Goal: Task Accomplishment & Management: Complete application form

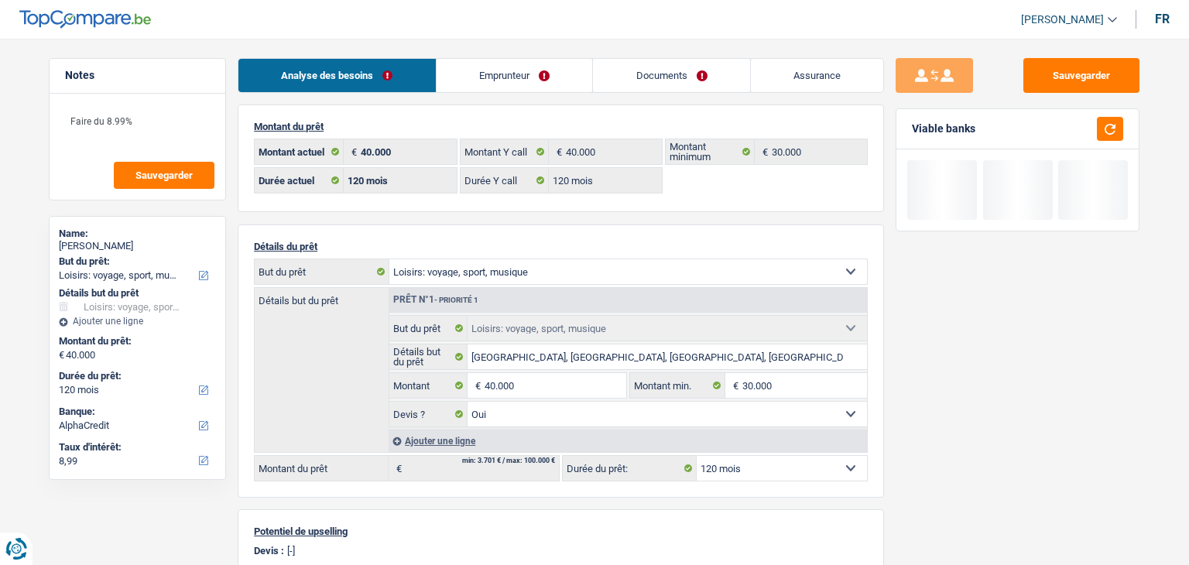
select select "hobbies"
select select "120"
select select "alphacredit"
select select "120"
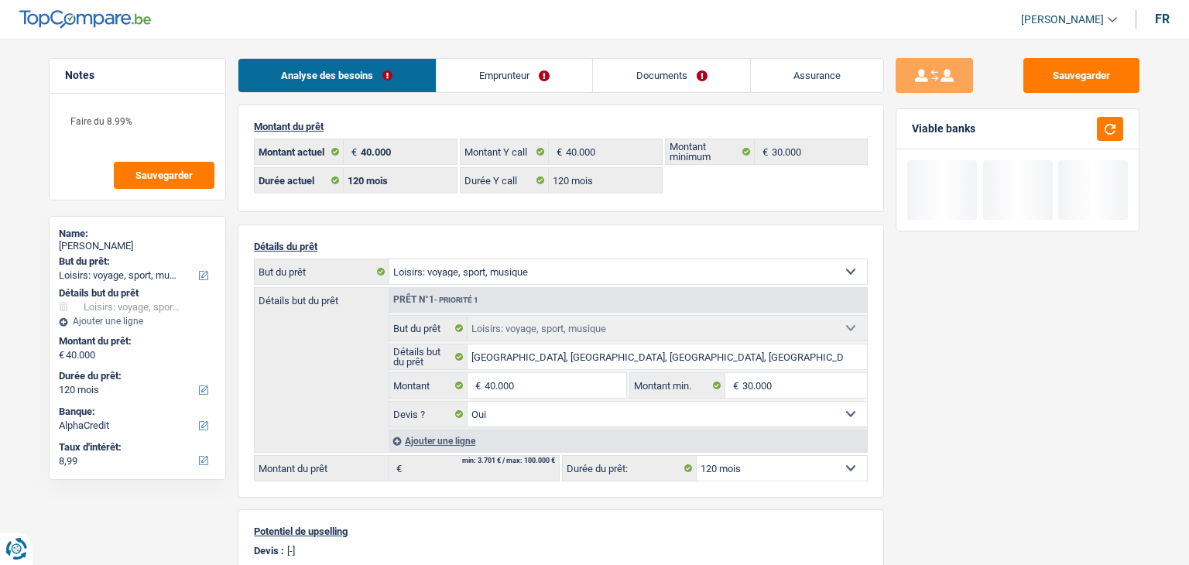
select select "120"
select select "hobbies"
select select "yes"
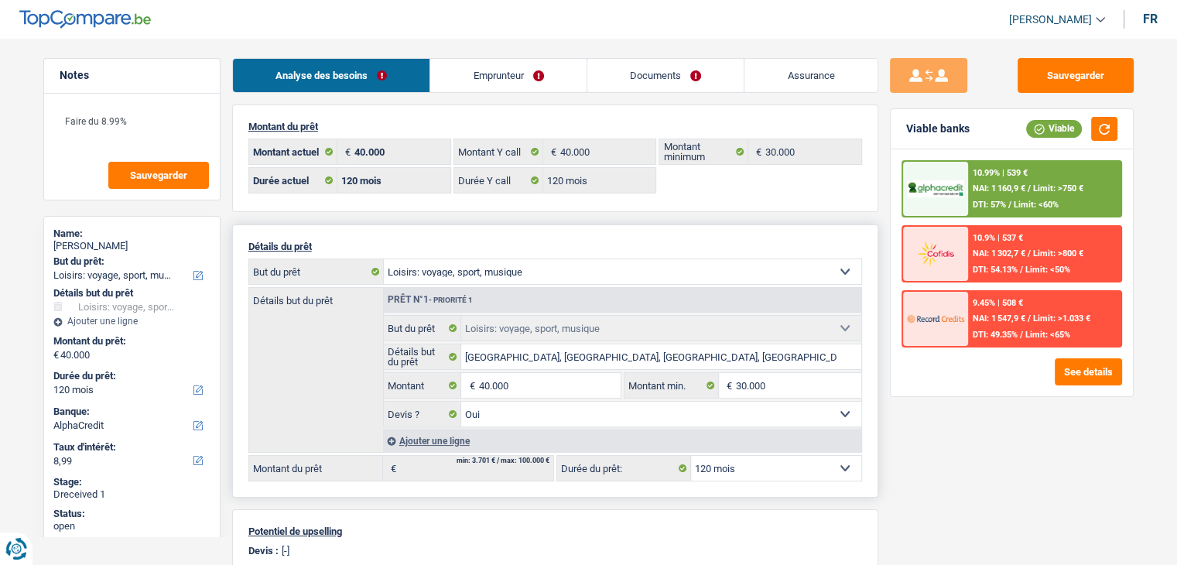
click at [760, 474] on select "12 mois 18 mois 24 mois 30 mois 36 mois 42 mois 48 mois 60 mois 72 mois 84 mois…" at bounding box center [776, 468] width 170 height 25
select select "84"
click at [691, 456] on select "12 mois 18 mois 24 mois 30 mois 36 mois 42 mois 48 mois 60 mois 72 mois 84 mois…" at bounding box center [776, 468] width 170 height 25
select select "84"
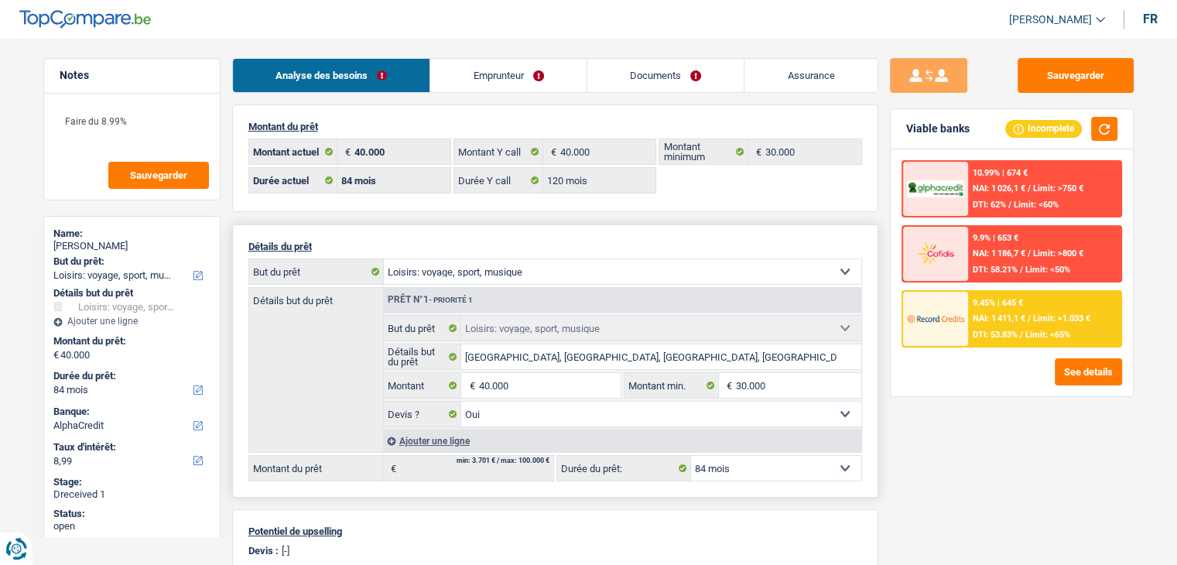
click at [749, 457] on select "12 mois 18 mois 24 mois 30 mois 36 mois 42 mois 48 mois 60 mois 72 mois 84 mois…" at bounding box center [776, 468] width 170 height 25
select select "120"
click at [691, 456] on select "12 mois 18 mois 24 mois 30 mois 36 mois 42 mois 48 mois 60 mois 72 mois 84 mois…" at bounding box center [776, 468] width 170 height 25
select select "120"
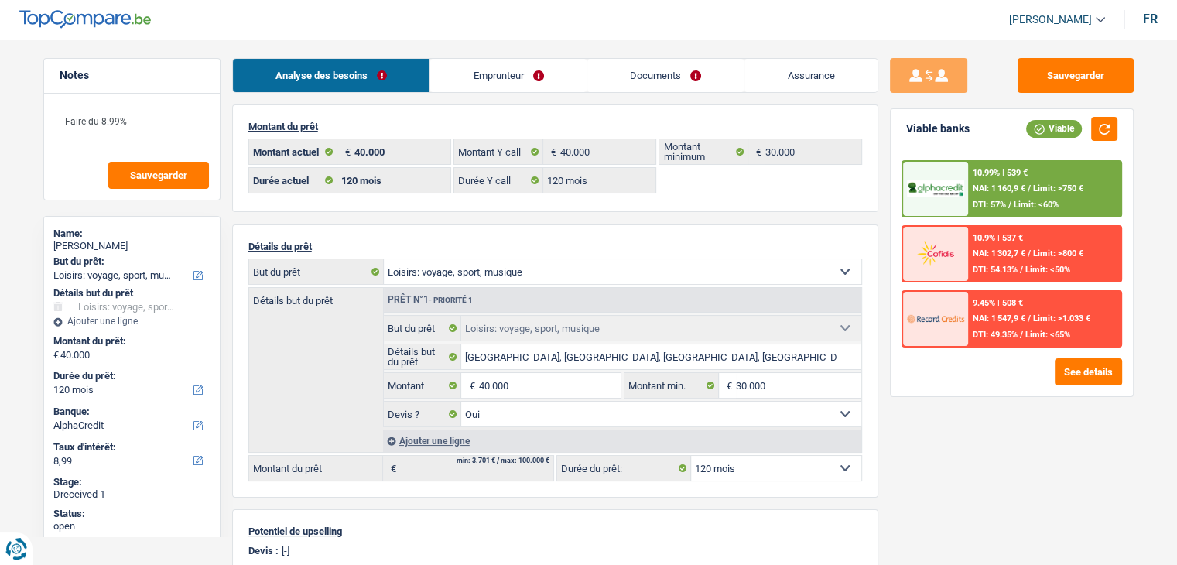
click at [1063, 193] on div "10.99% | 539 € NAI: 1 160,9 € / Limit: >750 € DTI: 57% / Limit: <60%" at bounding box center [1044, 189] width 152 height 54
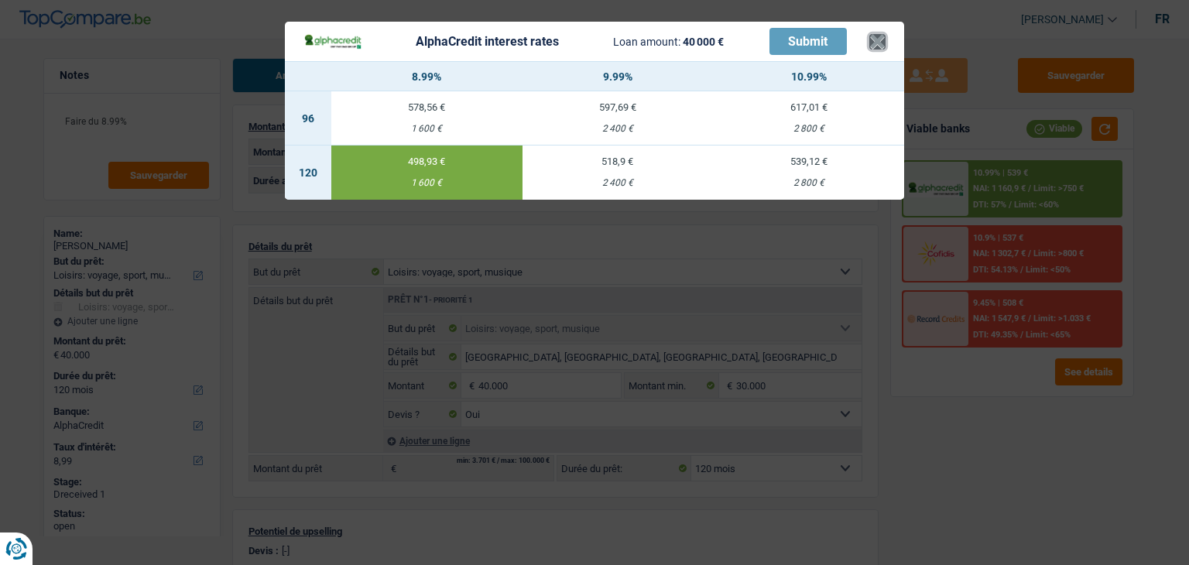
click at [881, 43] on button "×" at bounding box center [877, 41] width 16 height 15
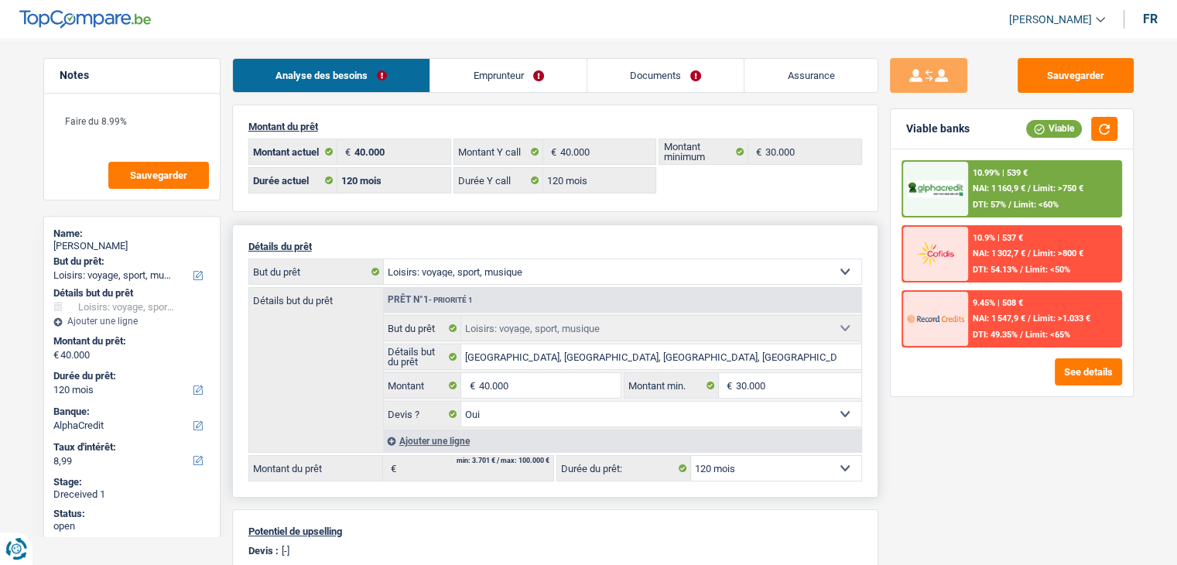
click at [779, 457] on select "12 mois 18 mois 24 mois 30 mois 36 mois 42 mois 48 mois 60 mois 72 mois 84 mois…" at bounding box center [776, 468] width 170 height 25
click at [932, 447] on div "Sauvegarder Viable banks Viable 10.99% | 539 € NAI: 1 160,9 € / Limit: >750 € D…" at bounding box center [1011, 297] width 267 height 478
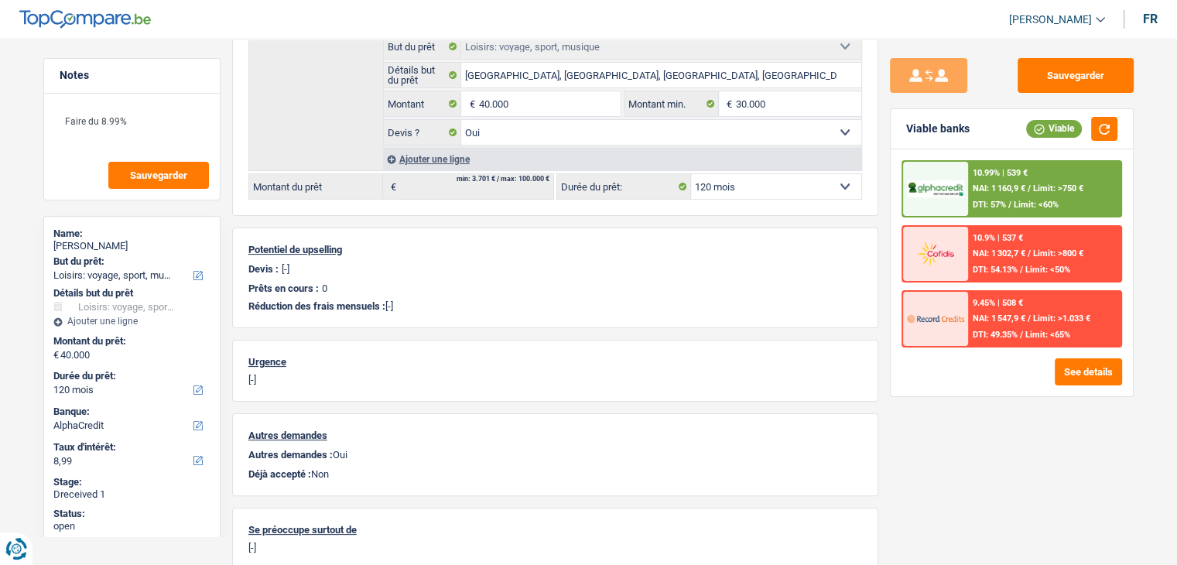
scroll to position [283, 0]
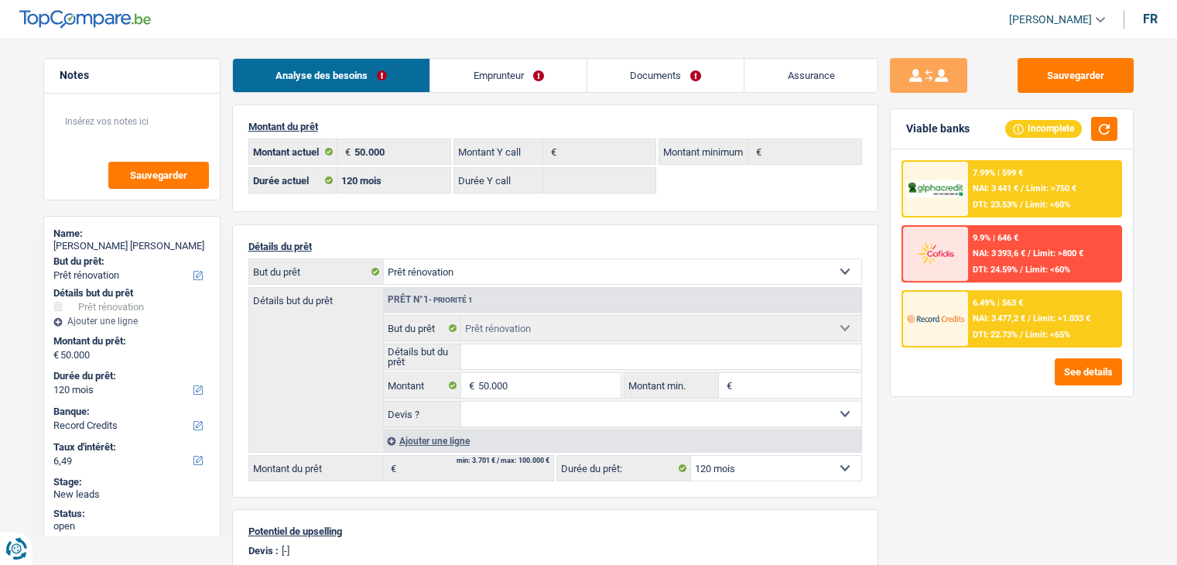
select select "renovation"
select select "120"
select select "record credits"
select select "120"
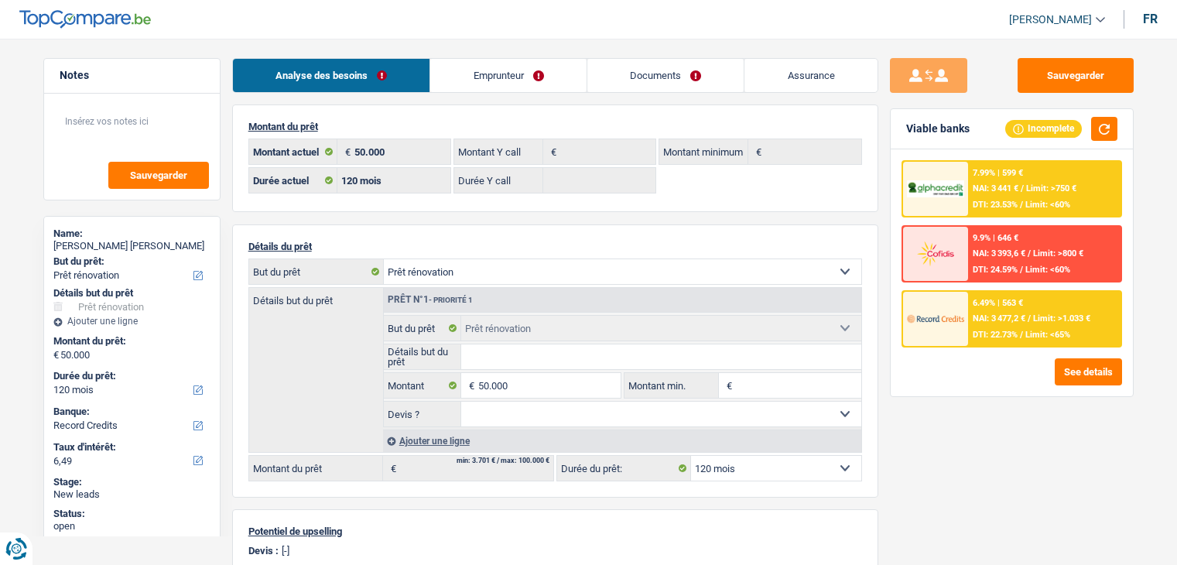
select select "renovation"
select select "120"
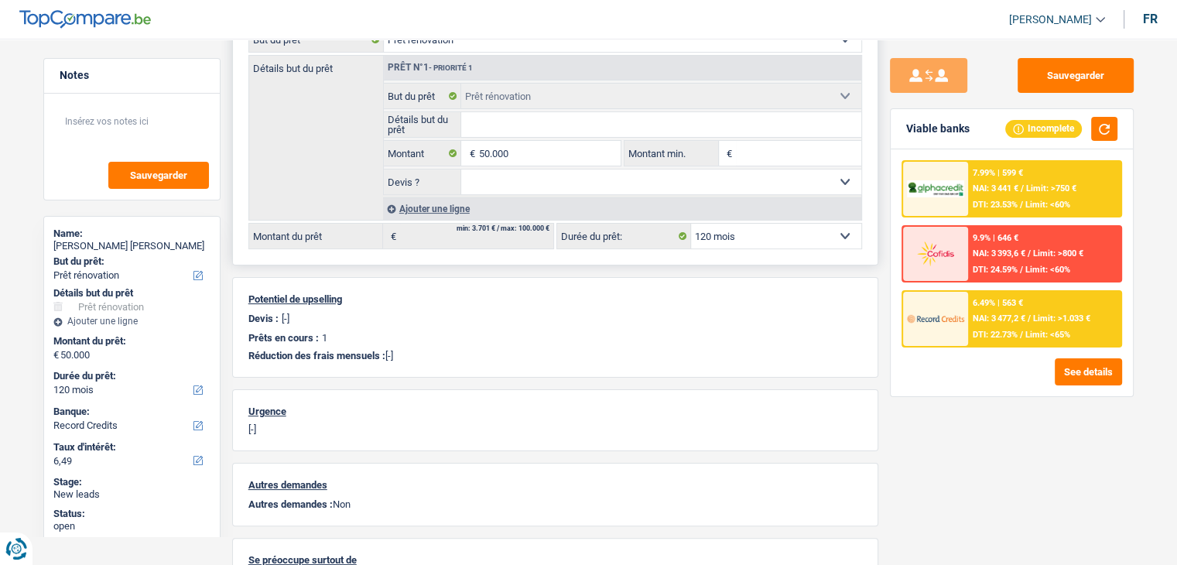
scroll to position [155, 0]
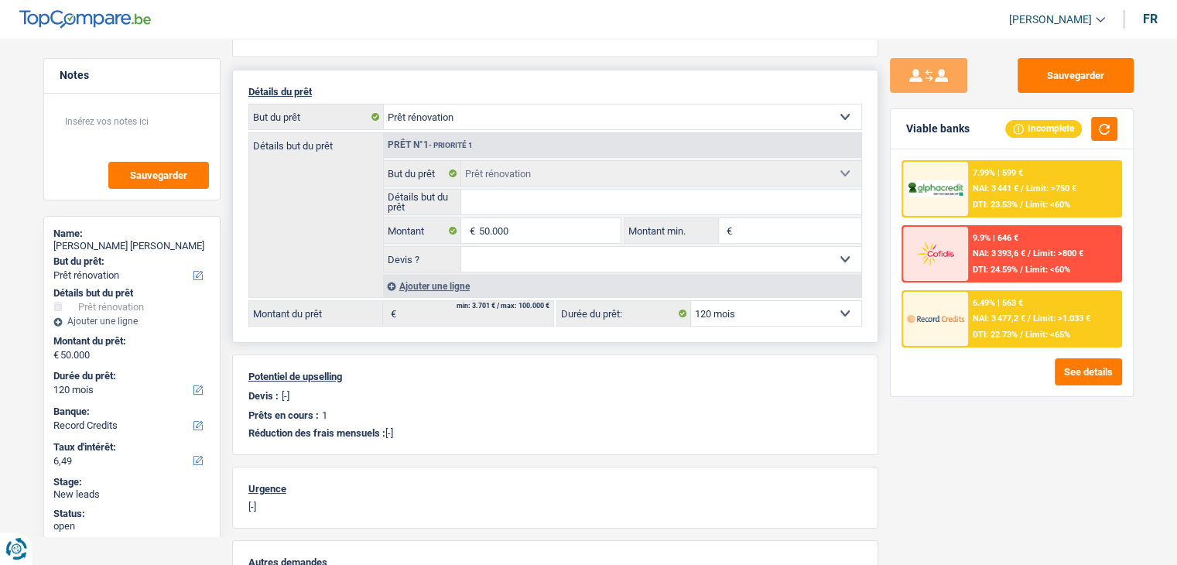
click at [574, 121] on select "Confort maison: meubles, textile, peinture, électroménager, outillage non-profe…" at bounding box center [623, 116] width 478 height 25
select select "household"
click at [384, 104] on select "Confort maison: meubles, textile, peinture, électroménager, outillage non-profe…" at bounding box center [623, 116] width 478 height 25
select select "household"
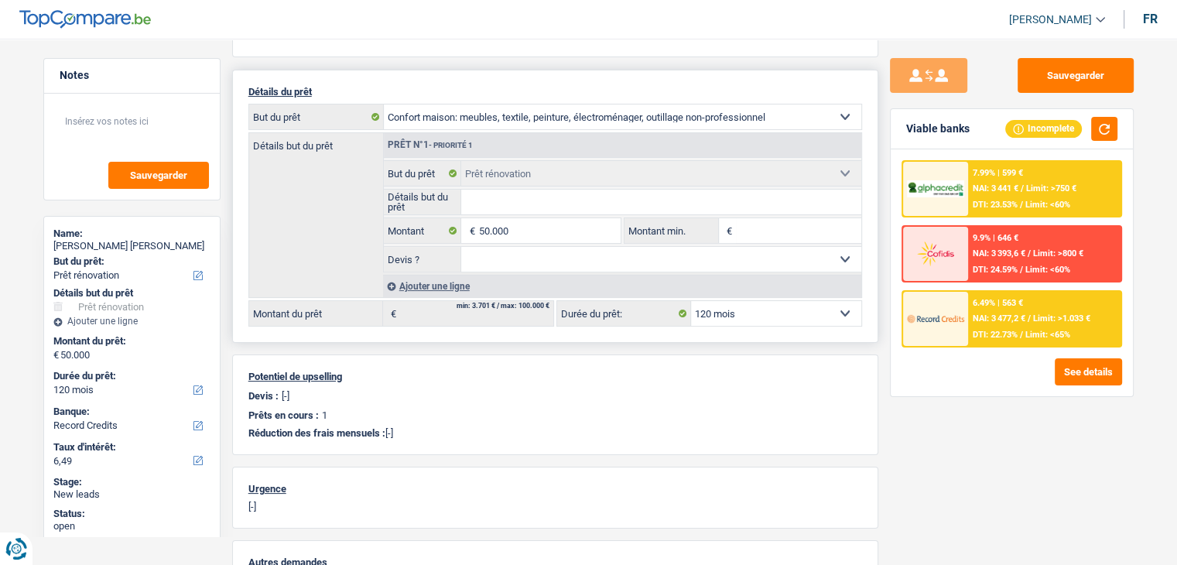
select select "household"
select select "renovation"
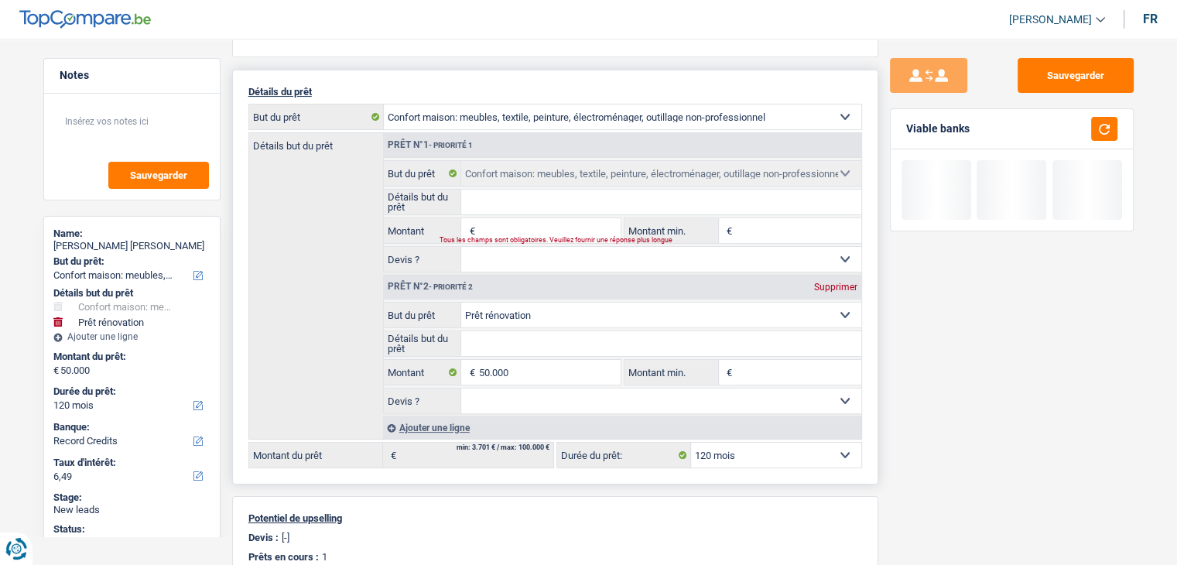
click at [579, 313] on select "Confort maison: meubles, textile, peinture, électroménager, outillage non-profe…" at bounding box center [661, 315] width 400 height 25
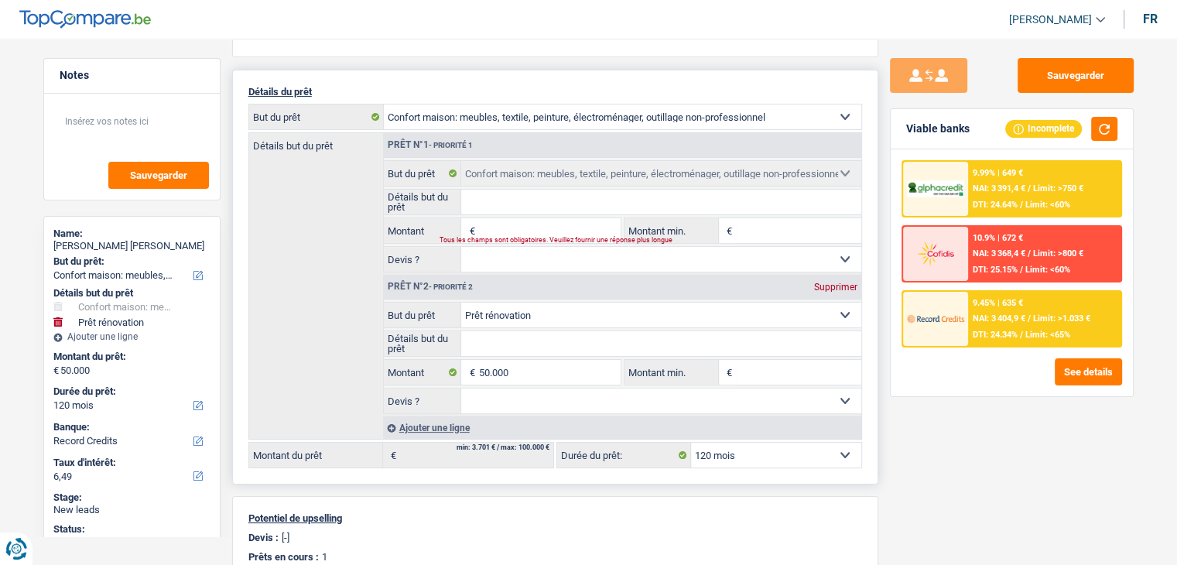
select select "houseOrGarden"
click at [461, 303] on select "Confort maison: meubles, textile, peinture, électroménager, outillage non-profe…" at bounding box center [661, 315] width 400 height 25
type input "0"
select select "houseOrGarden"
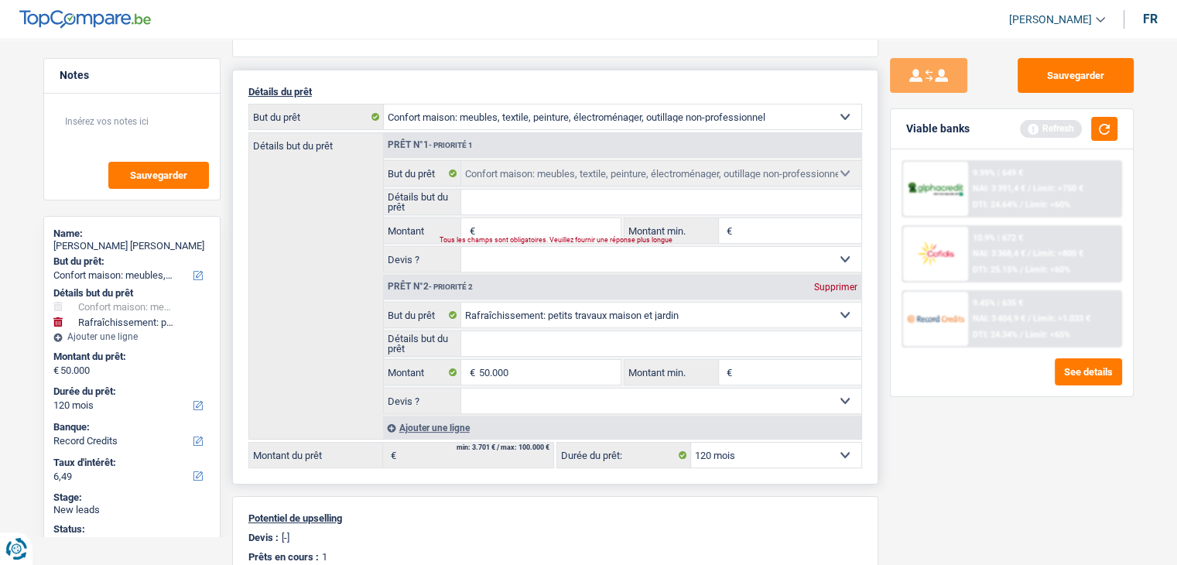
click at [581, 116] on select "Confort maison: meubles, textile, peinture, électroménager, outillage non-profe…" at bounding box center [623, 116] width 478 height 25
select select "houseOrGarden"
click at [384, 104] on select "Confort maison: meubles, textile, peinture, électroménager, outillage non-profe…" at bounding box center [623, 116] width 478 height 25
select select "houseOrGarden"
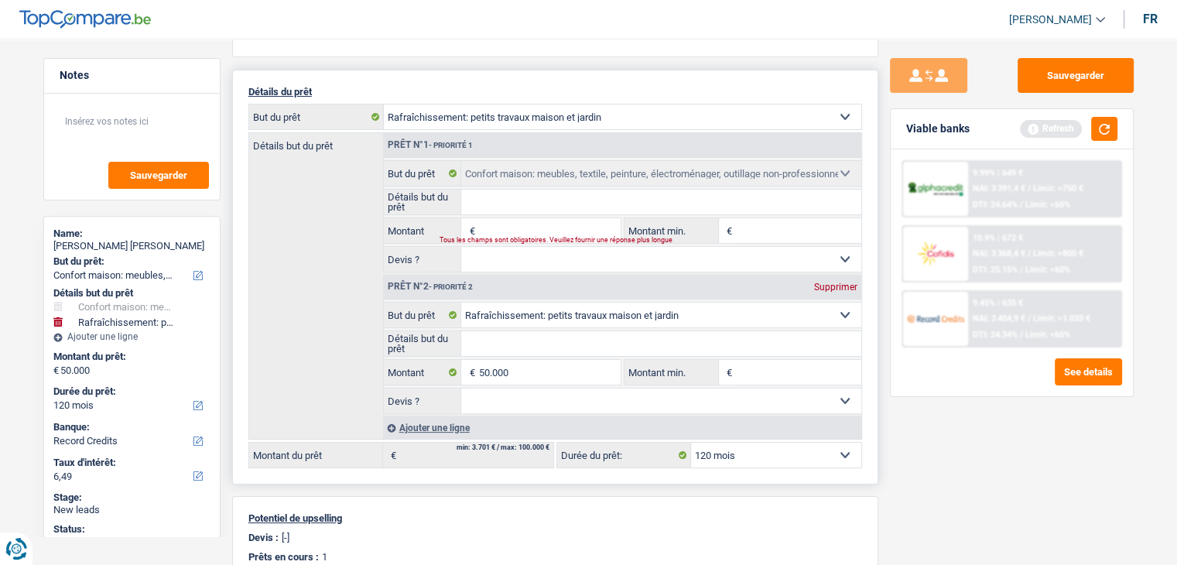
select select "houseOrGarden"
type input "50.000"
select select "household"
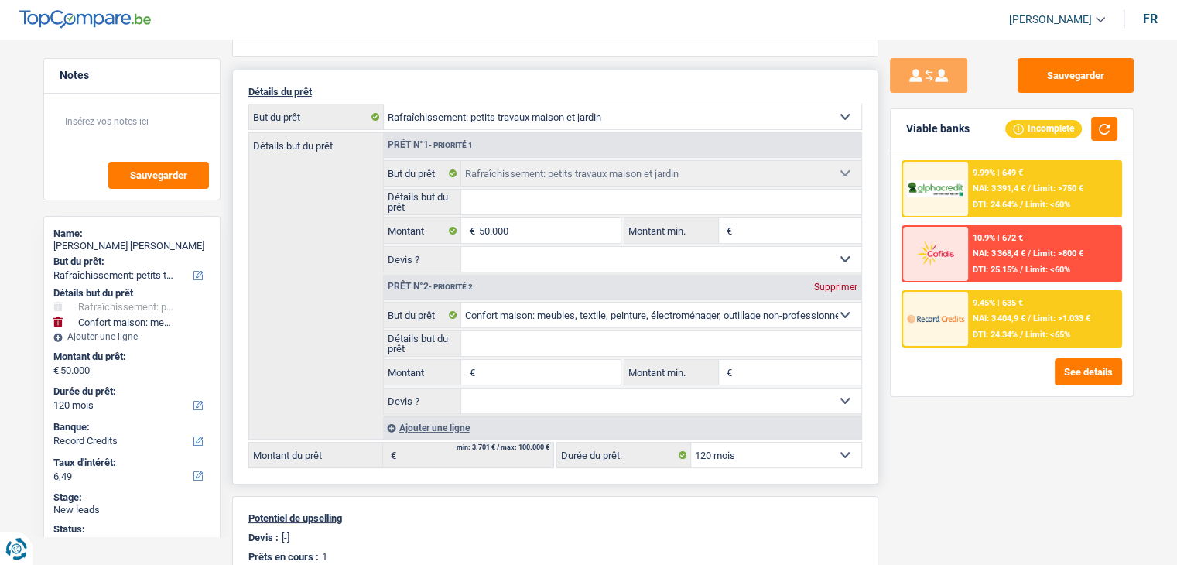
click at [838, 283] on div "Supprimer" at bounding box center [835, 287] width 51 height 9
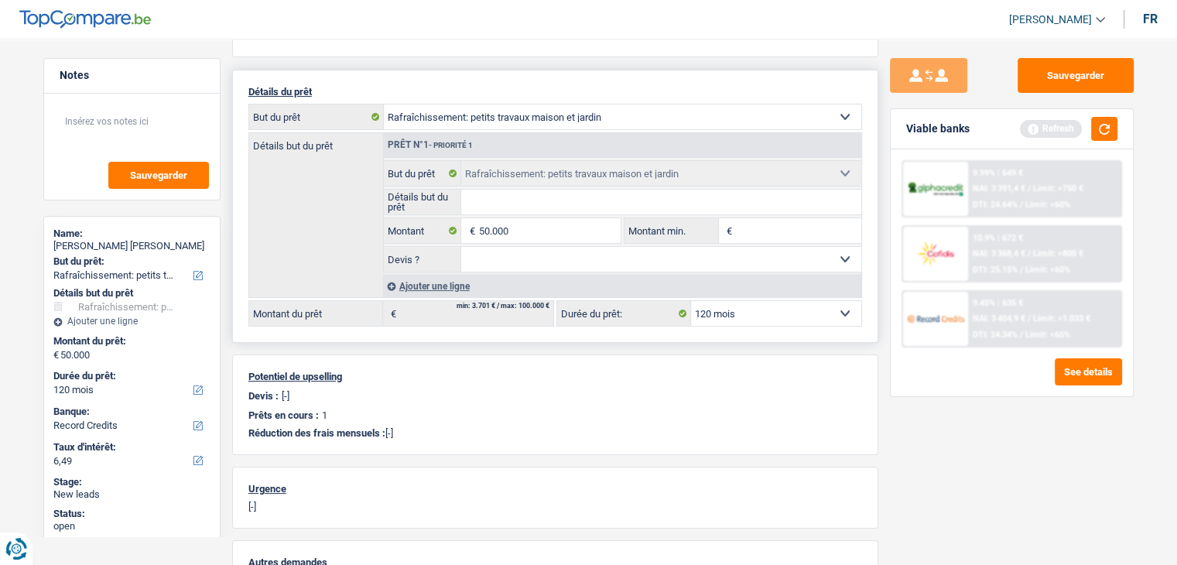
click at [629, 254] on select "Oui Non Non répondu Sélectionner une option" at bounding box center [661, 259] width 400 height 25
select select "false"
click at [461, 247] on select "Oui Non Non répondu Sélectionner une option" at bounding box center [661, 259] width 400 height 25
click at [568, 207] on input "Détails but du prêt" at bounding box center [661, 202] width 400 height 25
click at [797, 224] on input "Montant min." at bounding box center [798, 230] width 125 height 25
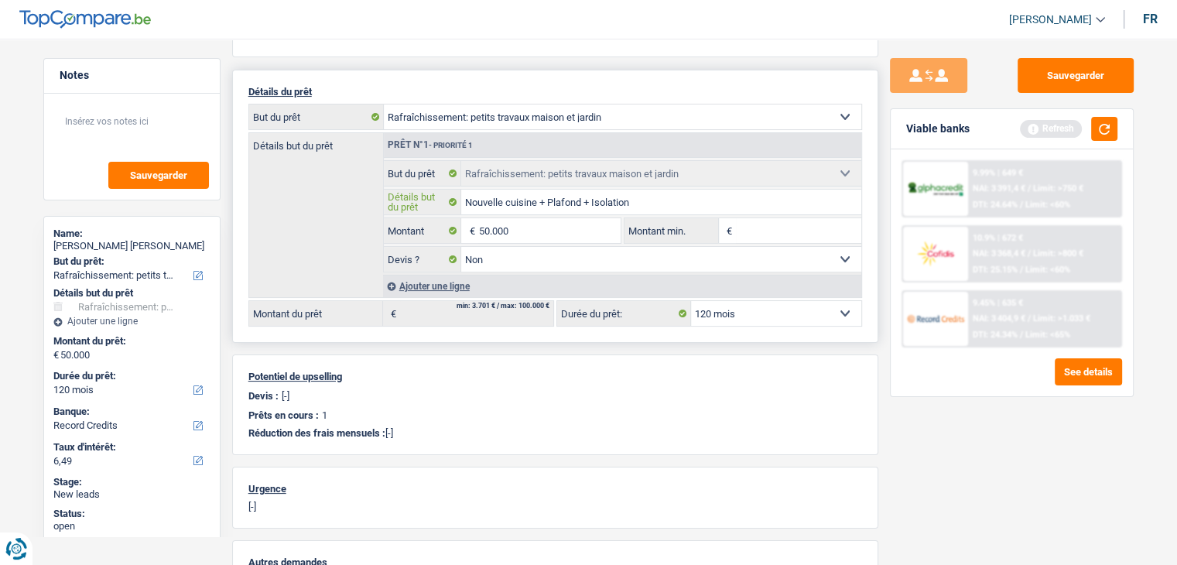
click at [767, 197] on input "Nouvelle cuisine + Plafond + Isolation" at bounding box center [661, 202] width 400 height 25
type input "Nouvelle cuisine + Plafond + Isolation + Porte d'entrée"
click at [781, 219] on input "Montant min." at bounding box center [798, 230] width 125 height 25
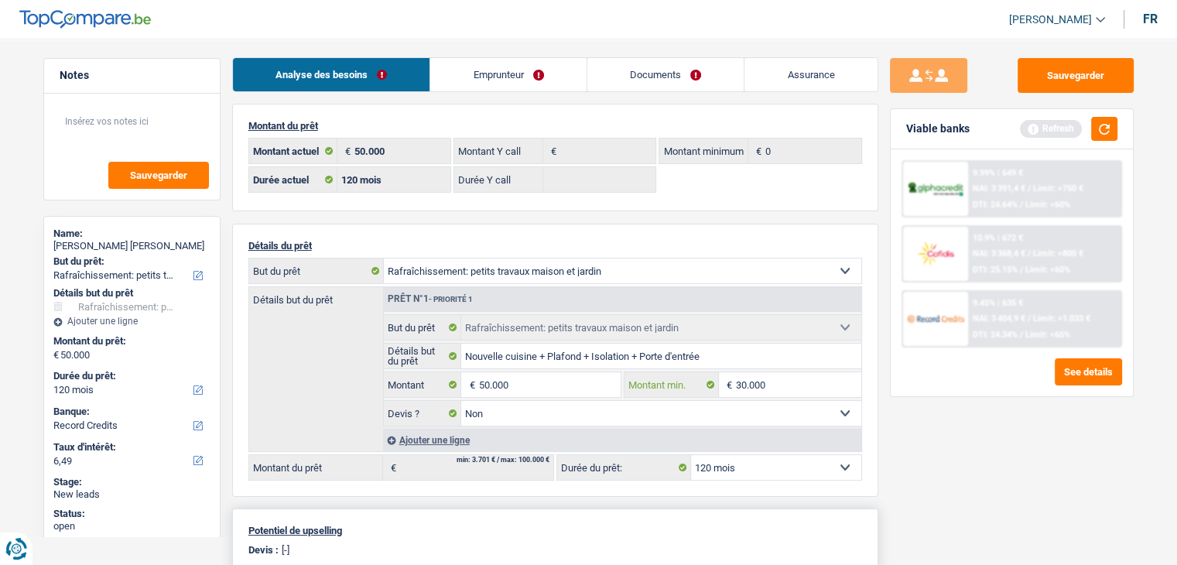
scroll to position [0, 0]
type input "30.000"
click at [521, 82] on link "Emprunteur" at bounding box center [508, 75] width 156 height 33
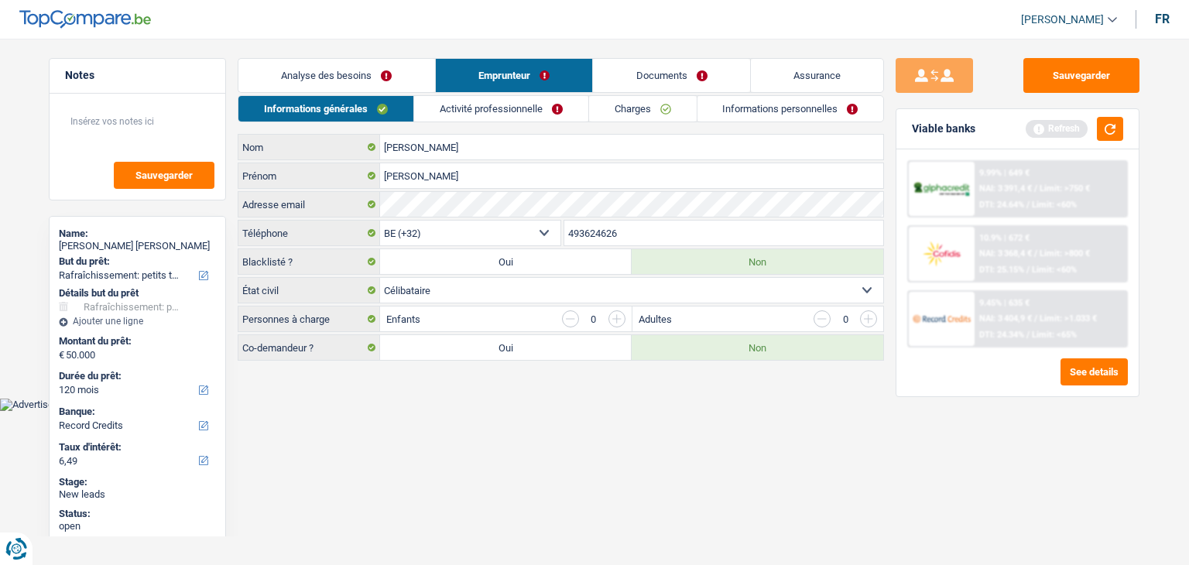
click at [641, 112] on link "Charges" at bounding box center [643, 109] width 108 height 26
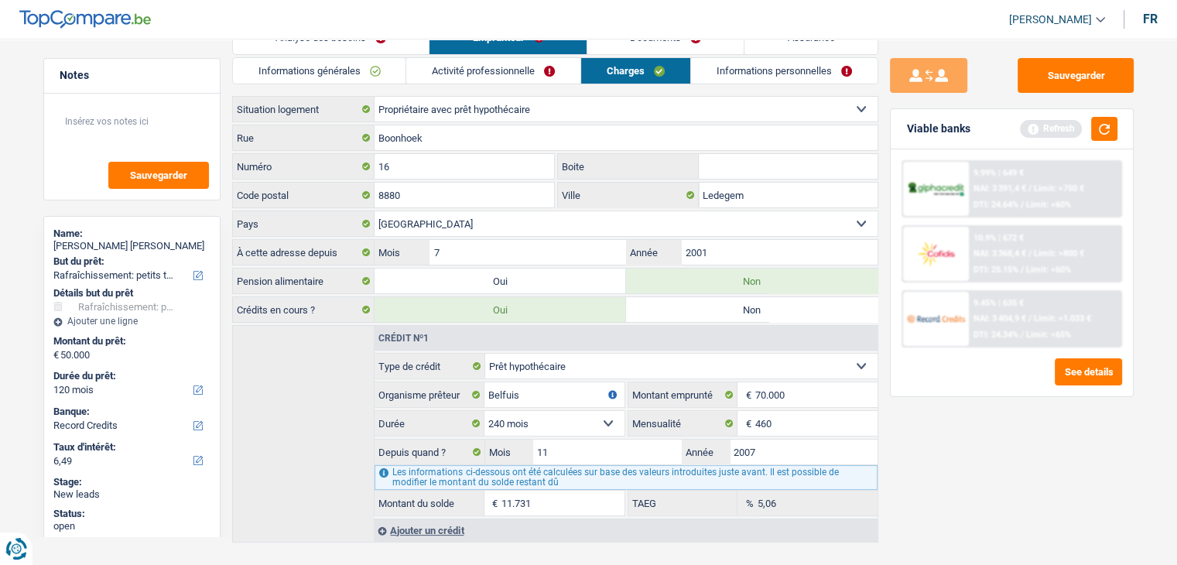
scroll to position [60, 0]
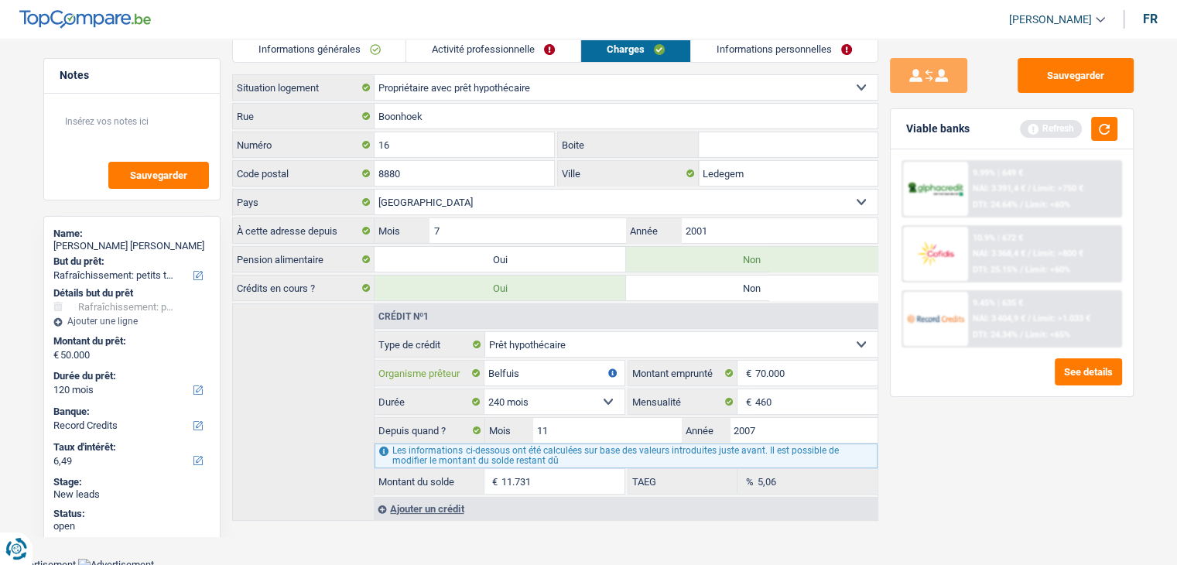
click at [529, 371] on input "Belfuis" at bounding box center [554, 373] width 139 height 25
type input "Belfius"
click at [457, 500] on div "Ajouter un crédit" at bounding box center [625, 508] width 503 height 23
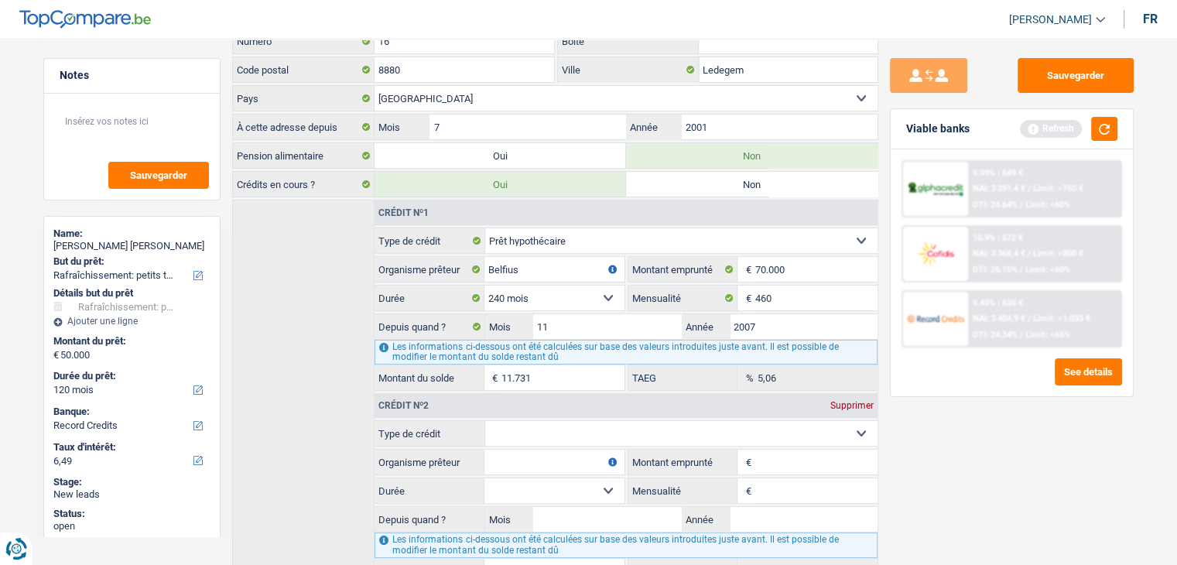
scroll to position [251, 0]
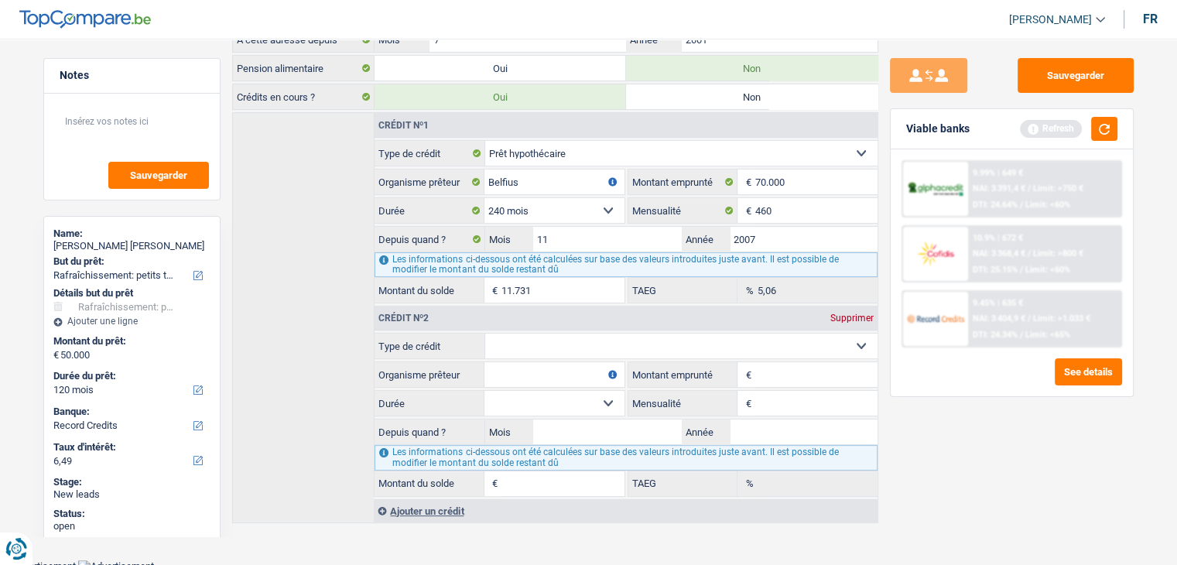
click at [579, 344] on select "Carte ou ouverture de crédit Prêt hypothécaire Vente à tempérament Prêt à tempé…" at bounding box center [681, 346] width 392 height 25
select select "personalLoan"
type input "0"
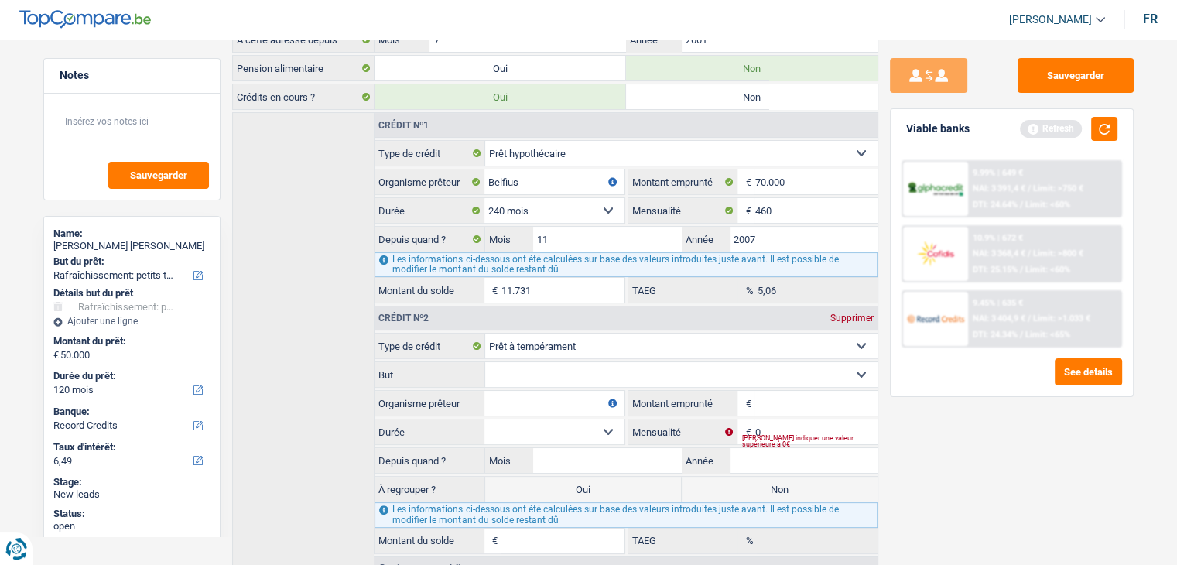
click at [580, 371] on select "Confort maison: meubles, textile, peinture, électroménager, outillage non-profe…" at bounding box center [681, 374] width 392 height 25
select select "homeFurnishingOrRelocation"
click at [485, 362] on select "Confort maison: meubles, textile, peinture, électroménager, outillage non-profe…" at bounding box center [681, 374] width 392 height 25
click at [582, 399] on input "Organisme prêteur" at bounding box center [554, 403] width 139 height 25
type input "Alpha Crédit"
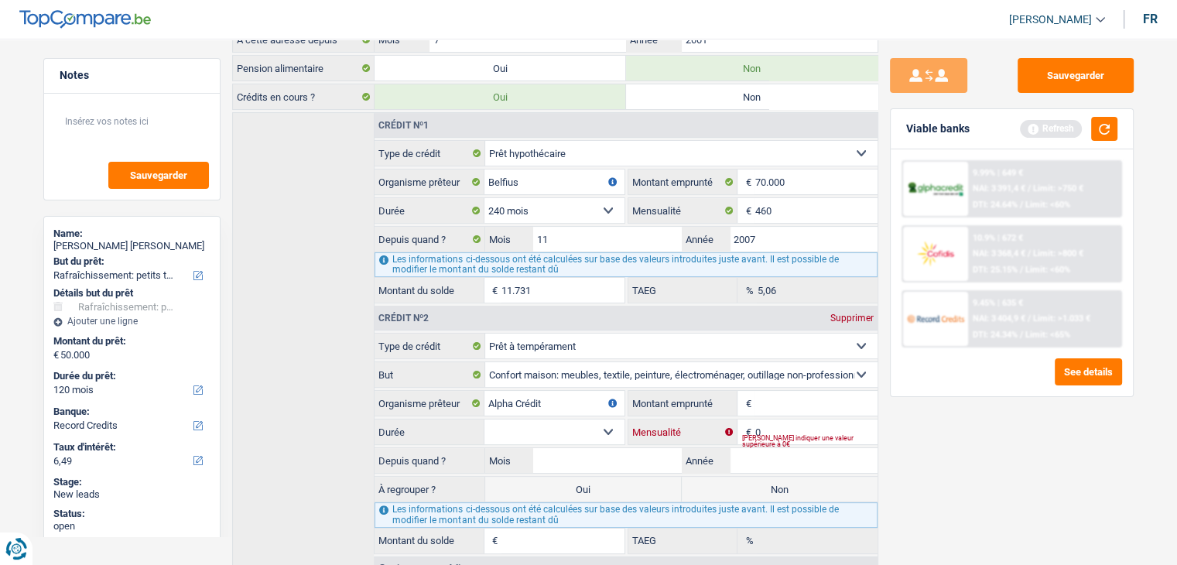
click at [831, 424] on input "0" at bounding box center [816, 431] width 122 height 25
type input "690"
click at [819, 391] on input "Montant emprunté" at bounding box center [816, 403] width 122 height 25
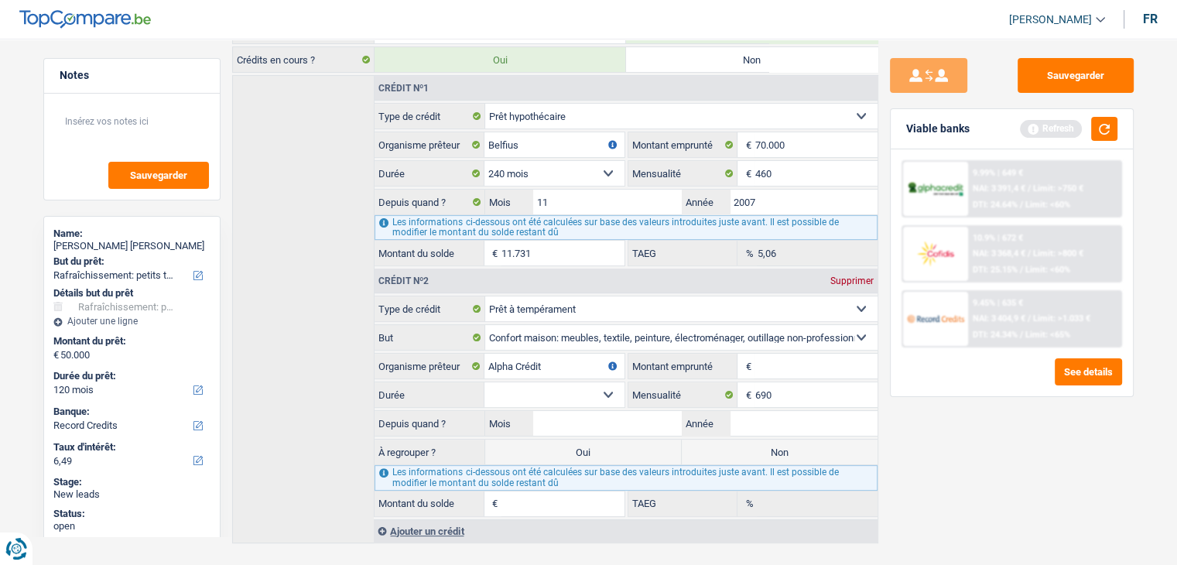
scroll to position [308, 0]
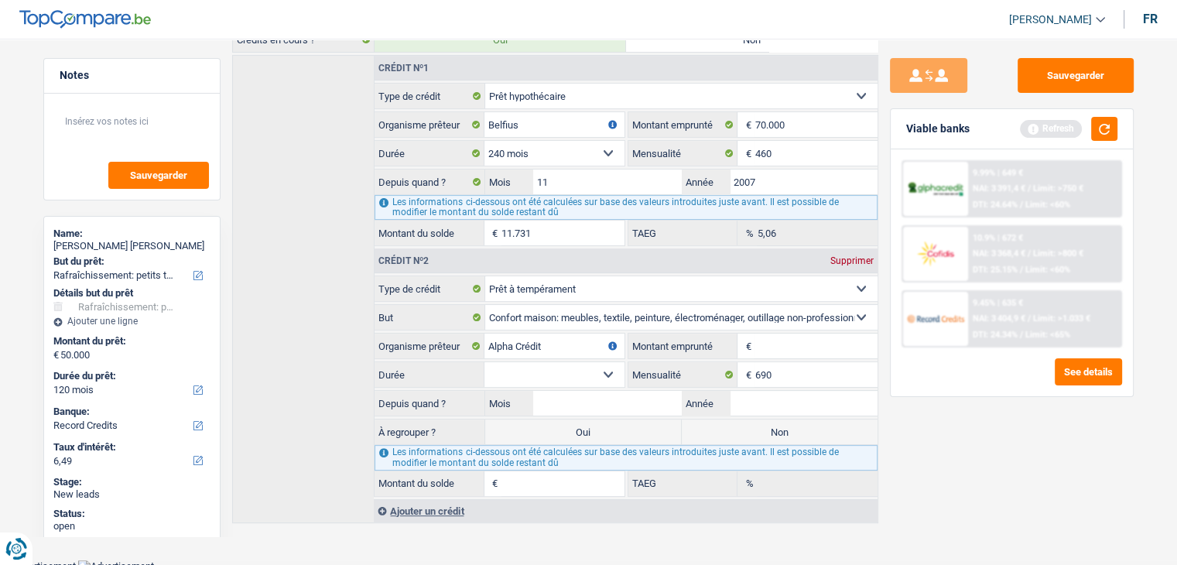
click at [459, 502] on div "Ajouter un crédit" at bounding box center [625, 510] width 503 height 23
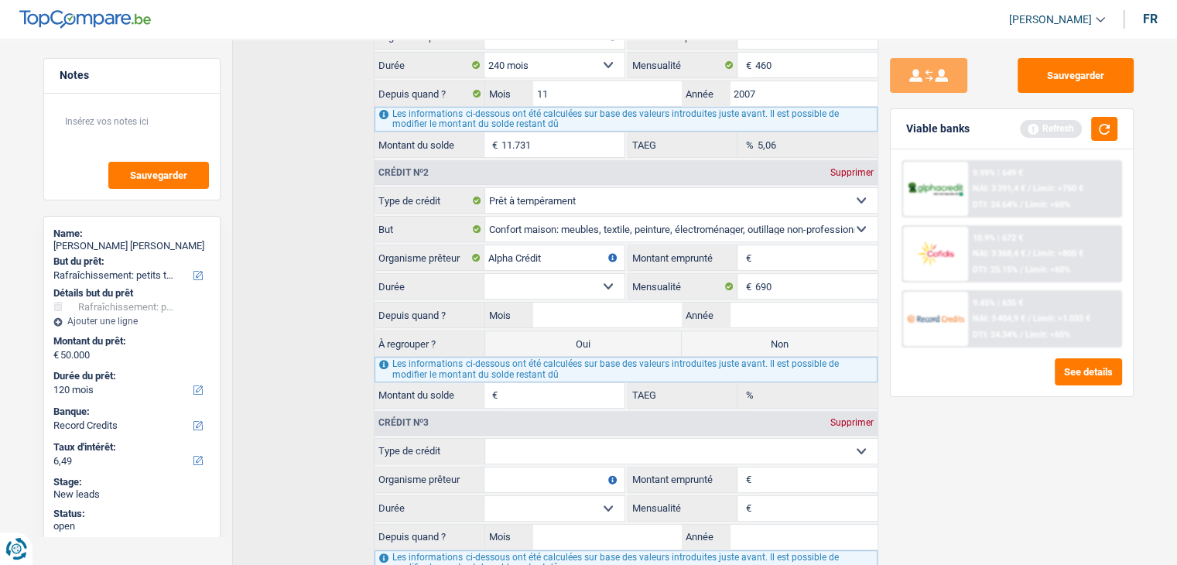
scroll to position [498, 0]
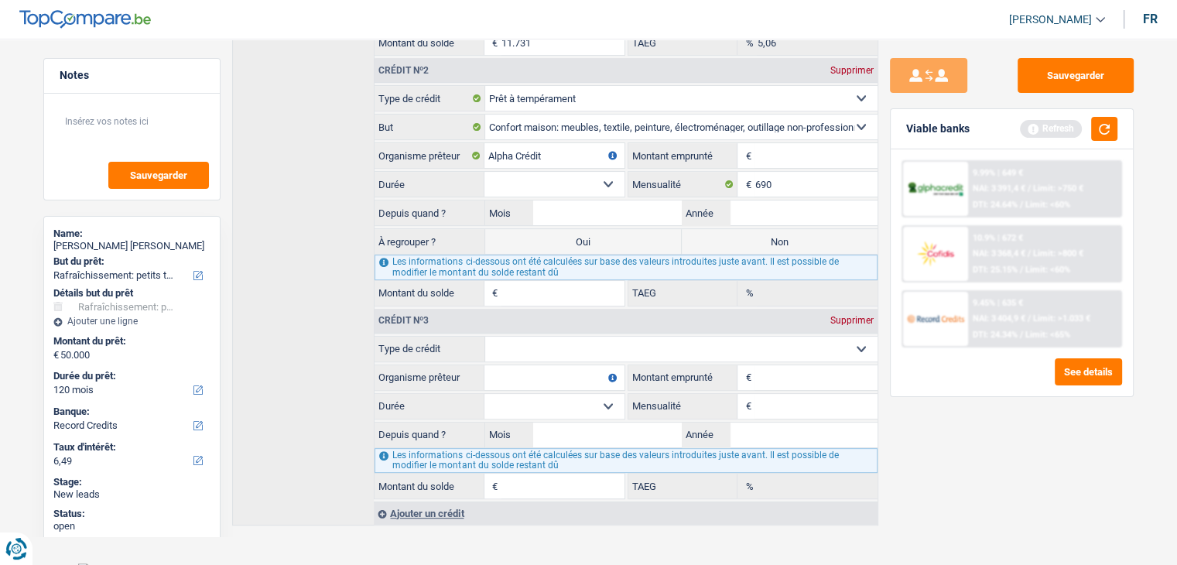
click at [538, 343] on select "Carte ou ouverture de crédit Prêt hypothécaire Vente à tempérament Prêt à tempé…" at bounding box center [681, 349] width 392 height 25
select select "personalLoan"
type input "0"
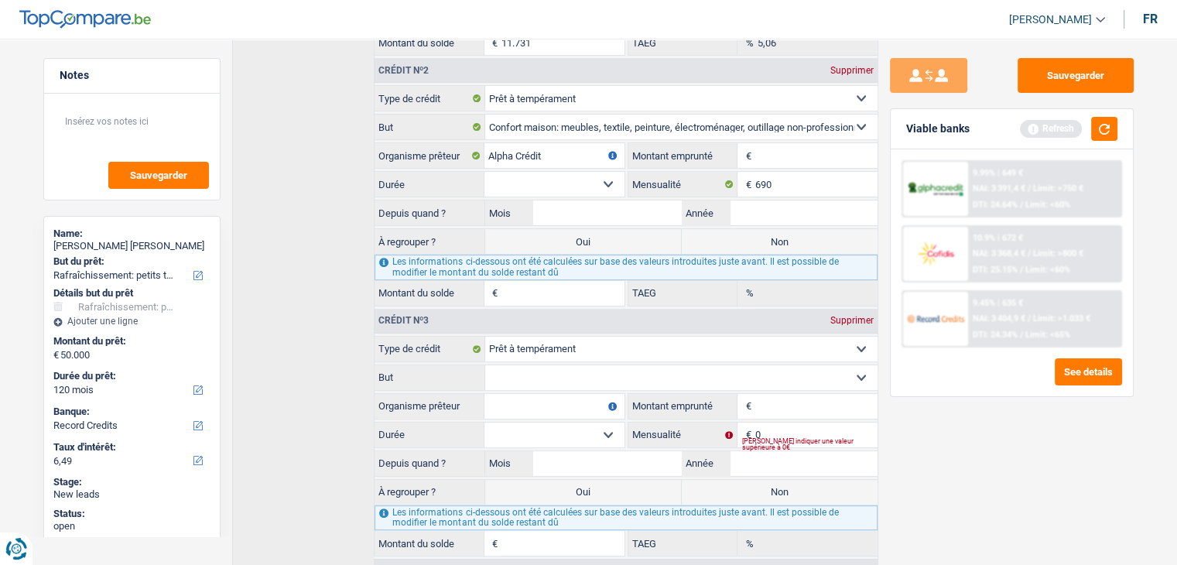
click at [553, 382] on fieldset "Confort maison: meubles, textile, peinture, électroménager, outillage non-profe…" at bounding box center [626, 378] width 502 height 26
click at [558, 369] on select "Confort maison: meubles, textile, peinture, électroménager, outillage non-profe…" at bounding box center [681, 377] width 392 height 25
select select "homeFurnishingOrRelocation"
click at [485, 365] on select "Confort maison: meubles, textile, peinture, électroménager, outillage non-profe…" at bounding box center [681, 377] width 392 height 25
click at [806, 426] on input "0" at bounding box center [816, 435] width 122 height 25
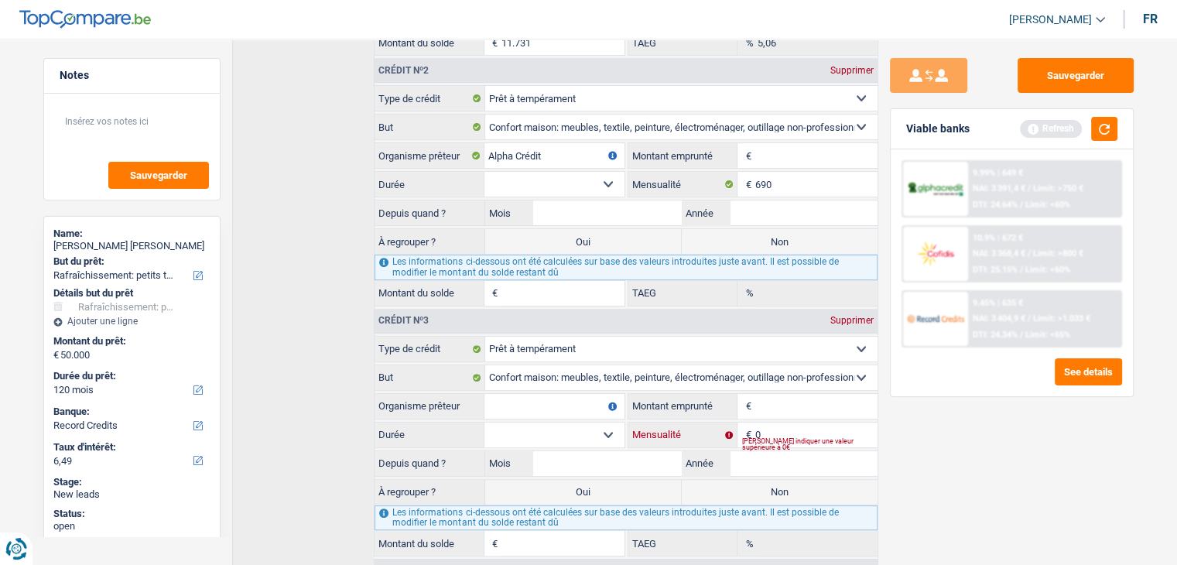
click at [806, 426] on input "0" at bounding box center [816, 435] width 122 height 25
type input "580"
click at [532, 396] on input "Organisme prêteur" at bounding box center [554, 406] width 139 height 25
type input "DHB"
click at [773, 157] on input "Montant emprunté" at bounding box center [816, 155] width 122 height 25
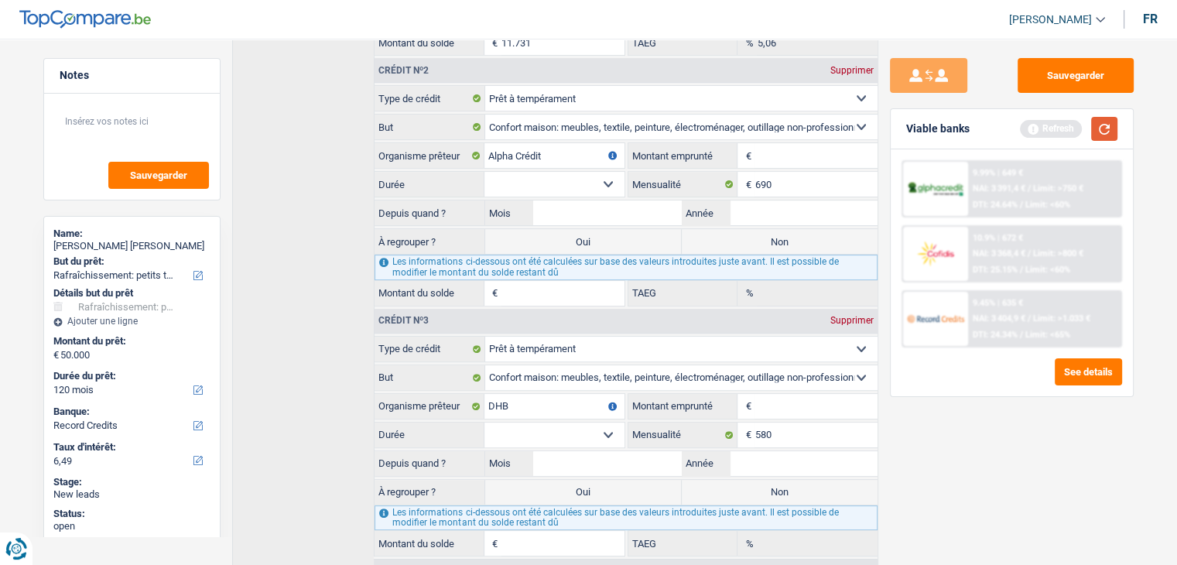
click at [1112, 126] on button "button" at bounding box center [1104, 129] width 26 height 24
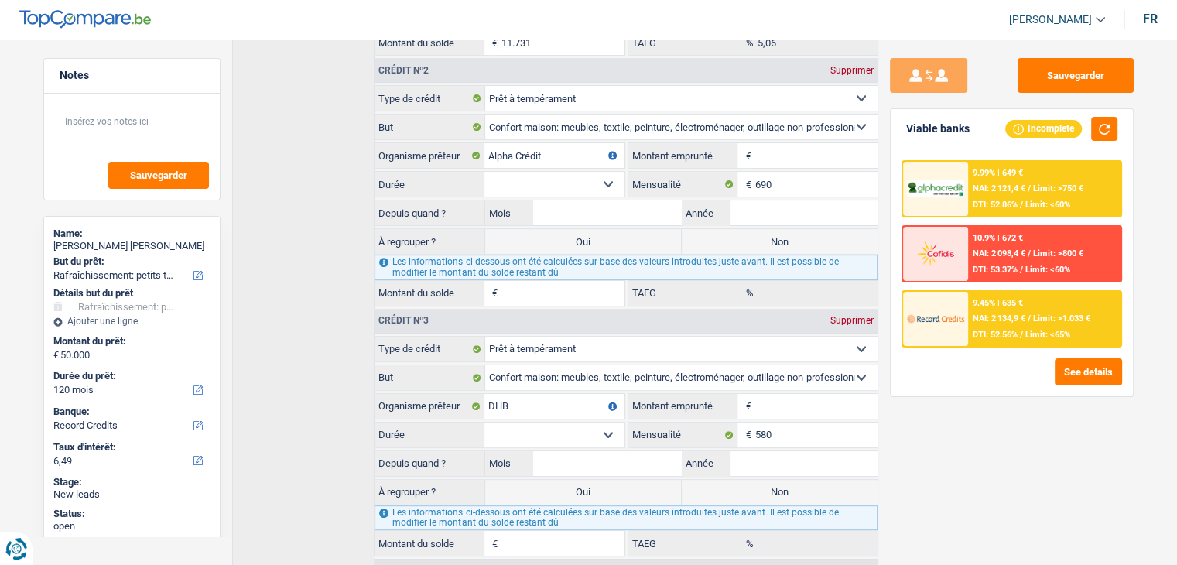
click at [760, 144] on input "Montant emprunté" at bounding box center [816, 155] width 122 height 25
click at [762, 149] on input "Montant emprunté" at bounding box center [816, 155] width 122 height 25
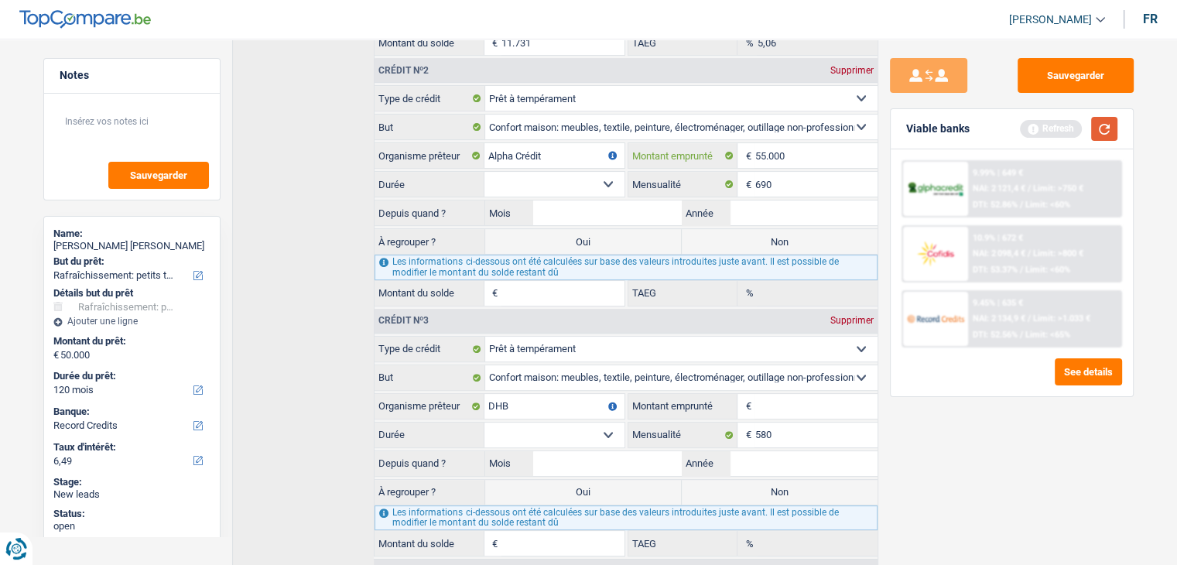
type input "55.000"
click at [1111, 130] on button "button" at bounding box center [1104, 129] width 26 height 24
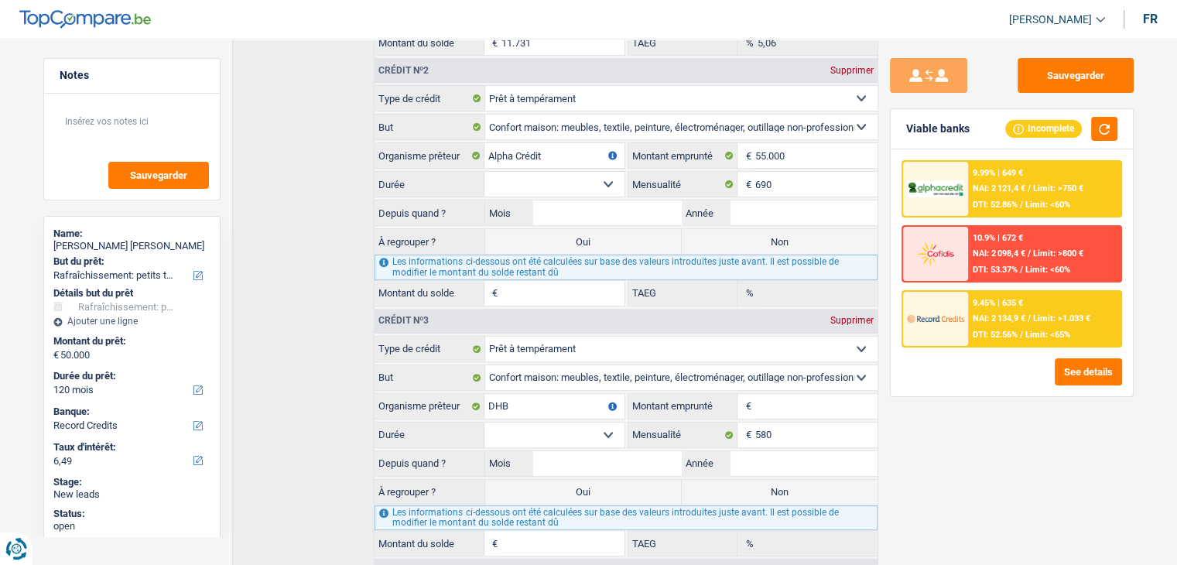
click at [594, 174] on select "12 mois 18 mois 24 mois 30 mois 36 mois 42 mois 48 mois 60 mois 72 mois 84 mois…" at bounding box center [554, 184] width 139 height 25
click at [947, 411] on div "Sauvegarder Viable banks Incomplete 9.99% | 649 € NAI: 2 121,4 € / Limit: >750 …" at bounding box center [1011, 297] width 267 height 478
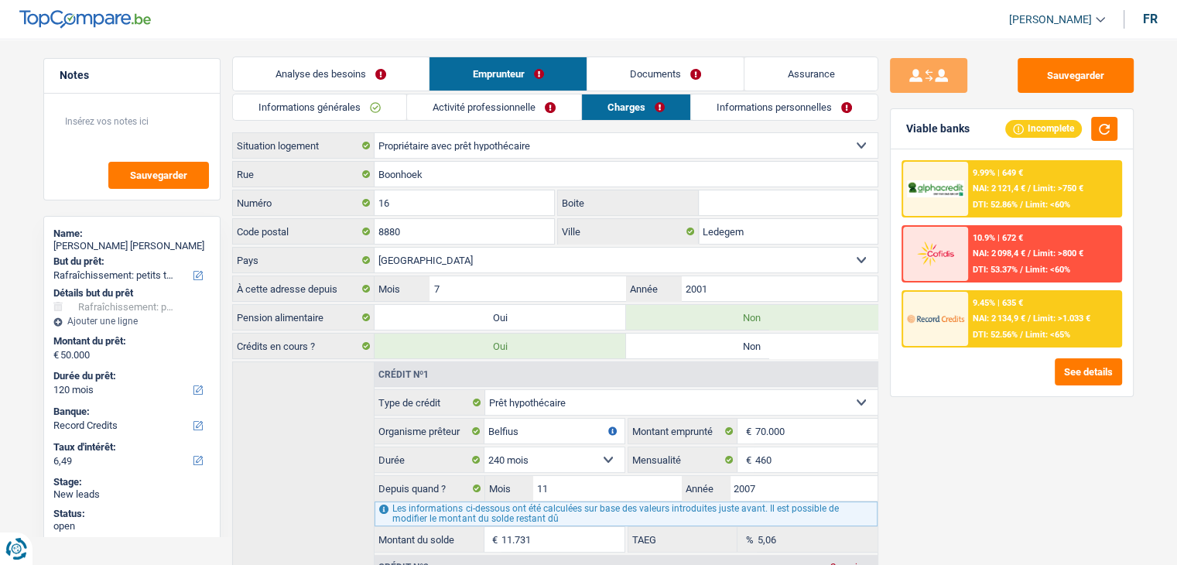
scroll to position [0, 0]
click at [509, 105] on link "Activité professionnelle" at bounding box center [494, 109] width 174 height 26
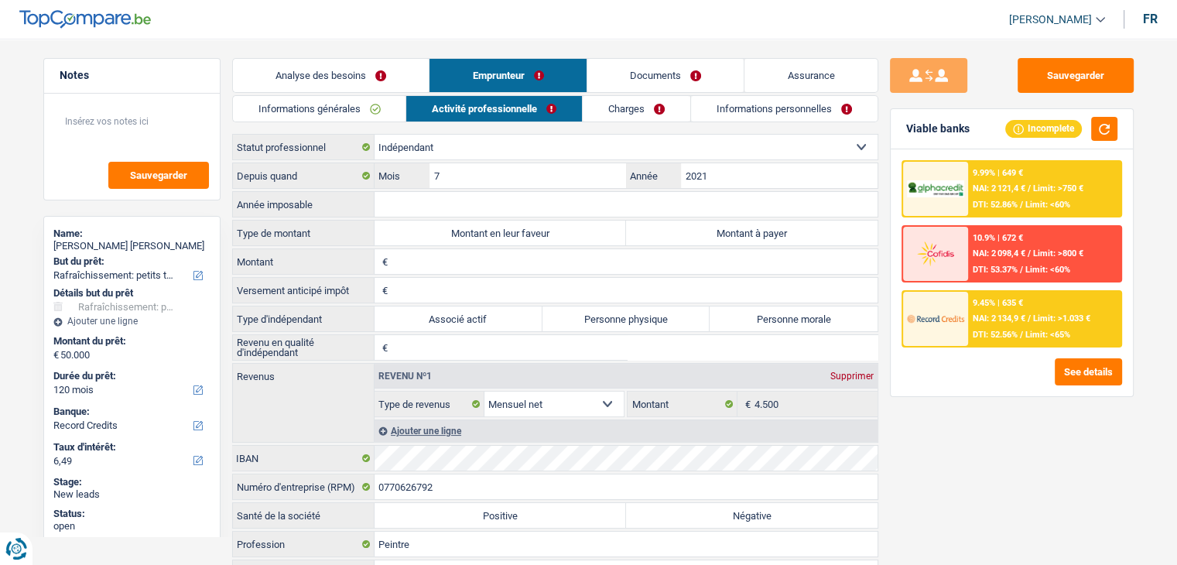
click at [401, 70] on link "Analyse des besoins" at bounding box center [331, 75] width 197 height 33
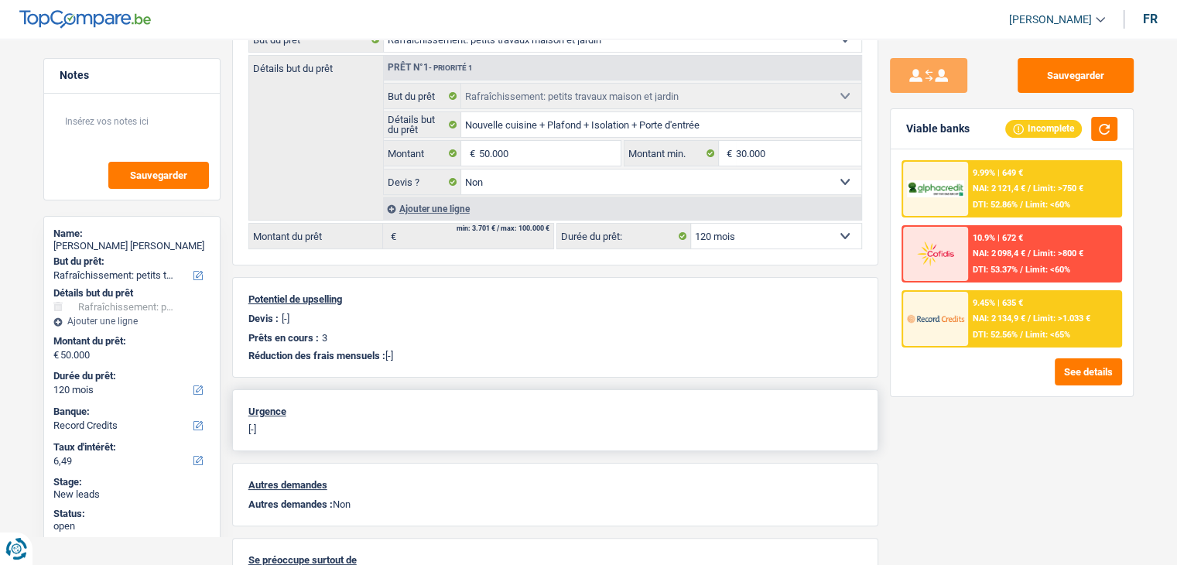
scroll to position [9, 0]
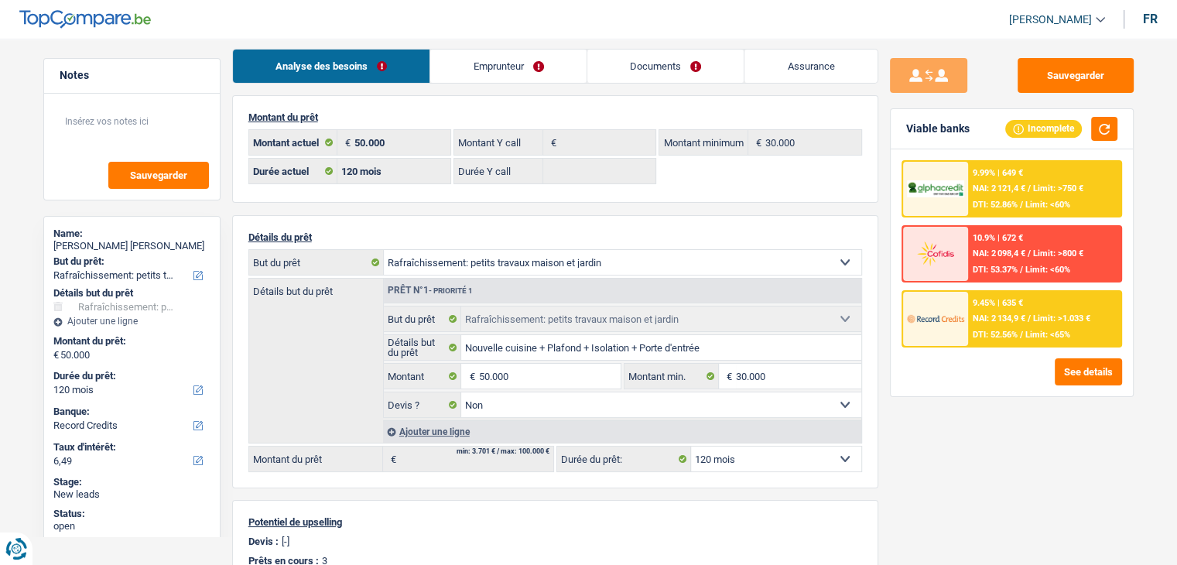
click at [783, 75] on link "Assurance" at bounding box center [811, 66] width 133 height 33
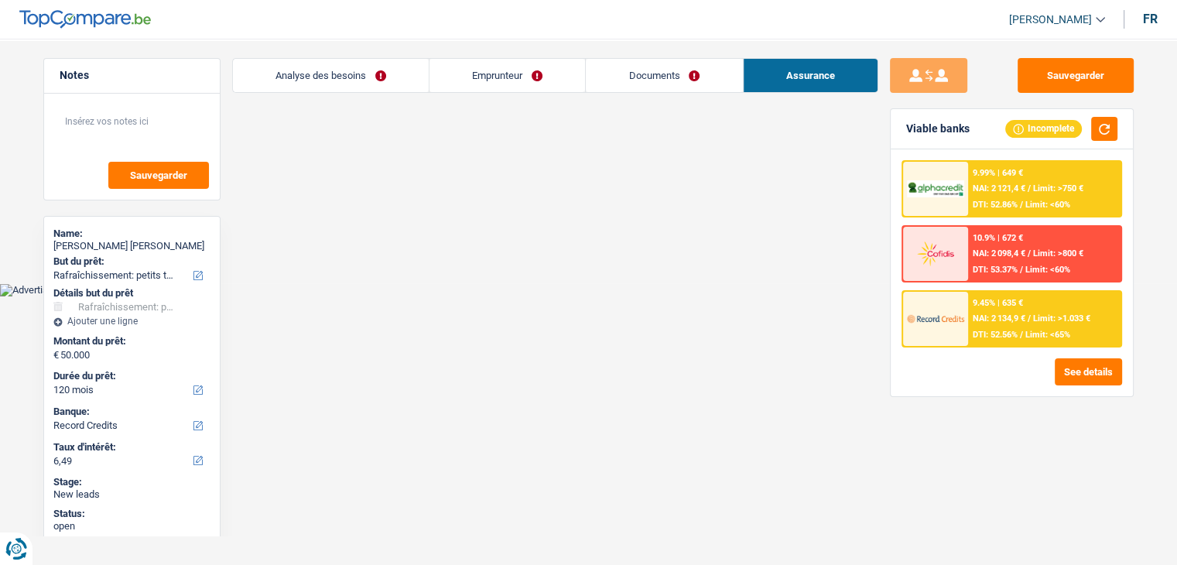
scroll to position [0, 0]
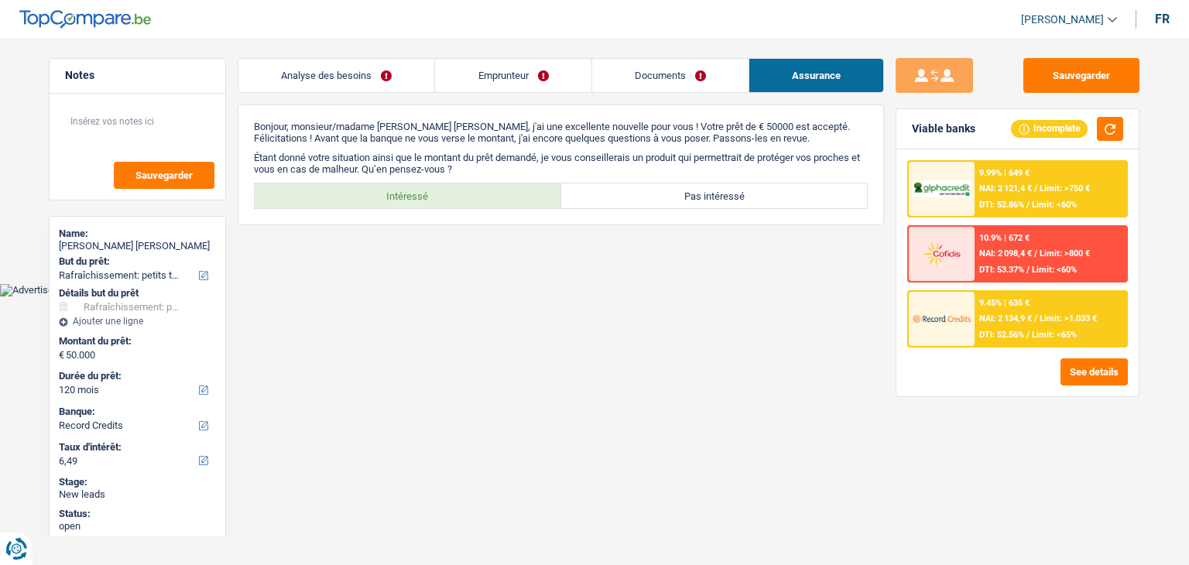
click at [378, 87] on link "Analyse des besoins" at bounding box center [336, 75] width 196 height 33
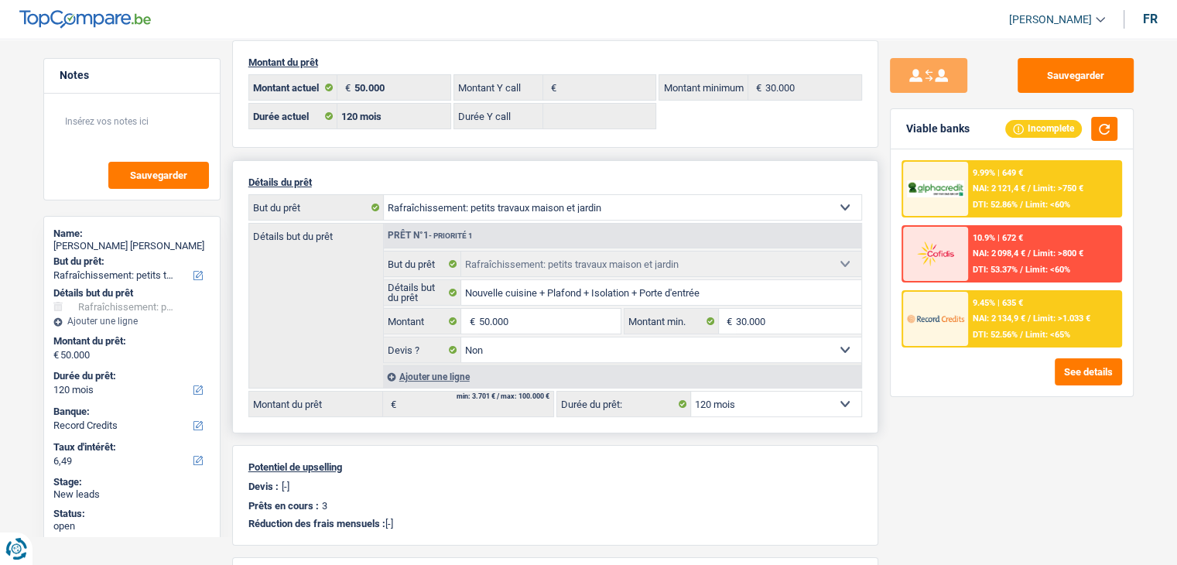
scroll to position [155, 0]
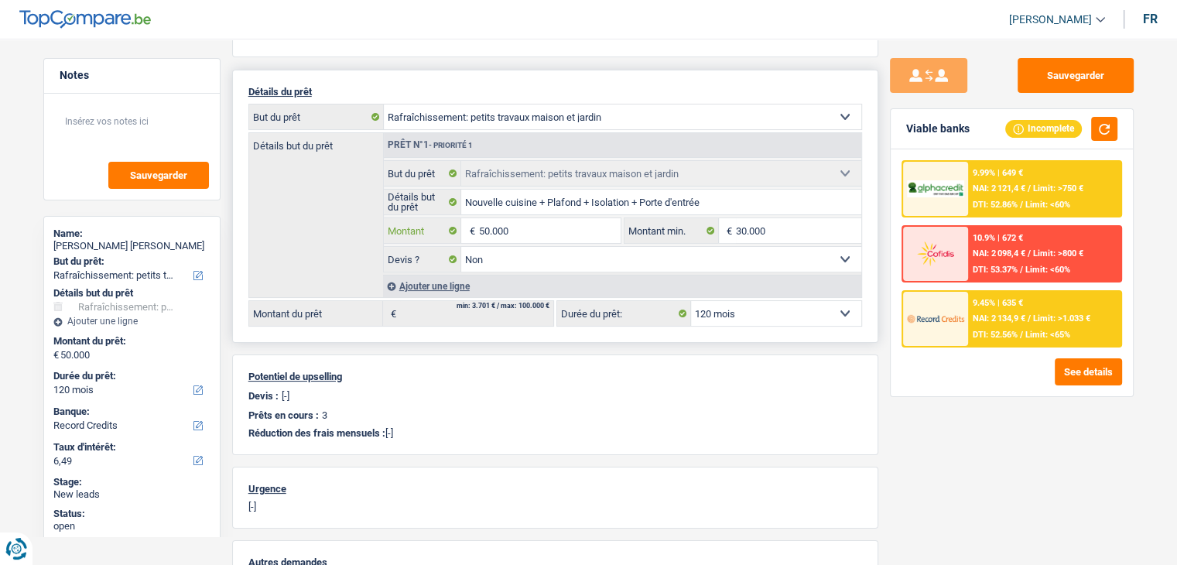
click at [538, 236] on input "50.000" at bounding box center [549, 230] width 142 height 25
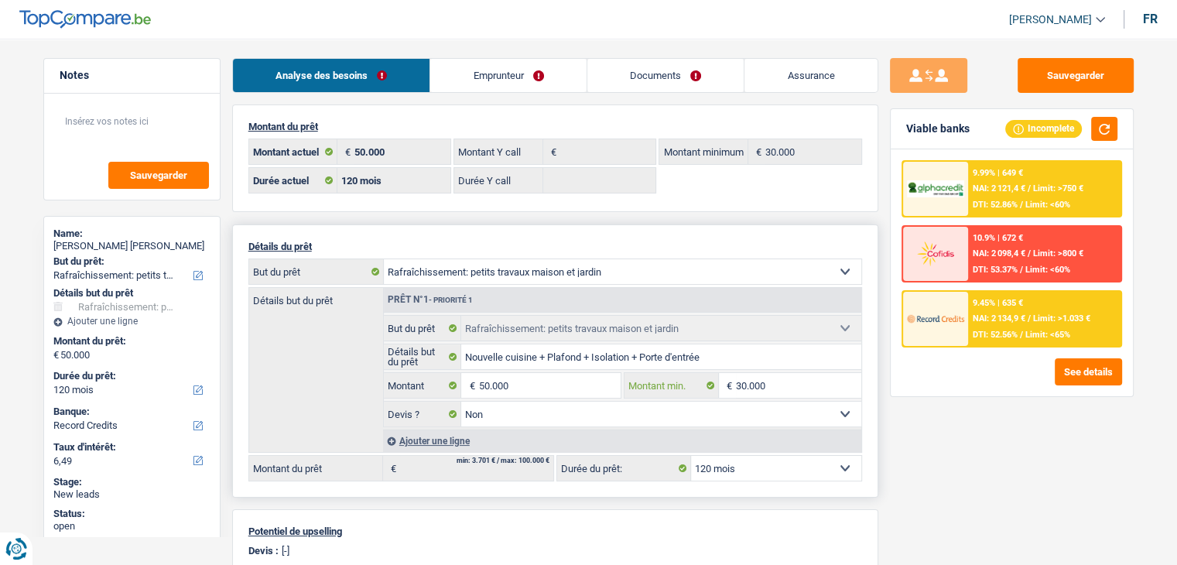
click at [752, 378] on input "30.000" at bounding box center [798, 385] width 125 height 25
drag, startPoint x: 470, startPoint y: 62, endPoint x: 492, endPoint y: 66, distance: 22.8
click at [470, 62] on link "Emprunteur" at bounding box center [508, 75] width 156 height 33
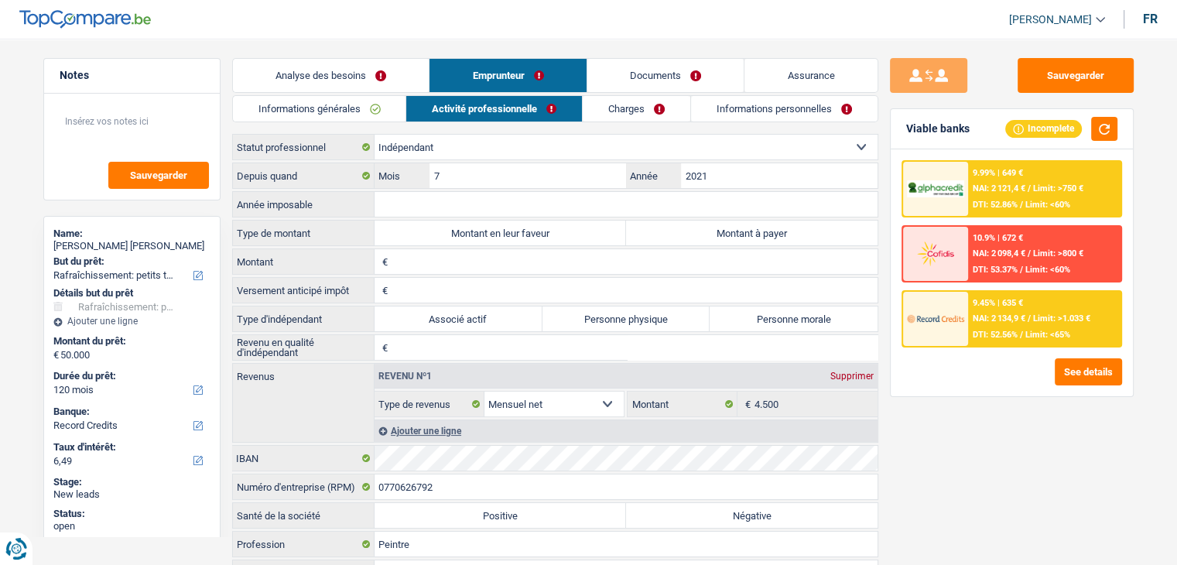
click at [656, 101] on link "Charges" at bounding box center [637, 109] width 108 height 26
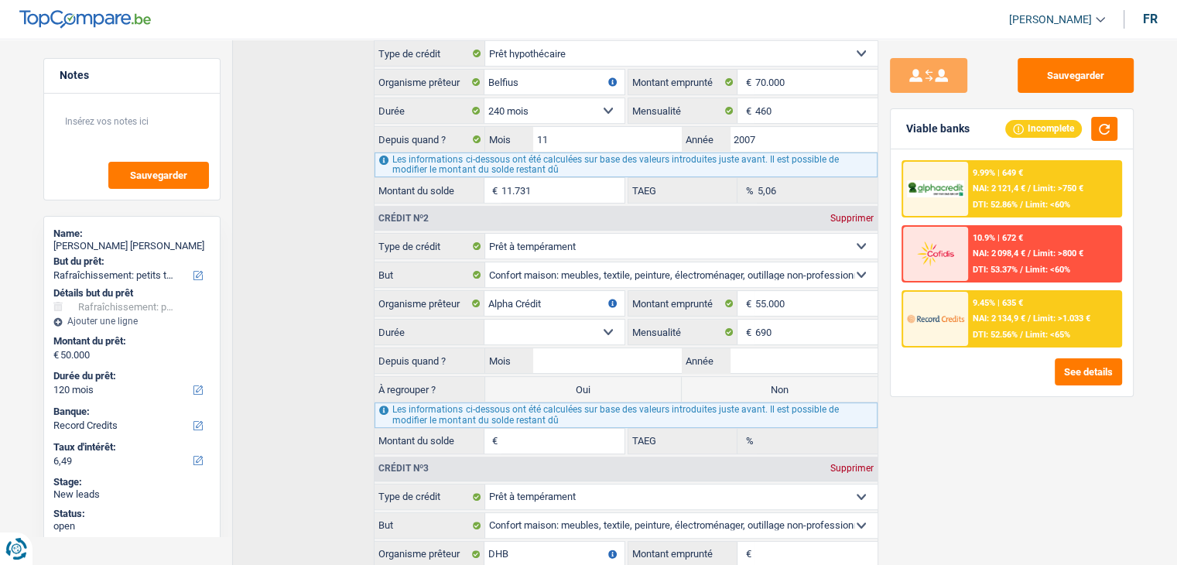
scroll to position [387, 0]
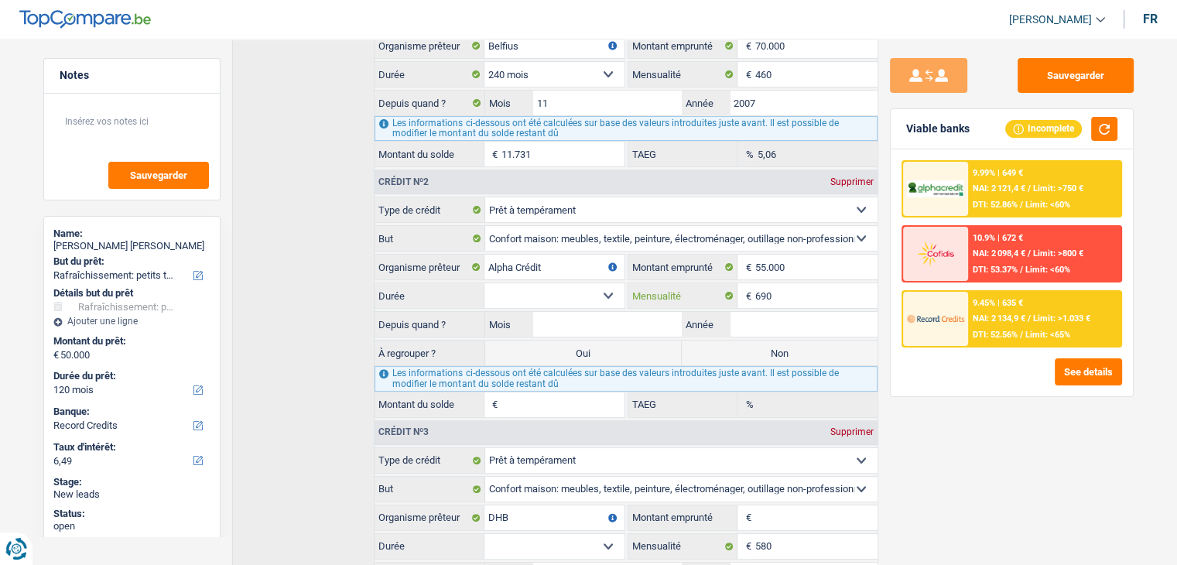
click at [799, 286] on input "690" at bounding box center [816, 295] width 122 height 25
click at [799, 262] on input "55.000" at bounding box center [816, 267] width 122 height 25
click at [568, 400] on input "Montant du solde" at bounding box center [563, 404] width 122 height 25
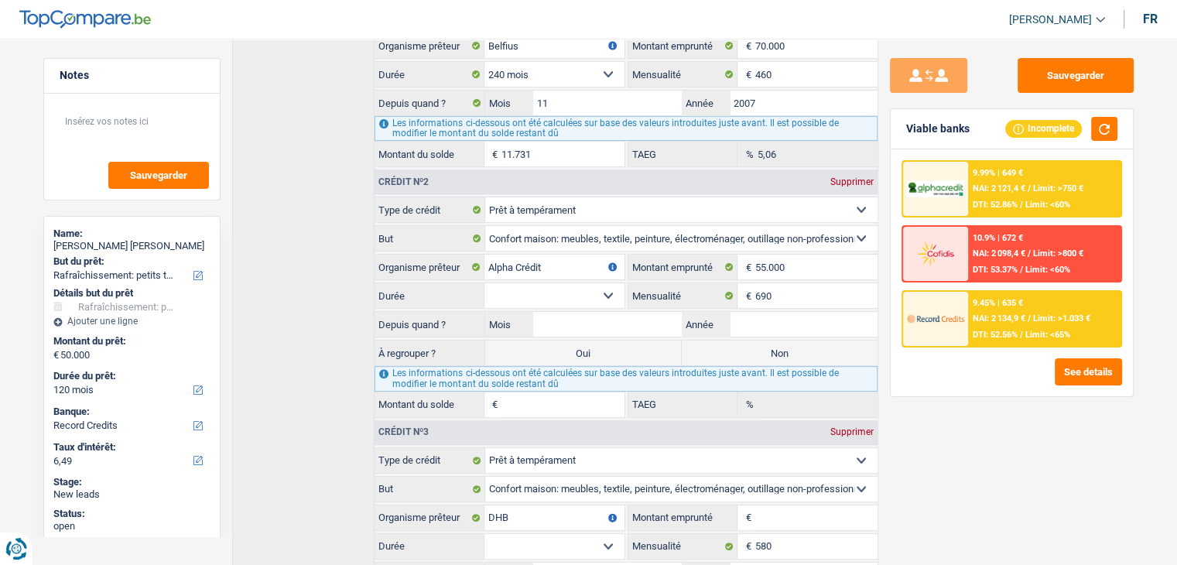
click at [589, 296] on select "12 mois 18 mois 24 mois 30 mois 36 mois 42 mois 48 mois 60 mois 72 mois 84 mois…" at bounding box center [554, 295] width 139 height 25
click at [590, 295] on select "12 mois 18 mois 24 mois 30 mois 36 mois 42 mois 48 mois 60 mois 72 mois 84 mois…" at bounding box center [554, 295] width 139 height 25
click at [628, 321] on input "Mois" at bounding box center [607, 324] width 148 height 25
click at [568, 400] on input "Montant du solde" at bounding box center [563, 404] width 122 height 25
click at [954, 430] on div "Sauvegarder Viable banks Incomplete 9.99% | 649 € NAI: 2 121,4 € / Limit: >750 …" at bounding box center [1011, 297] width 267 height 478
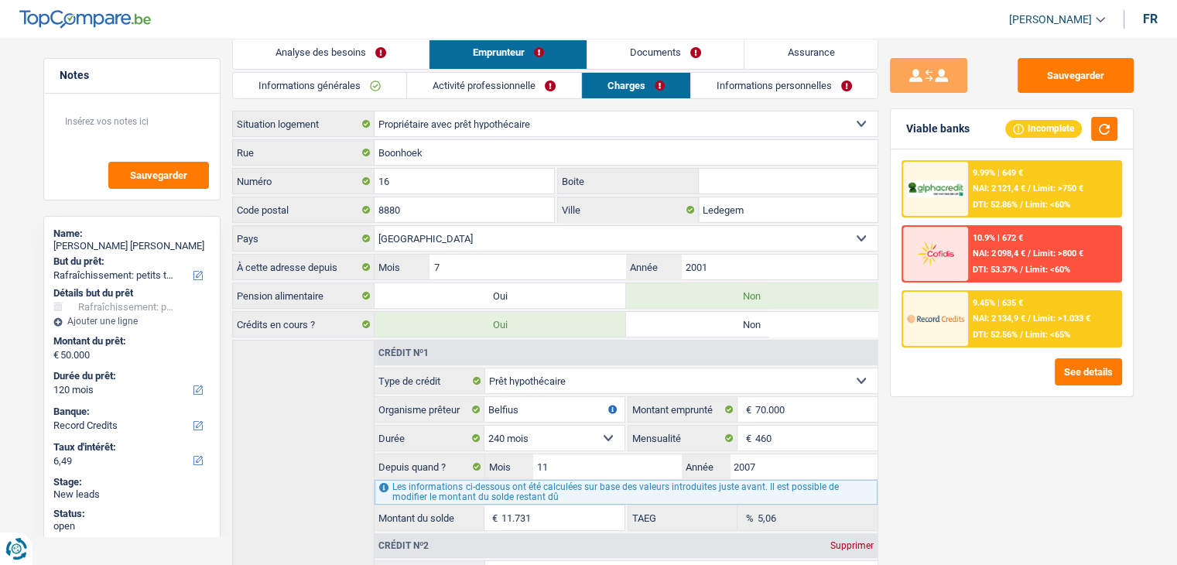
scroll to position [0, 0]
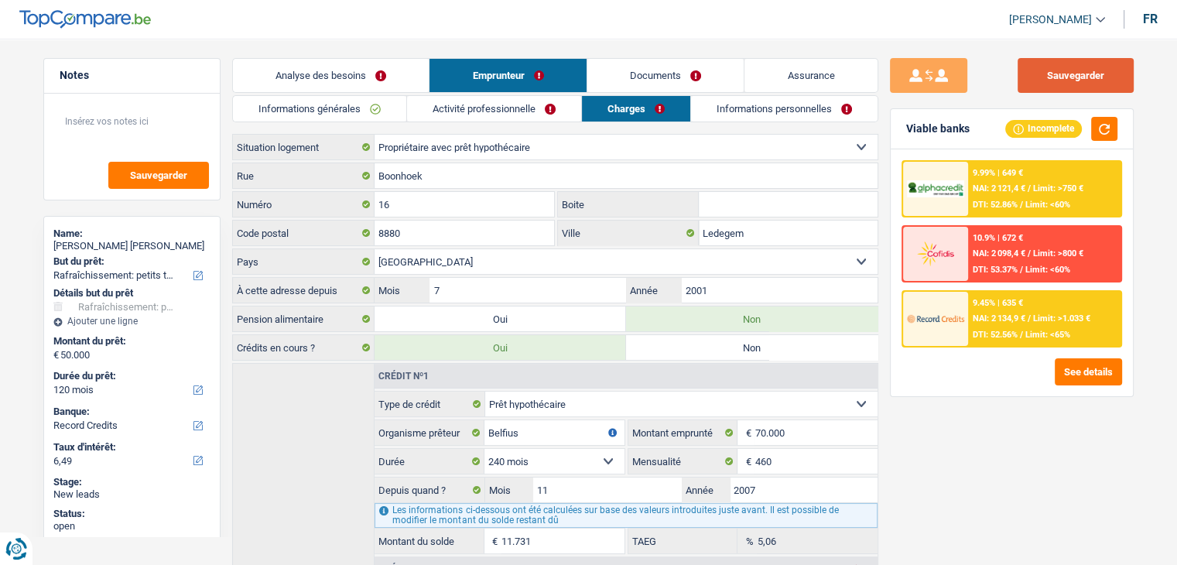
click at [1105, 69] on button "Sauvegarder" at bounding box center [1076, 75] width 116 height 35
click at [129, 142] on textarea at bounding box center [132, 127] width 154 height 46
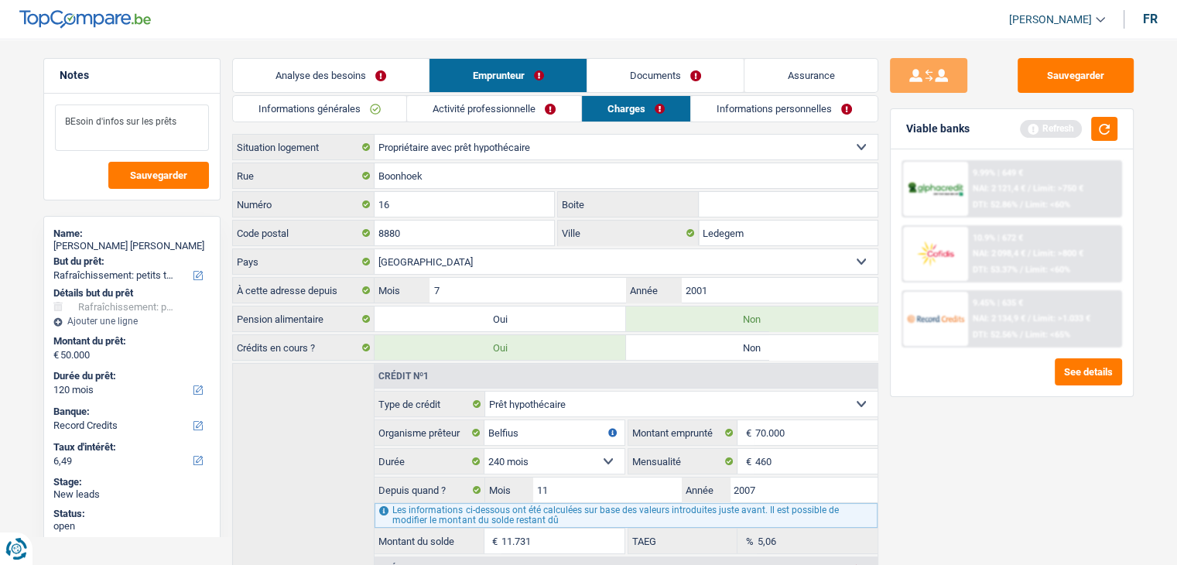
click at [67, 122] on textarea "BEsoin d'infos sur les prêts" at bounding box center [132, 127] width 154 height 46
click at [140, 128] on textarea "Besoin d'infos sur les prêts" at bounding box center [132, 127] width 154 height 46
type textarea "Besoin d'infos sur les prêts"
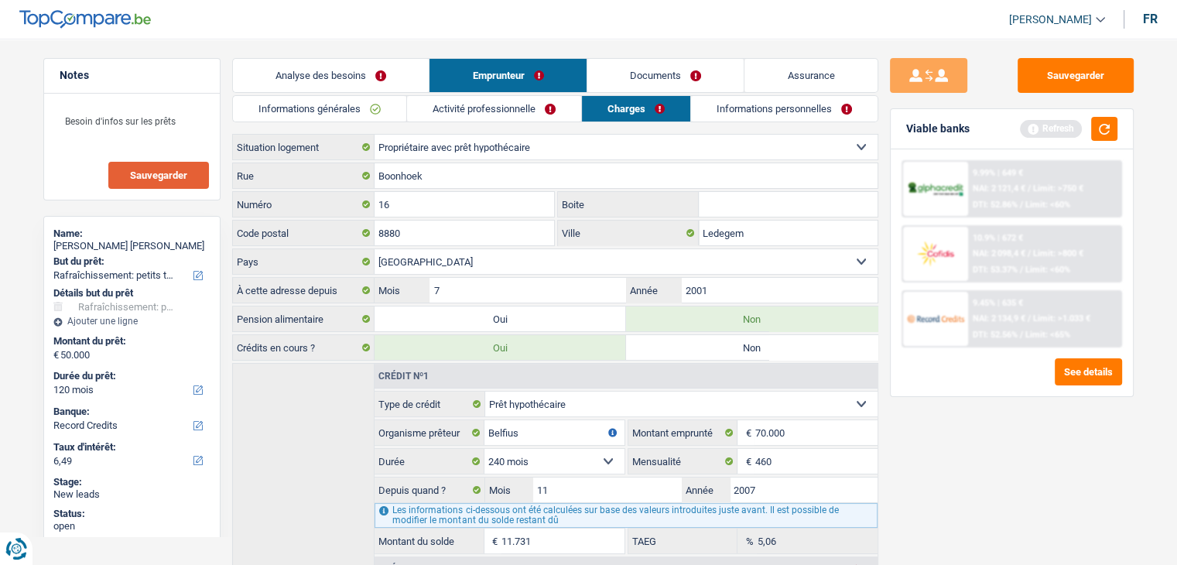
click at [183, 182] on button "Sauvegarder" at bounding box center [158, 175] width 101 height 27
click at [1106, 135] on button "button" at bounding box center [1104, 129] width 26 height 24
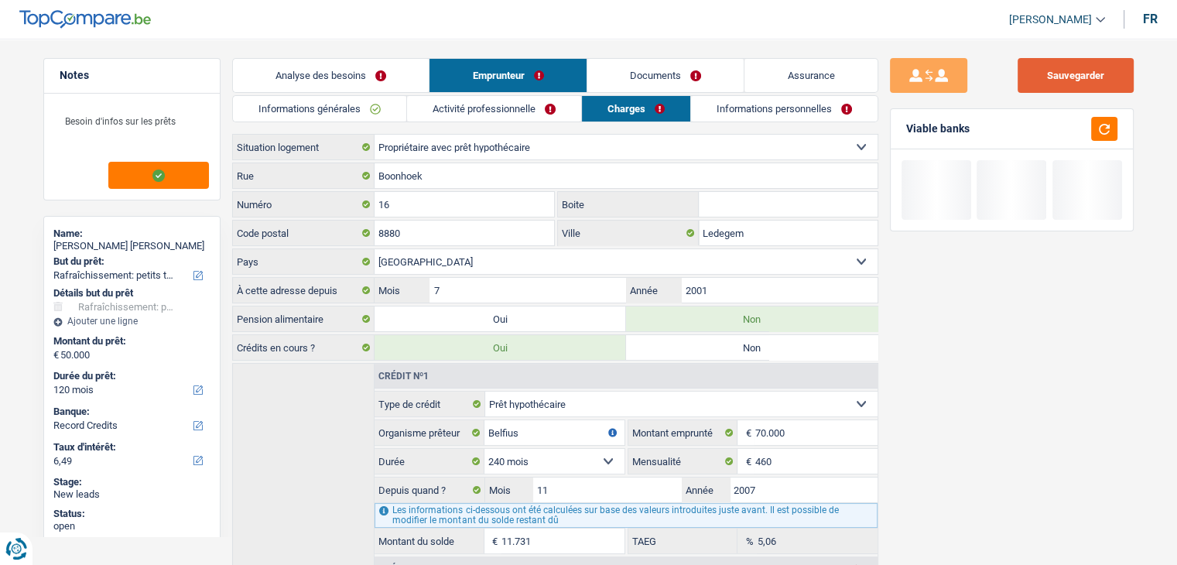
click at [1083, 77] on button "Sauvegarder" at bounding box center [1076, 75] width 116 height 35
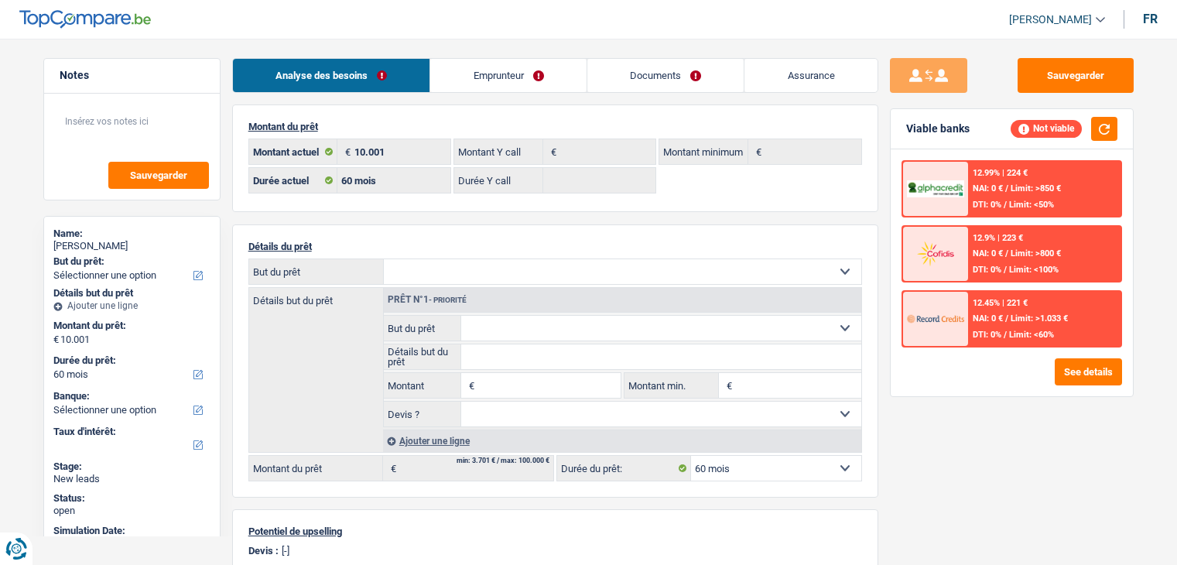
select select "60"
click at [455, 265] on select "Confort maison: meubles, textile, peinture, électroménager, outillage non-profe…" at bounding box center [623, 271] width 478 height 25
select select "familyDebt"
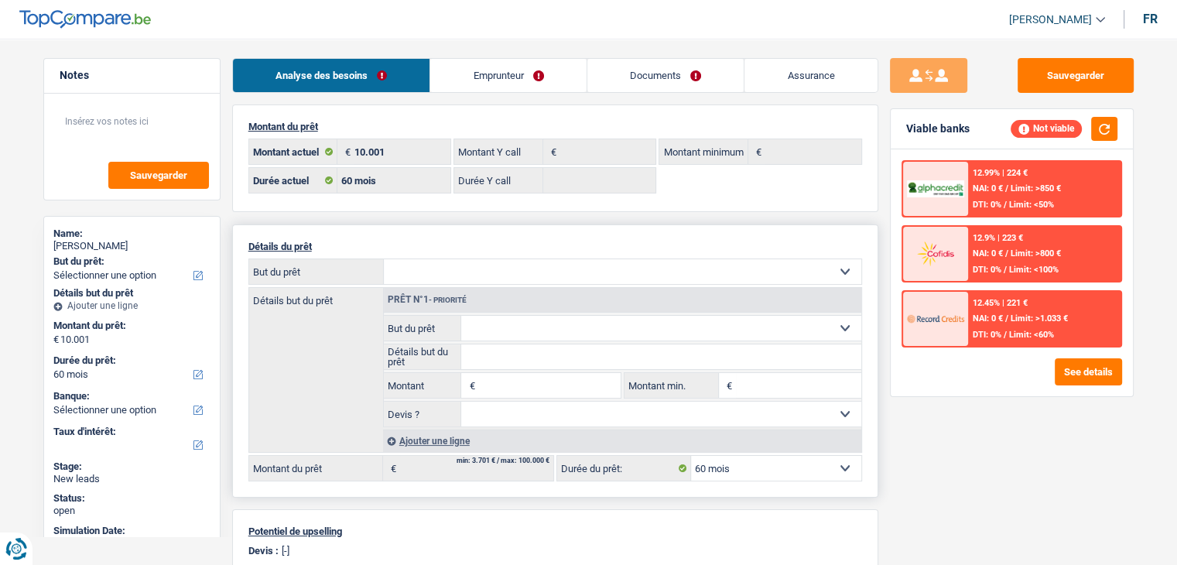
click at [384, 259] on select "Confort maison: meubles, textile, peinture, électroménager, outillage non-profe…" at bounding box center [623, 271] width 478 height 25
select select "familyDebt"
type input "10.001"
select select "familyDebt"
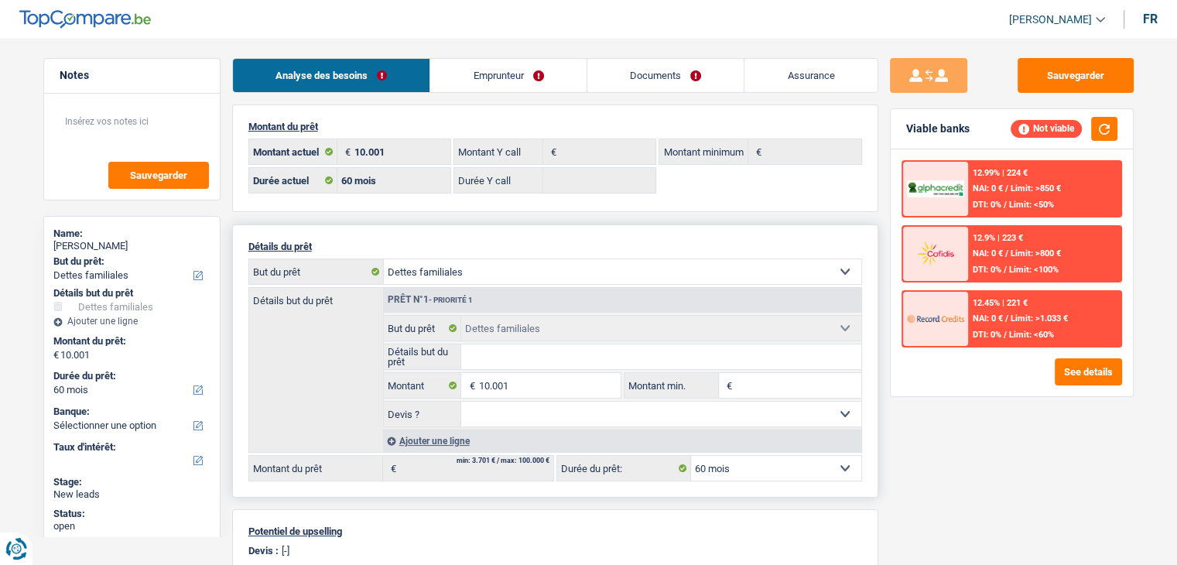
click at [759, 373] on input "Montant min." at bounding box center [798, 385] width 125 height 25
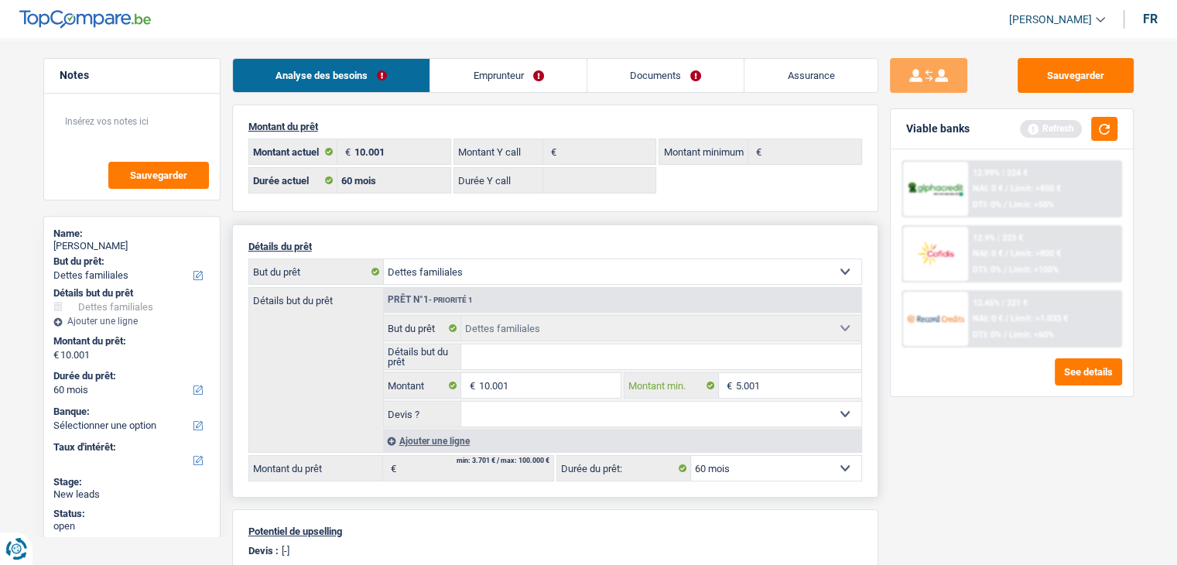
type input "5.001"
click at [598, 352] on input "Détails but du prêt" at bounding box center [661, 356] width 400 height 25
click at [608, 423] on select "Oui Non Non répondu Sélectionner une option" at bounding box center [661, 414] width 400 height 25
select select "false"
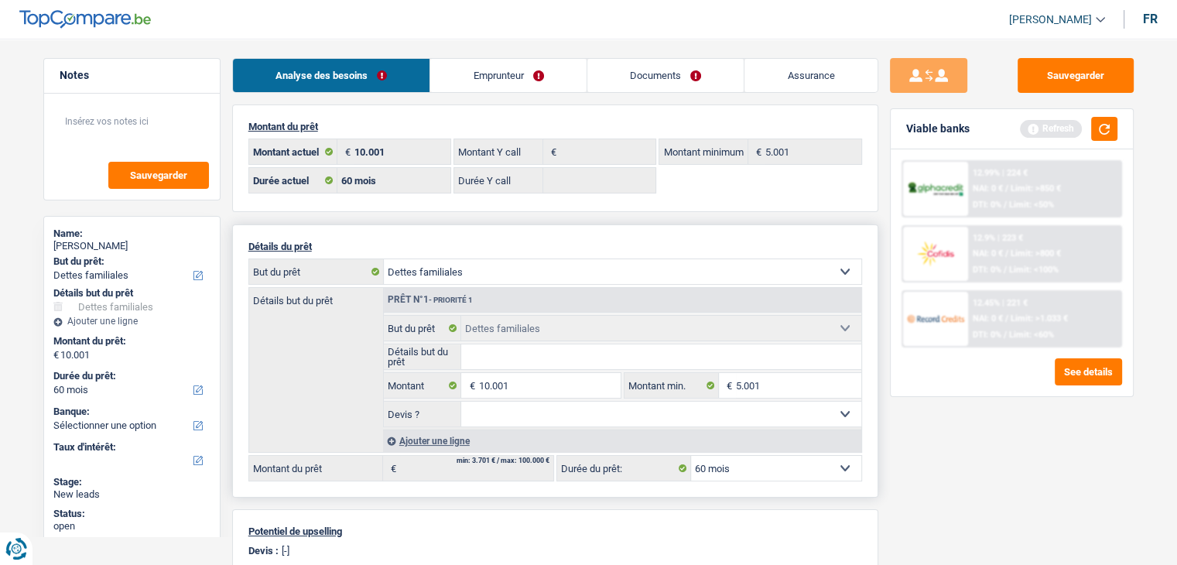
click at [461, 402] on select "Oui Non Non répondu Sélectionner une option" at bounding box center [661, 414] width 400 height 25
click at [557, 383] on input "10.001" at bounding box center [549, 385] width 142 height 25
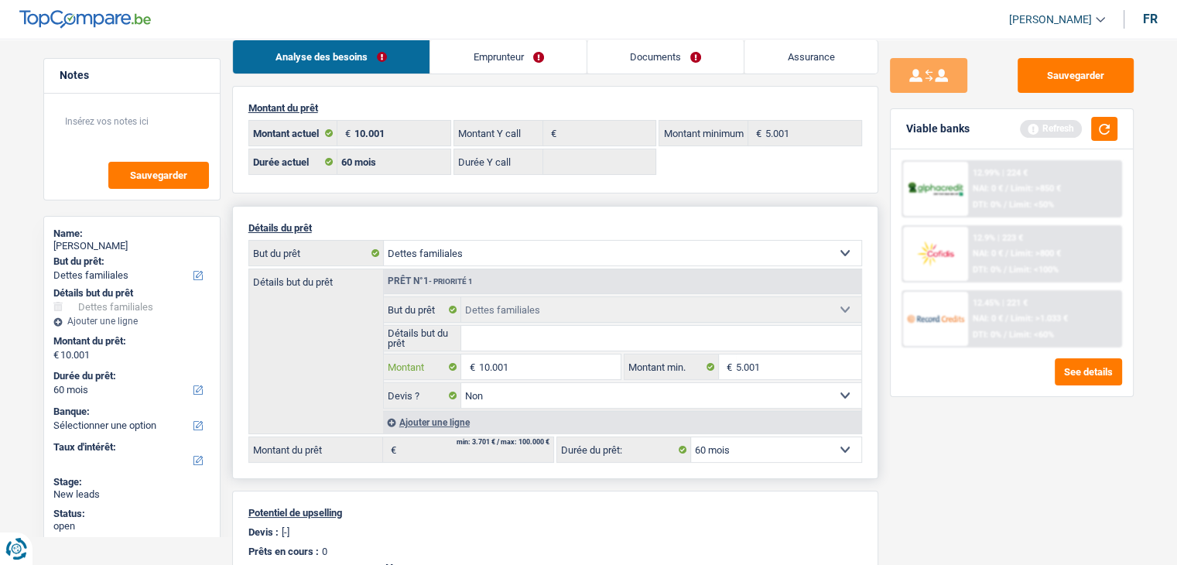
scroll to position [155, 0]
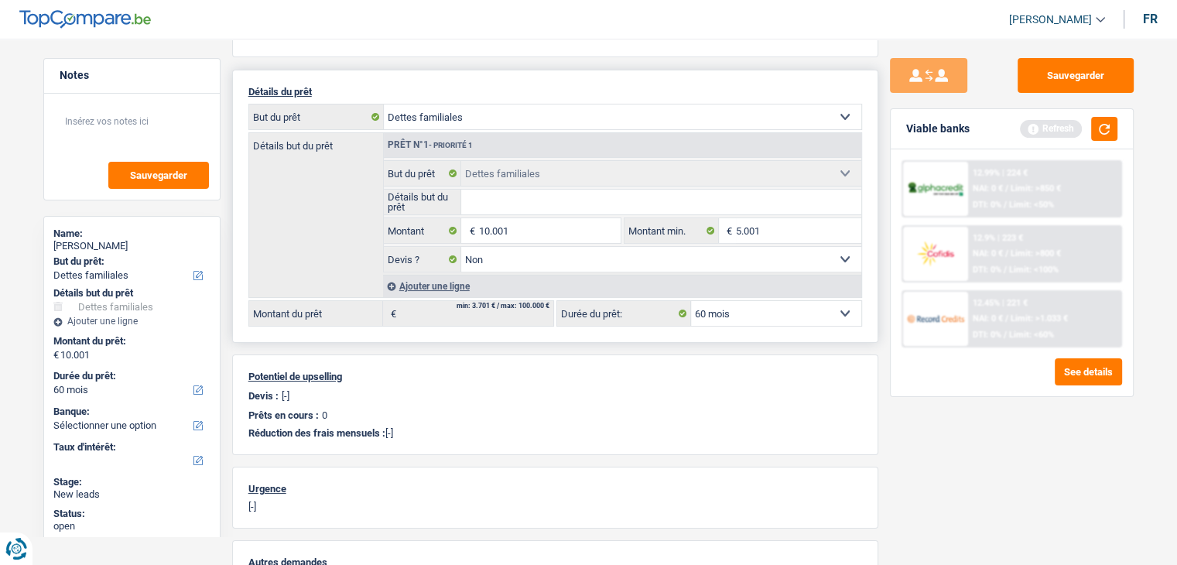
click at [285, 218] on div "Détails but du prêt Prêt n°1 - Priorité 1 Confort maison: meubles, textile, pei…" at bounding box center [555, 215] width 614 height 166
click at [306, 217] on div "Détails but du prêt Prêt n°1 - Priorité 1 Confort maison: meubles, textile, pei…" at bounding box center [555, 215] width 614 height 166
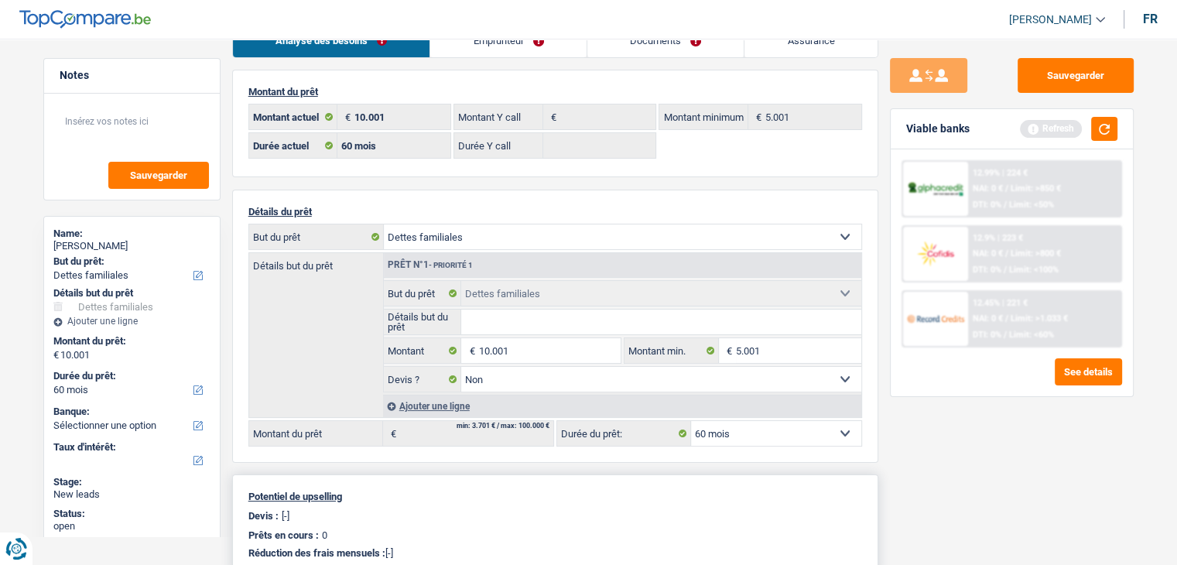
scroll to position [0, 0]
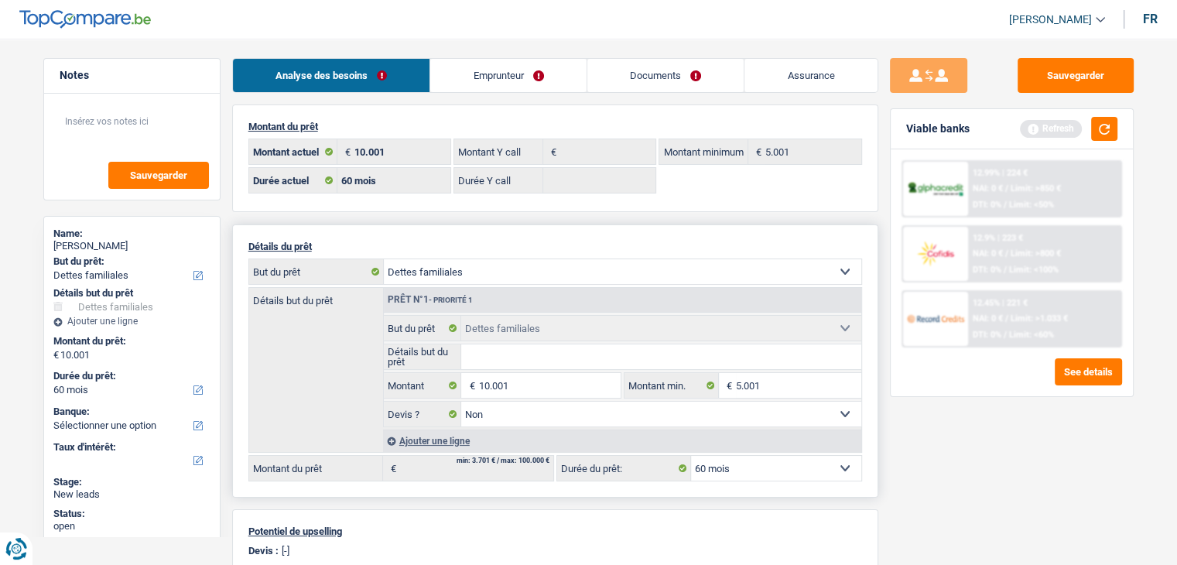
click at [334, 348] on div "Détails but du prêt Prêt n°1 - Priorité 1 Confort maison: meubles, textile, pei…" at bounding box center [555, 370] width 614 height 166
click at [515, 70] on link "Emprunteur" at bounding box center [508, 75] width 156 height 33
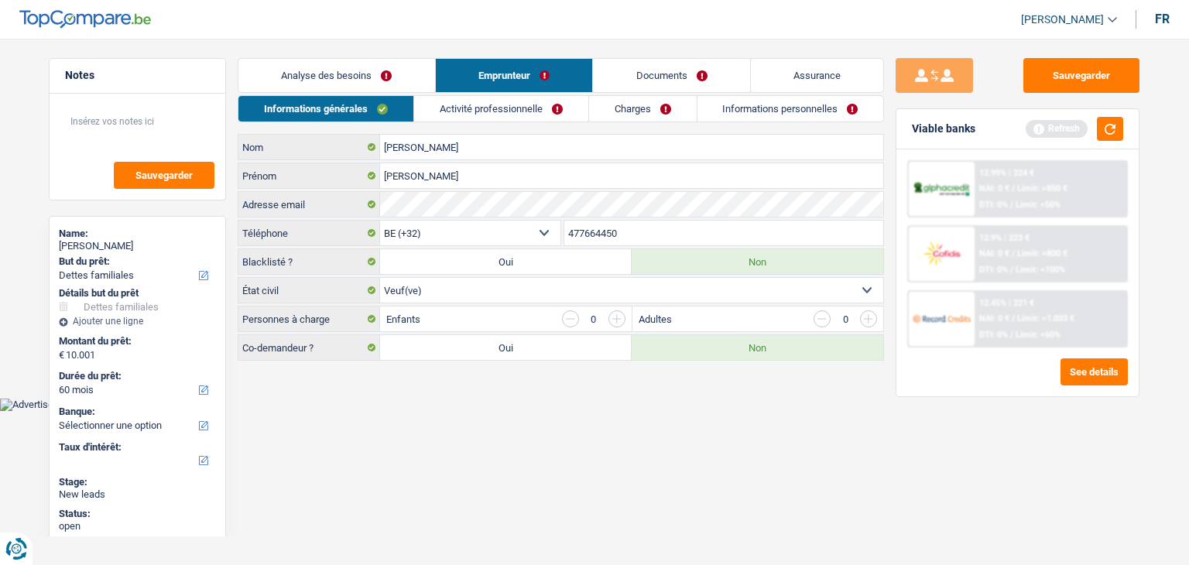
click at [671, 105] on link "Charges" at bounding box center [643, 109] width 108 height 26
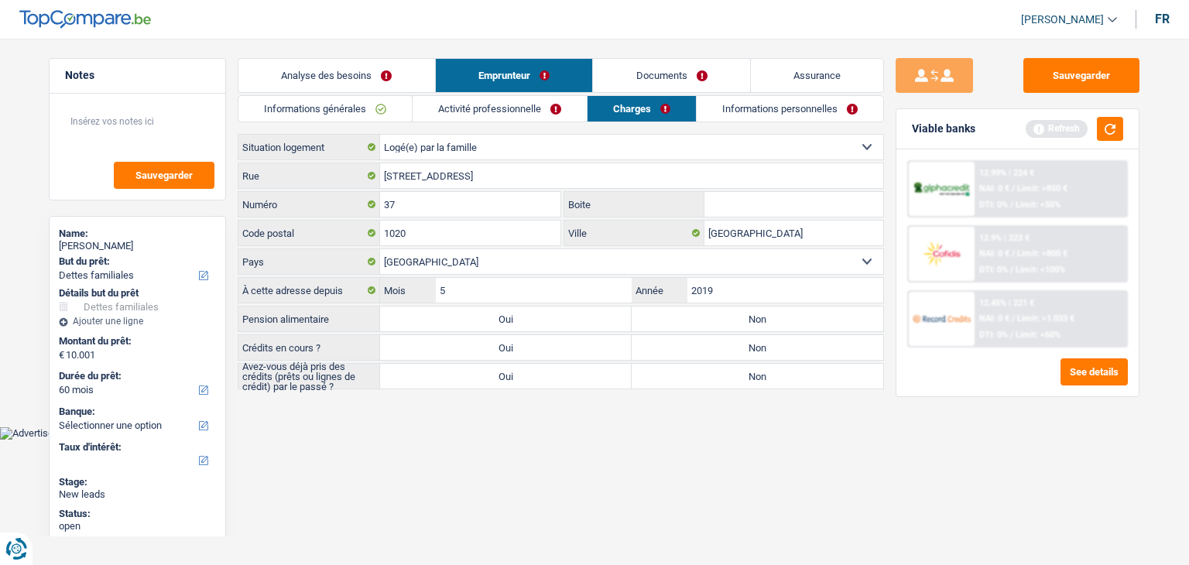
click at [693, 318] on label "Non" at bounding box center [758, 318] width 252 height 25
click at [693, 318] on input "Non" at bounding box center [758, 318] width 252 height 25
radio input "true"
click at [602, 346] on label "Oui" at bounding box center [506, 347] width 252 height 25
click at [602, 346] on input "Oui" at bounding box center [506, 347] width 252 height 25
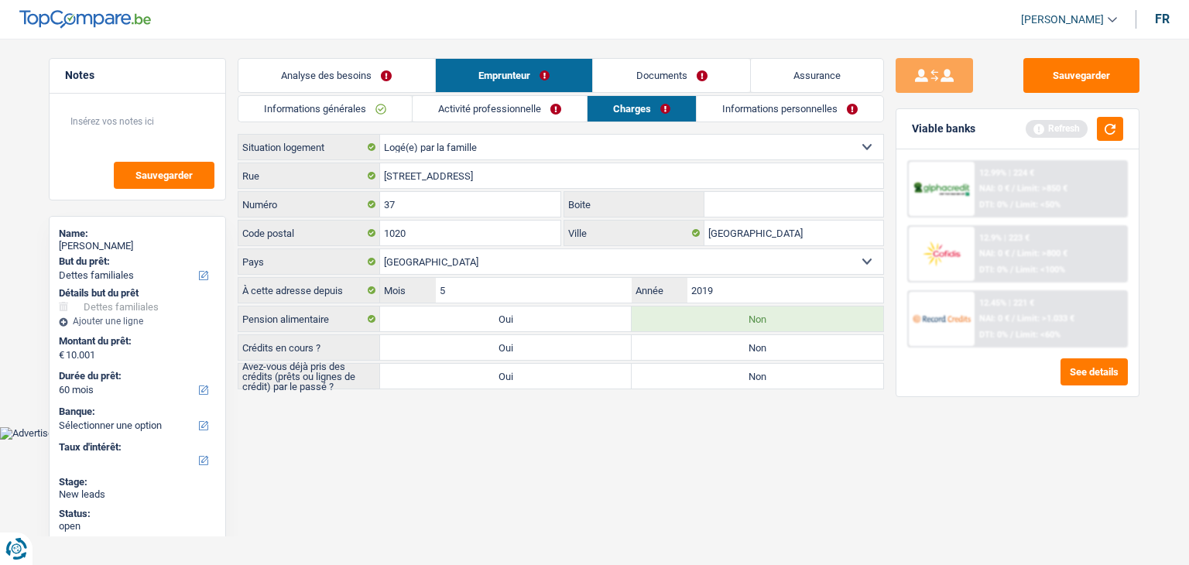
radio input "true"
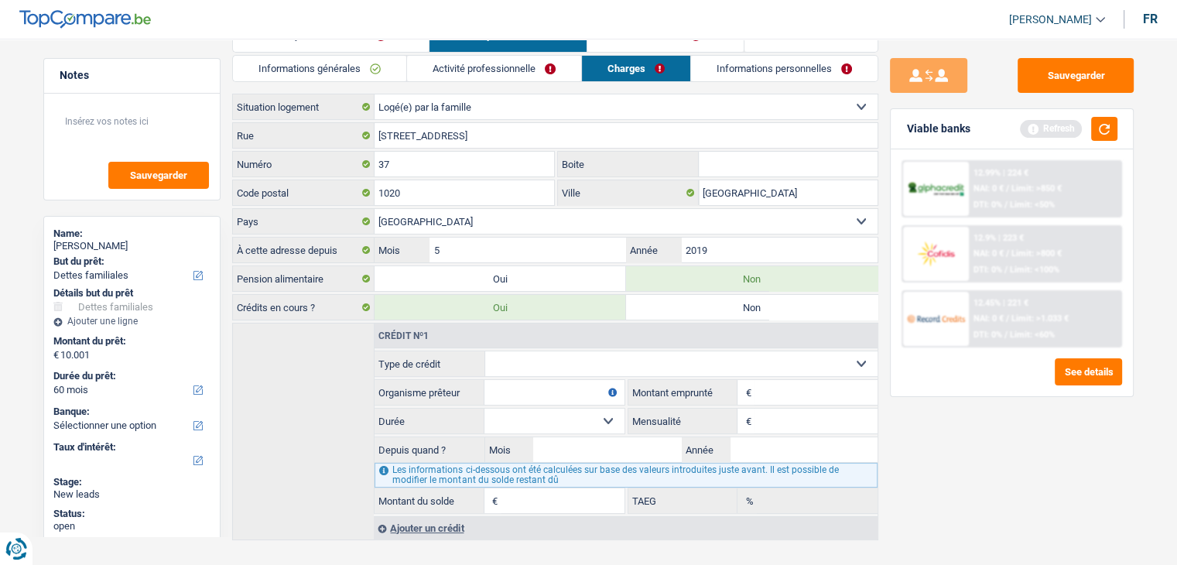
scroll to position [60, 0]
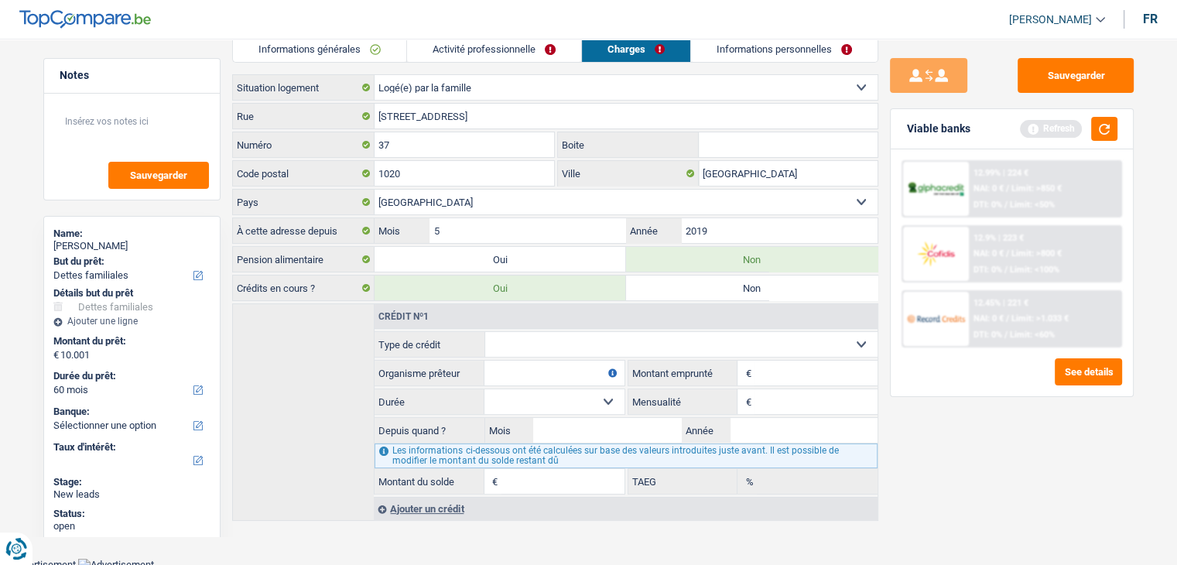
click at [627, 334] on select "Carte ou ouverture de crédit Prêt hypothécaire Vente à tempérament Prêt à tempé…" at bounding box center [681, 344] width 392 height 25
select select "carLoan"
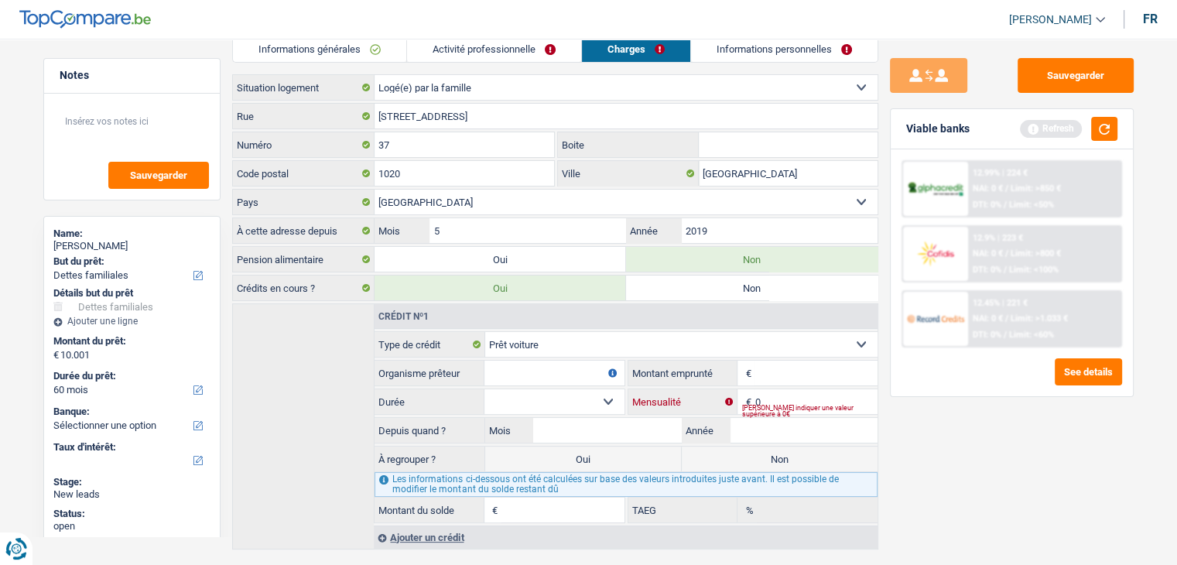
click at [789, 389] on input "0" at bounding box center [816, 401] width 122 height 25
type input "247"
click at [776, 375] on input "Montant" at bounding box center [816, 373] width 122 height 25
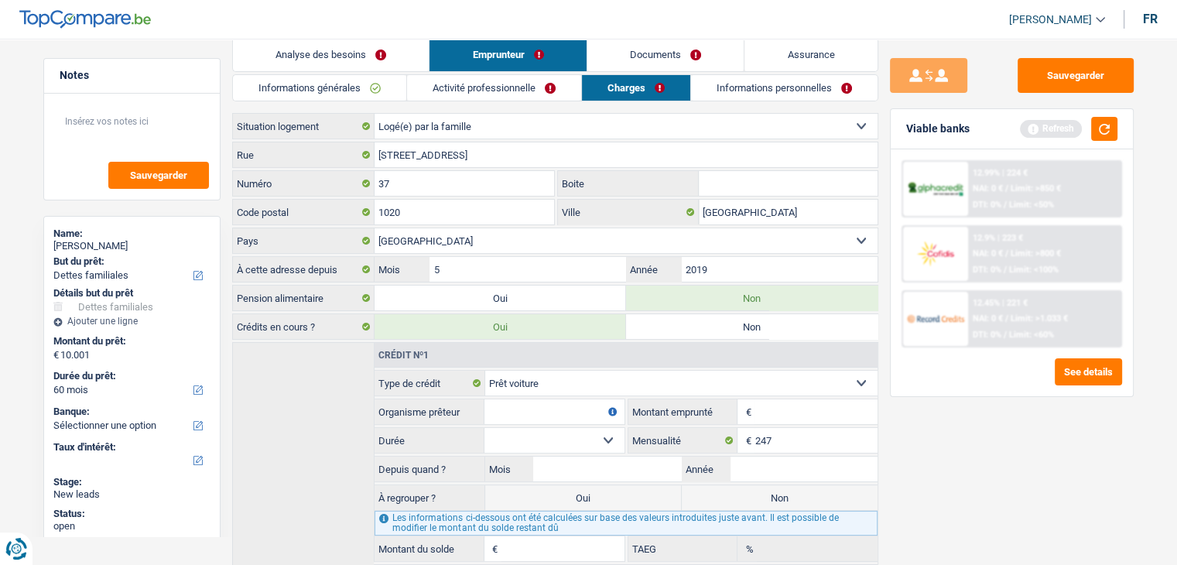
scroll to position [0, 0]
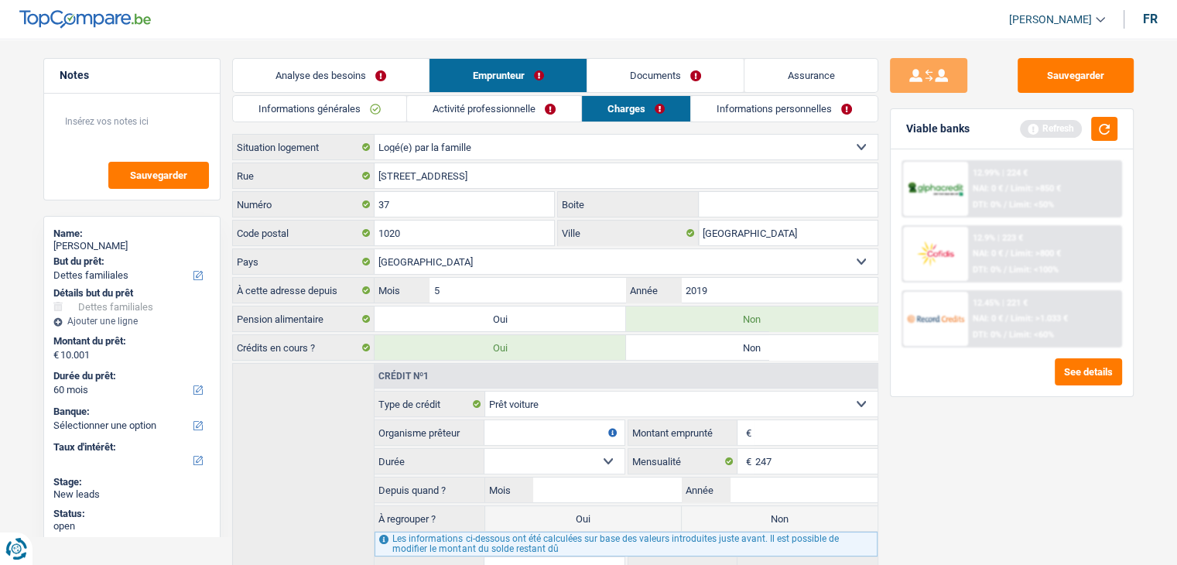
click at [386, 110] on link "Informations générales" at bounding box center [319, 109] width 173 height 26
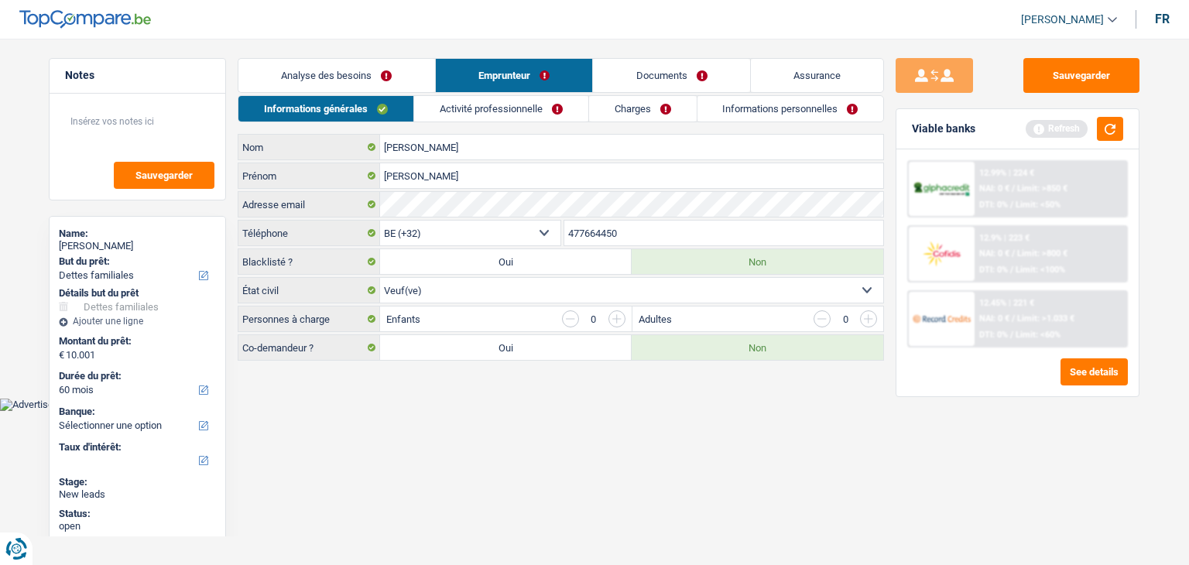
click at [481, 104] on link "Activité professionnelle" at bounding box center [501, 109] width 174 height 26
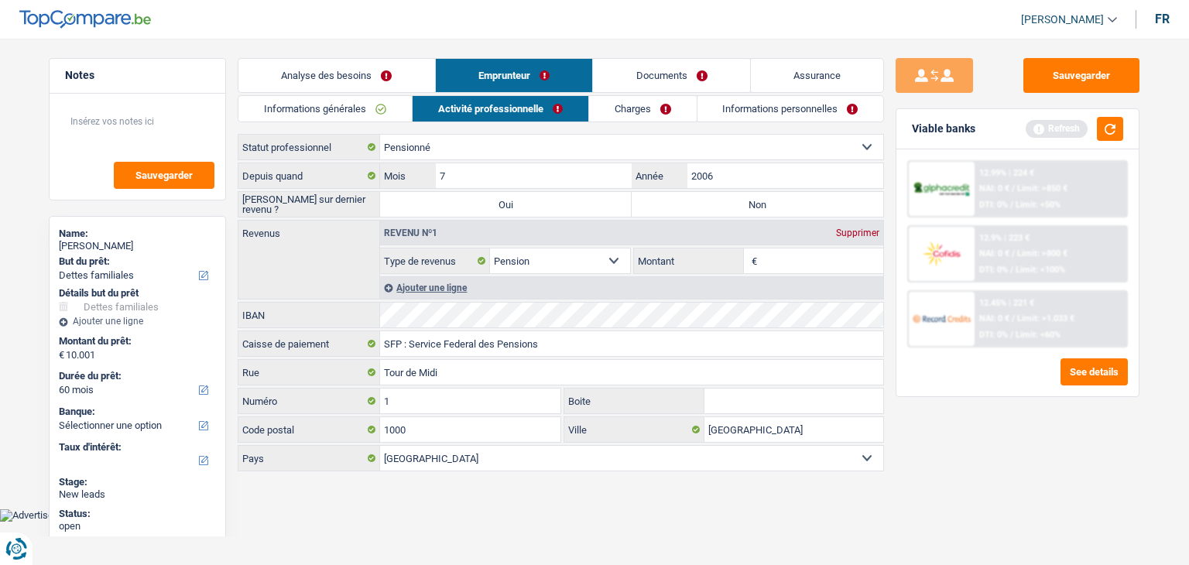
click at [673, 198] on label "Non" at bounding box center [758, 204] width 252 height 25
click at [673, 198] on input "Non" at bounding box center [758, 204] width 252 height 25
radio input "true"
click at [619, 197] on label "Oui" at bounding box center [506, 204] width 252 height 25
click at [619, 197] on input "Oui" at bounding box center [506, 204] width 252 height 25
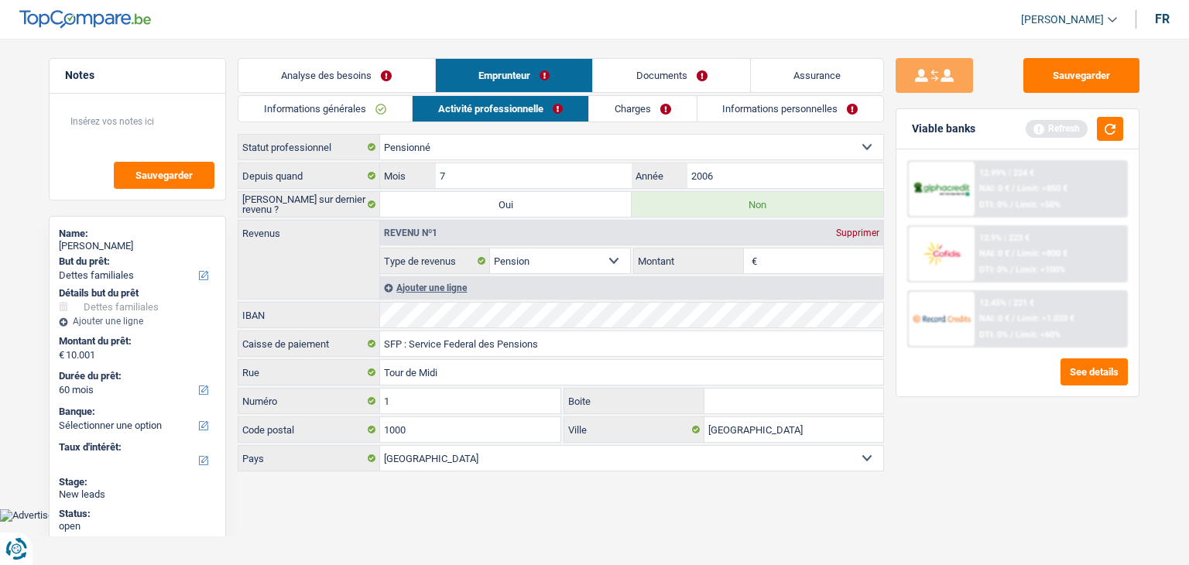
radio input "true"
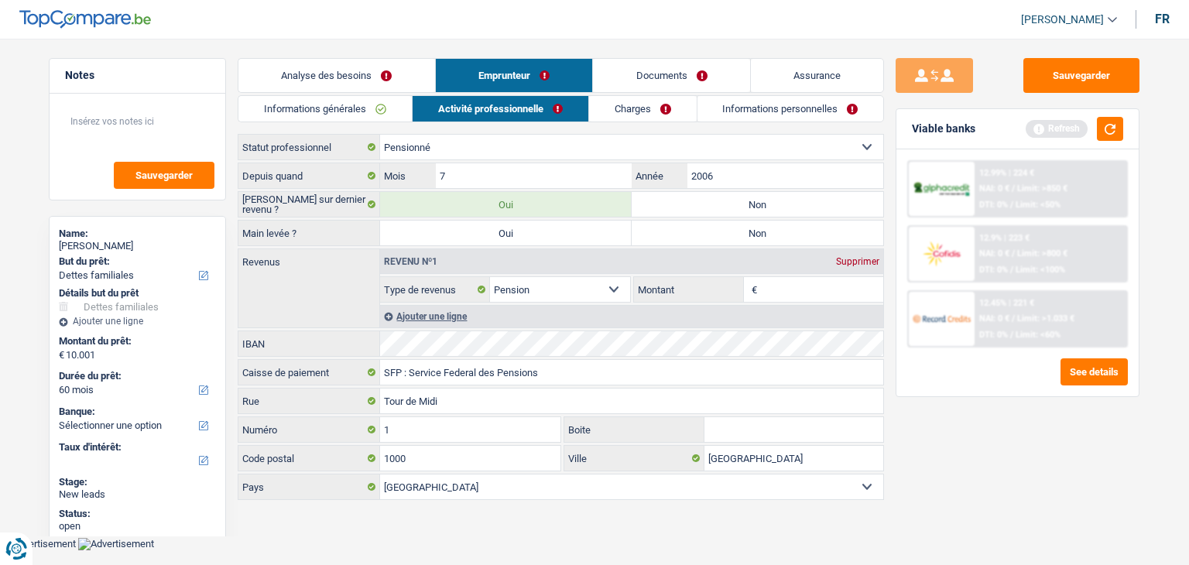
click at [674, 211] on label "Non" at bounding box center [758, 204] width 252 height 25
click at [674, 211] on input "Non" at bounding box center [758, 204] width 252 height 25
radio input "true"
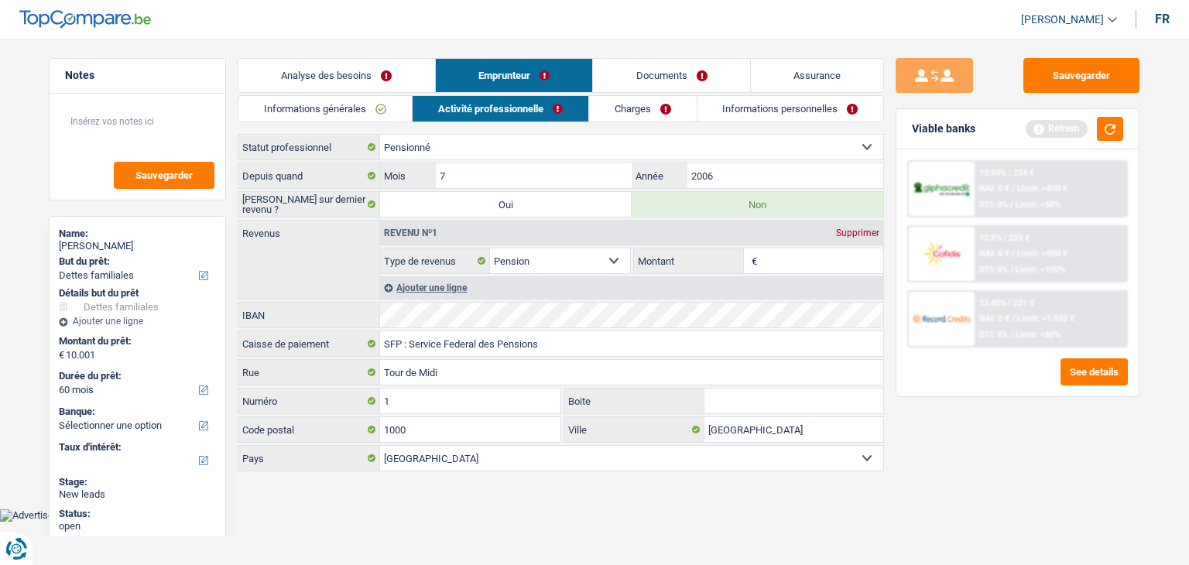
click at [738, 102] on link "Informations personnelles" at bounding box center [790, 109] width 187 height 26
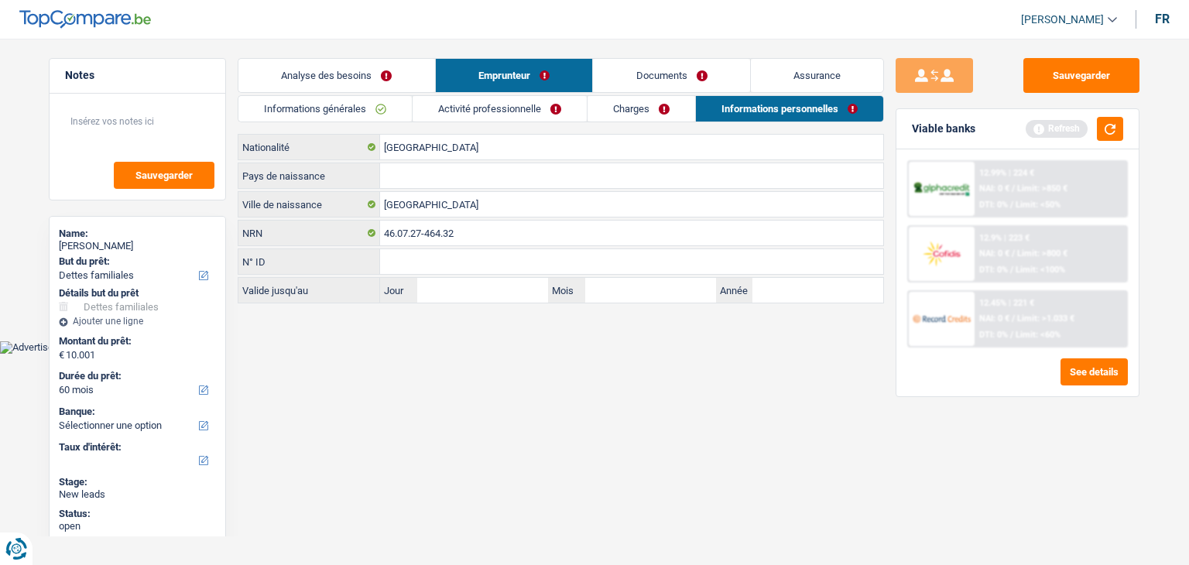
click at [372, 118] on link "Informations générales" at bounding box center [324, 109] width 173 height 26
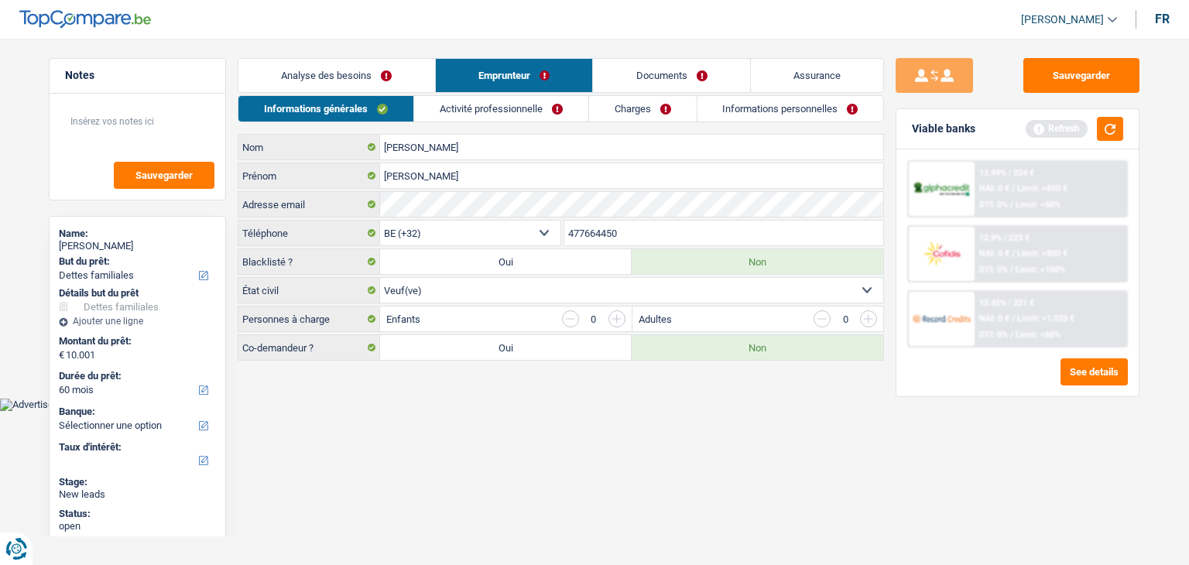
click at [412, 78] on link "Analyse des besoins" at bounding box center [336, 75] width 197 height 33
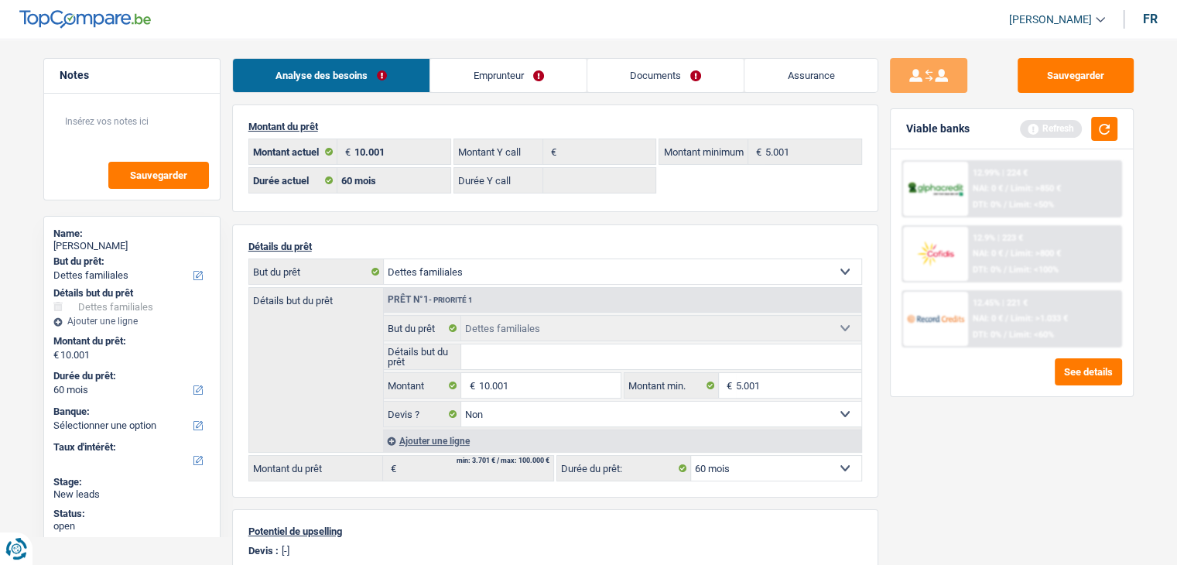
click at [533, 66] on link "Emprunteur" at bounding box center [508, 75] width 156 height 33
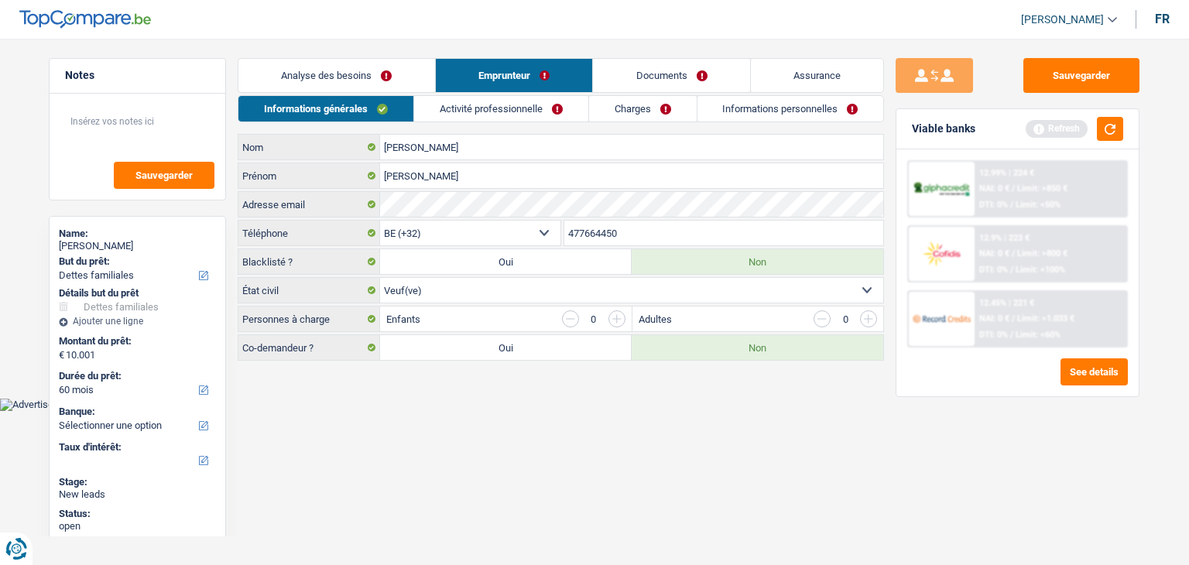
click at [650, 105] on link "Charges" at bounding box center [643, 109] width 108 height 26
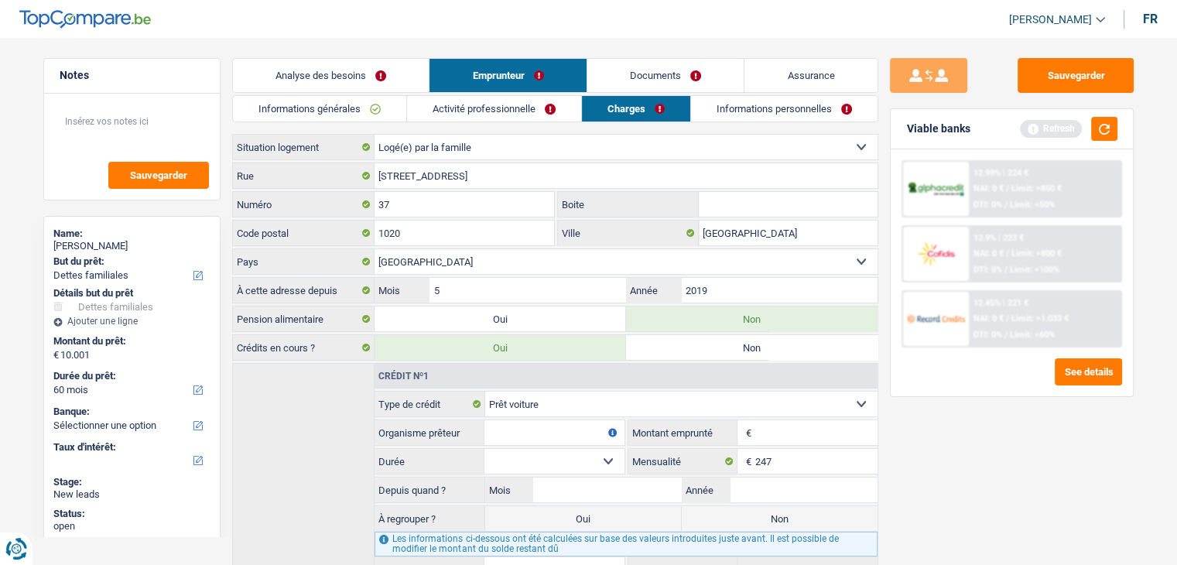
scroll to position [88, 0]
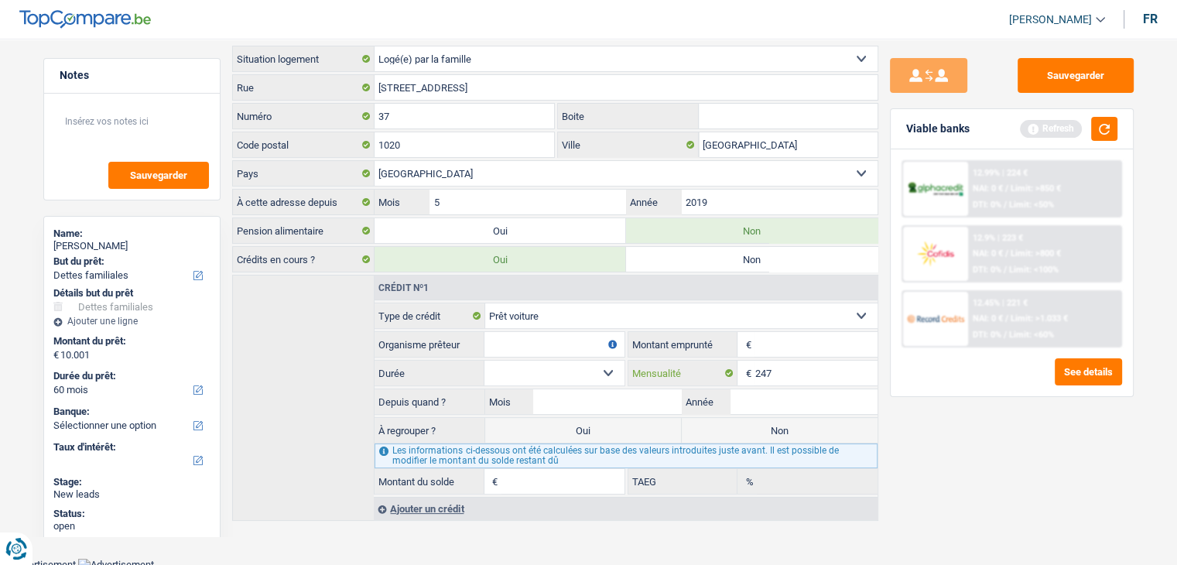
click at [813, 375] on input "247" at bounding box center [816, 373] width 122 height 25
type input "248"
click at [808, 341] on input "Montant" at bounding box center [816, 344] width 122 height 25
click at [630, 403] on input "Mois" at bounding box center [607, 401] width 148 height 25
type input "9"
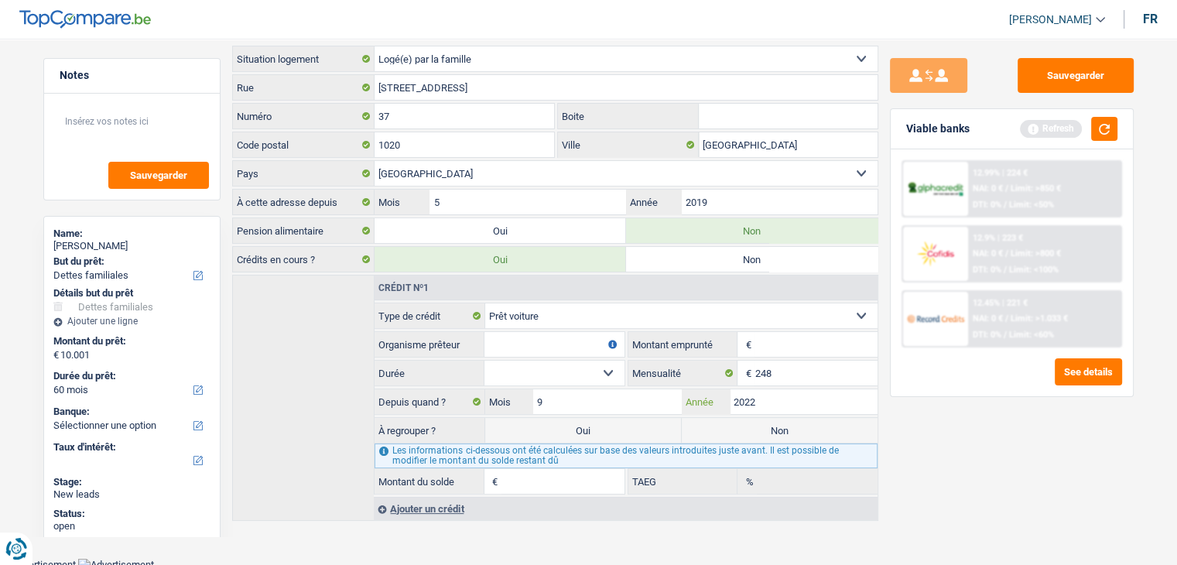
type input "2022"
click at [584, 361] on select "12 mois 18 mois 24 mois Sélectionner une option" at bounding box center [554, 373] width 139 height 25
click at [800, 334] on input "Montant" at bounding box center [816, 344] width 122 height 25
type input "15.001"
click at [601, 371] on select "12 mois 18 mois 24 mois 30 mois 36 mois 42 mois 48 mois 60 mois 72 mois 84 mois…" at bounding box center [554, 373] width 139 height 25
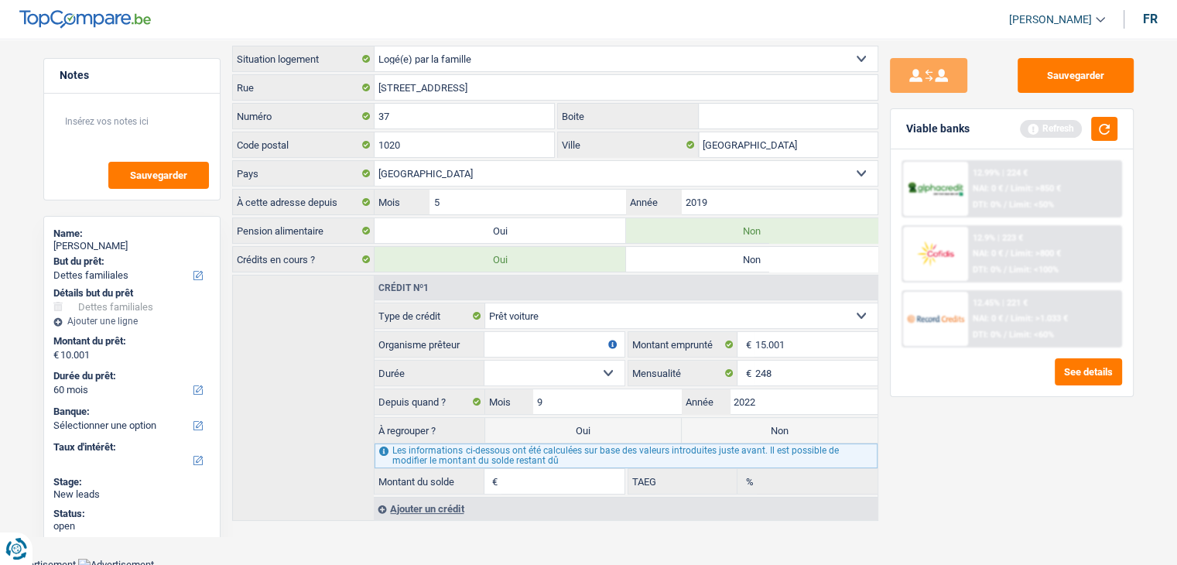
select select "60"
click at [485, 361] on select "12 mois 18 mois 24 mois 30 mois 36 mois 42 mois 48 mois 60 mois 72 mois 84 mois…" at bounding box center [554, 373] width 139 height 25
type input "6.222"
type input "0,00"
click at [953, 443] on div "Sauvegarder Viable banks Refresh 12.99% | 224 € NAI: 0 € / Limit: >850 € DTI: 0…" at bounding box center [1011, 297] width 267 height 478
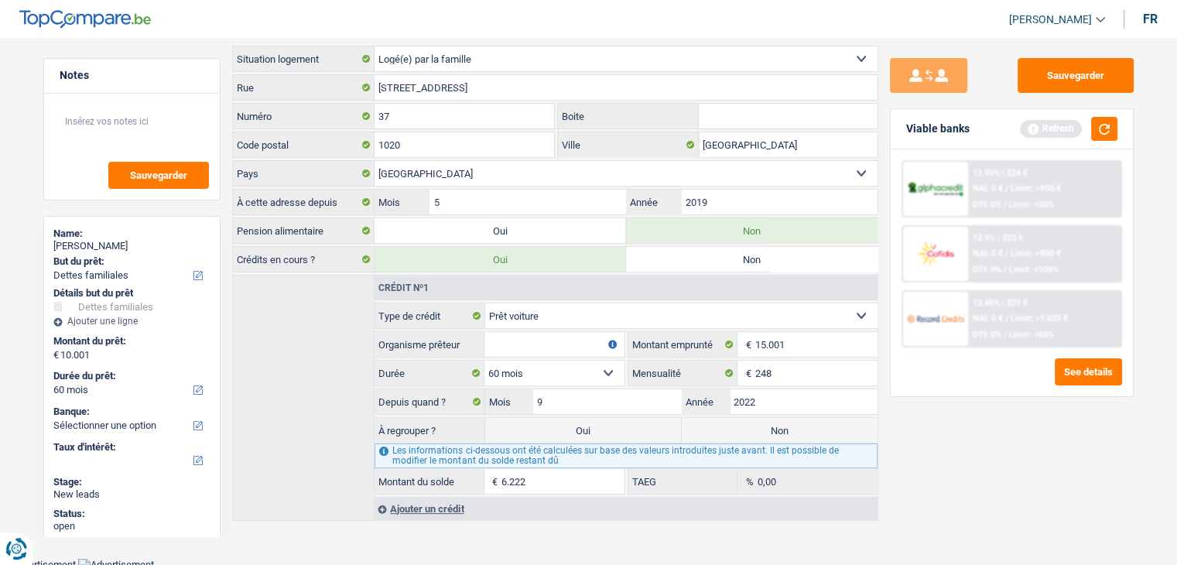
click at [776, 423] on label "Non" at bounding box center [780, 430] width 196 height 25
click at [776, 423] on input "Non" at bounding box center [780, 430] width 196 height 25
radio input "true"
click at [526, 345] on input "Organisme prêteur" at bounding box center [554, 344] width 139 height 25
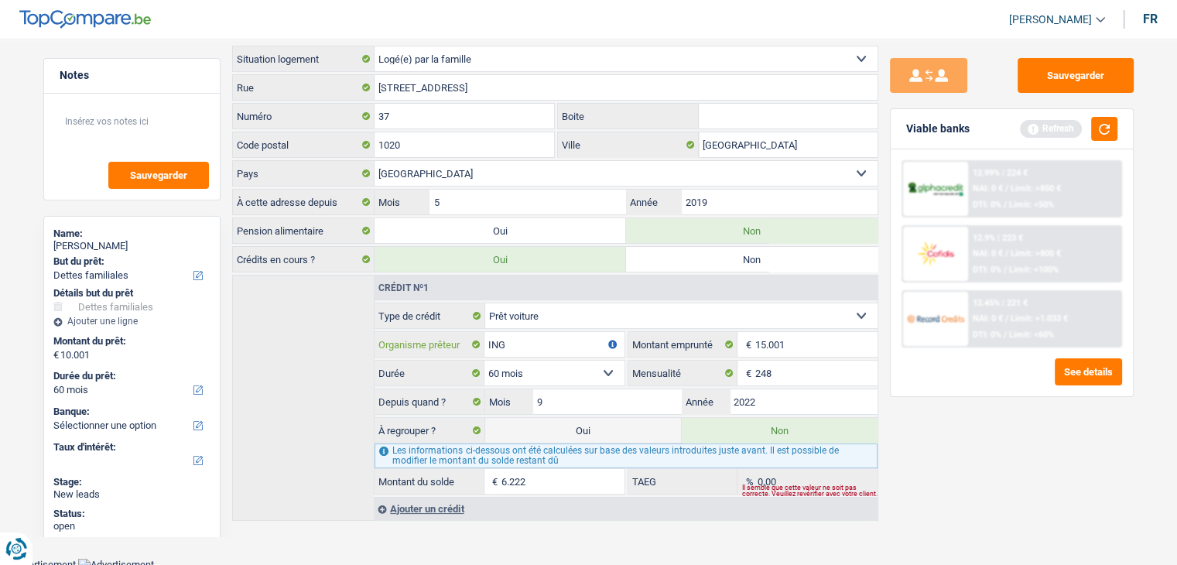
type input "ING"
click at [1015, 467] on div "Sauvegarder Viable banks Refresh 12.99% | 224 € NAI: 0 € / Limit: >850 € DTI: 0…" at bounding box center [1011, 297] width 267 height 478
click at [1106, 129] on button "button" at bounding box center [1104, 129] width 26 height 24
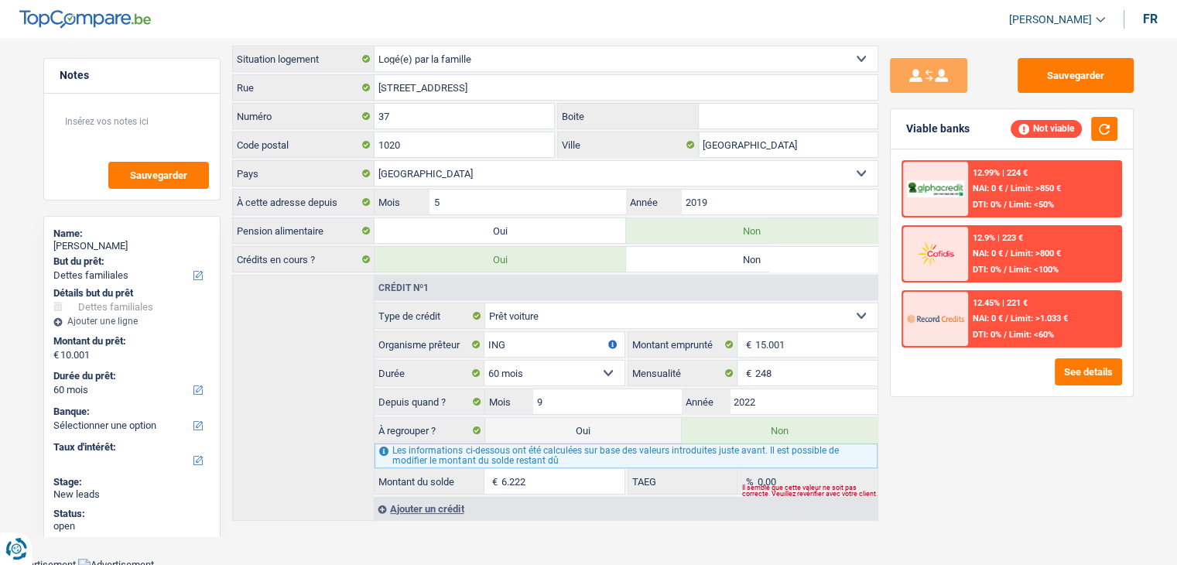
click at [437, 513] on div "Ajouter un crédit" at bounding box center [625, 508] width 503 height 23
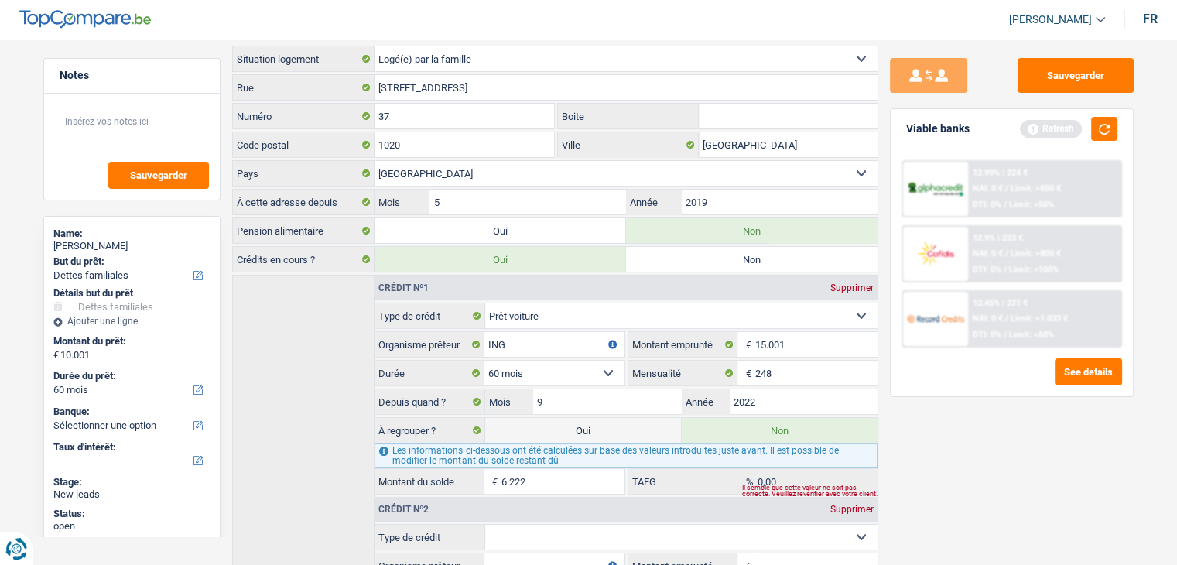
click at [447, 507] on div "Crédit nº2 Supprimer" at bounding box center [626, 509] width 502 height 25
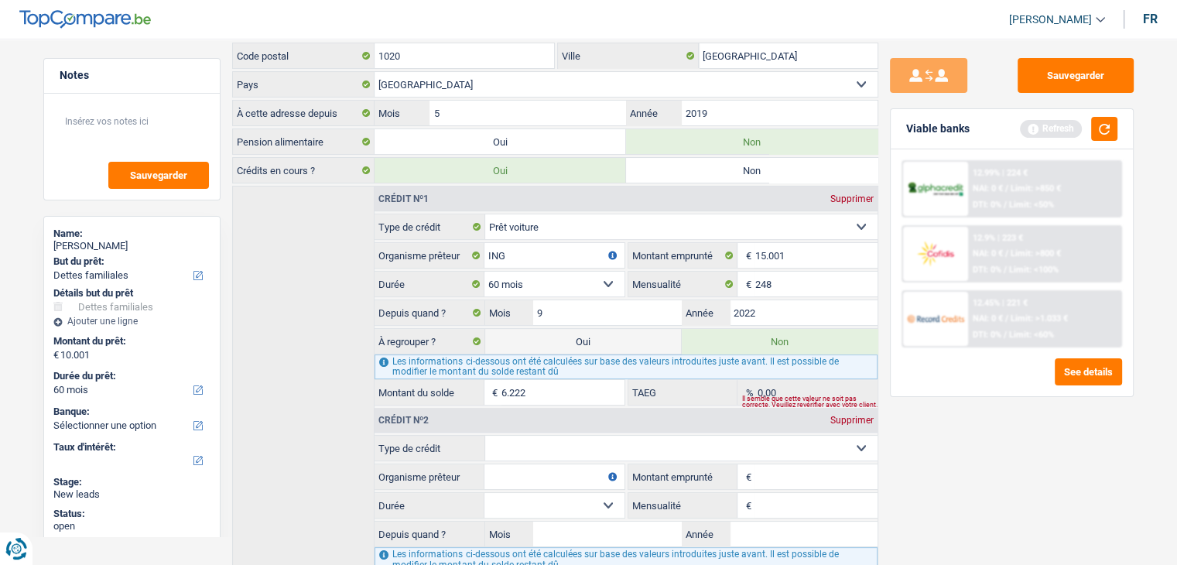
scroll to position [279, 0]
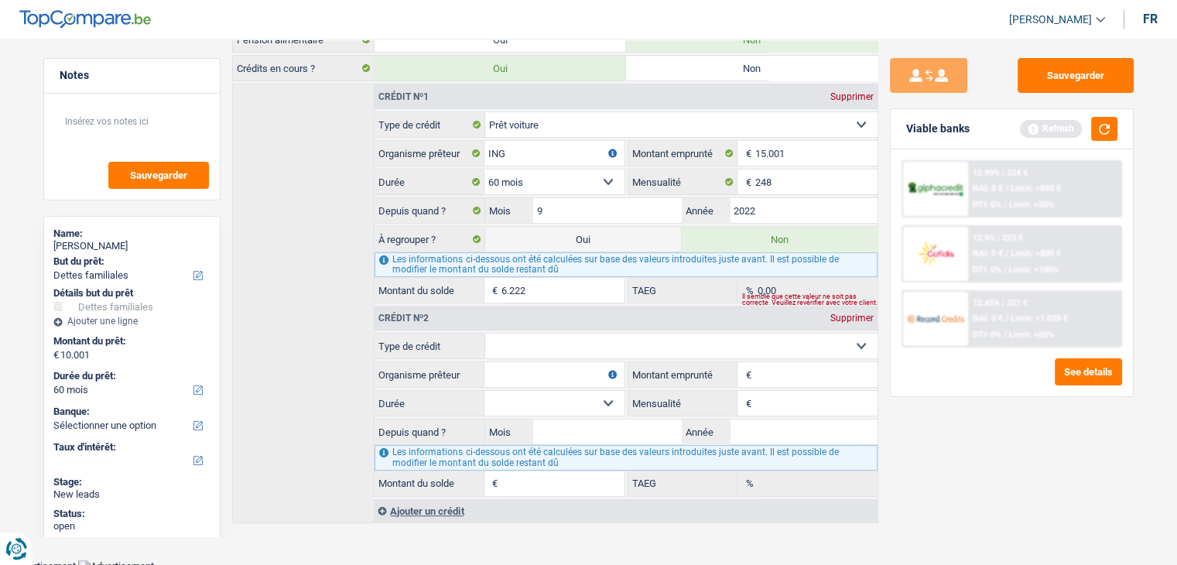
click at [570, 343] on select "Carte ou ouverture de crédit Prêt hypothécaire Vente à tempérament Prêt à tempé…" at bounding box center [681, 346] width 392 height 25
select select "cardOrCredit"
type input "0"
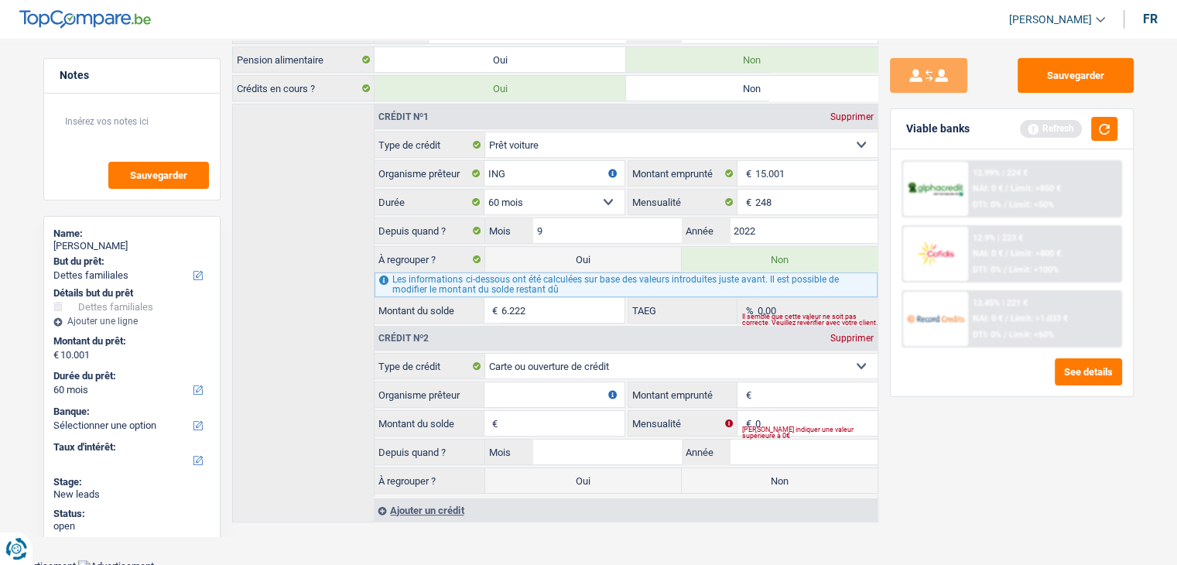
click at [583, 389] on input "Organisme prêteur" at bounding box center [554, 394] width 139 height 25
click at [779, 383] on input "Montant emprunté" at bounding box center [816, 394] width 122 height 25
click at [779, 385] on input "125" at bounding box center [816, 394] width 122 height 25
type input "2.500"
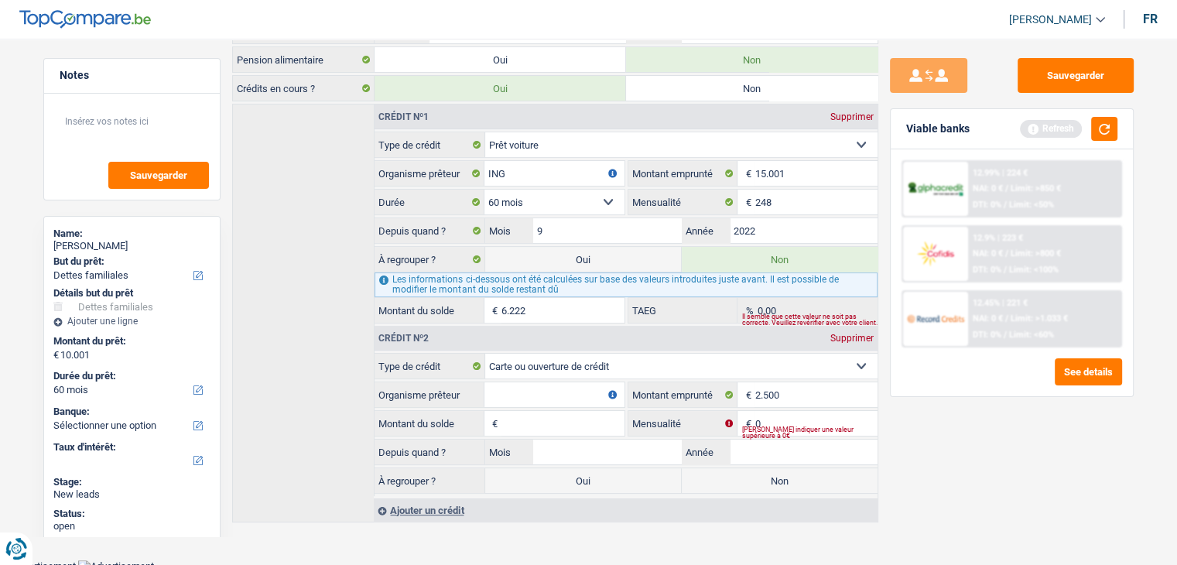
click at [604, 415] on input "Montant du solde" at bounding box center [563, 423] width 122 height 25
type input "2.500"
click at [793, 411] on input "0" at bounding box center [816, 423] width 122 height 25
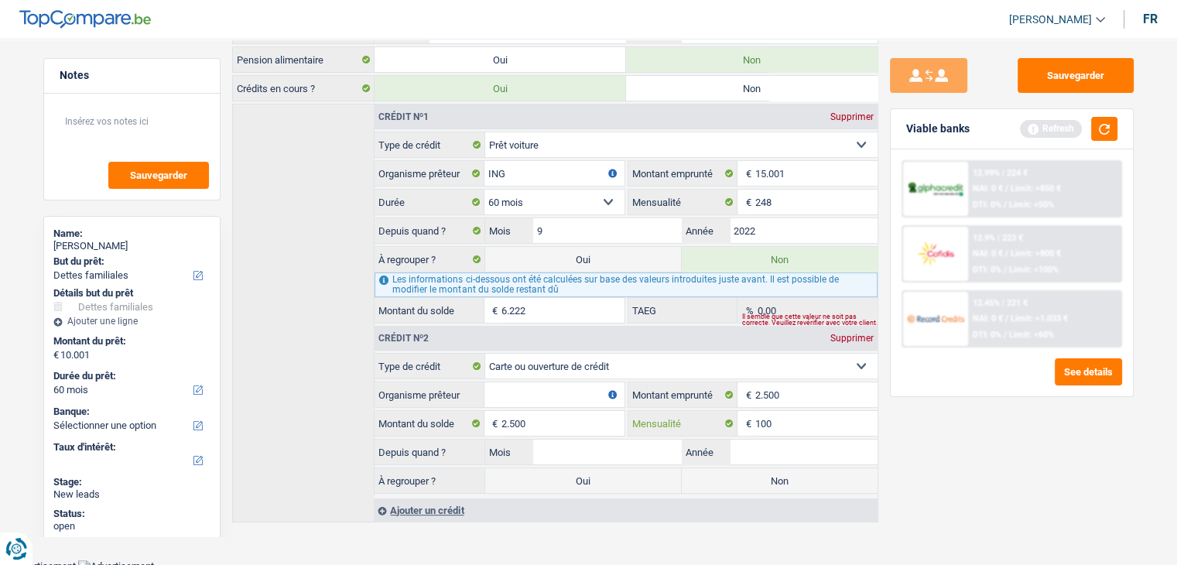
type input "100"
click at [629, 447] on input "Mois" at bounding box center [607, 452] width 148 height 25
click at [567, 385] on input "Organisme prêteur" at bounding box center [554, 394] width 139 height 25
type input "ING"
click at [656, 440] on input "Mois" at bounding box center [607, 452] width 148 height 25
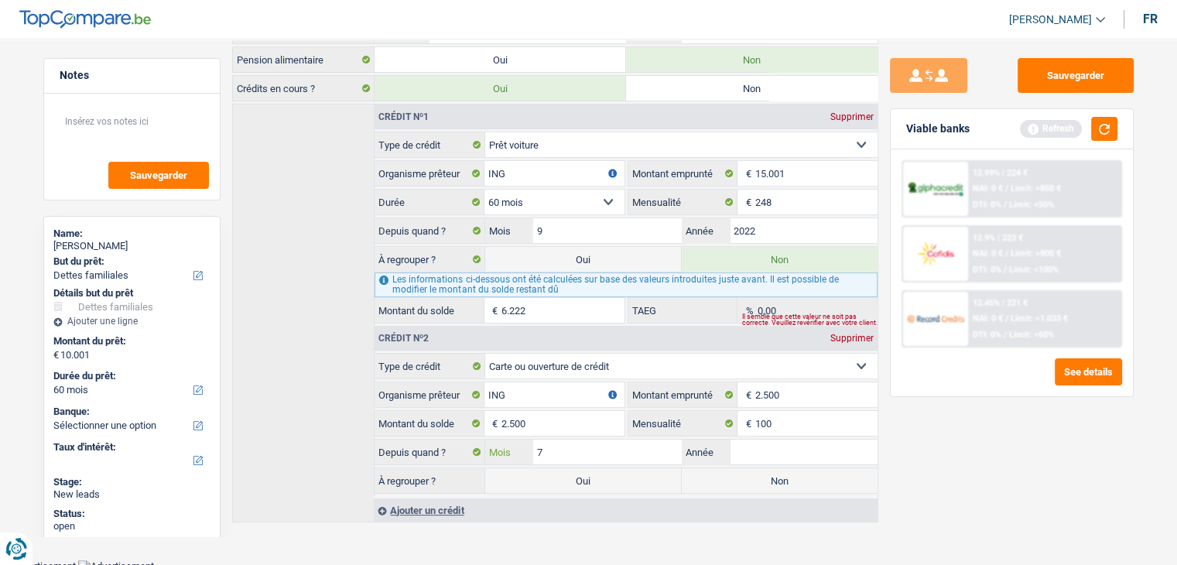
type input "7"
type input "2024"
click at [763, 478] on label "Non" at bounding box center [780, 480] width 196 height 25
click at [763, 478] on input "Non" at bounding box center [780, 480] width 196 height 25
radio input "true"
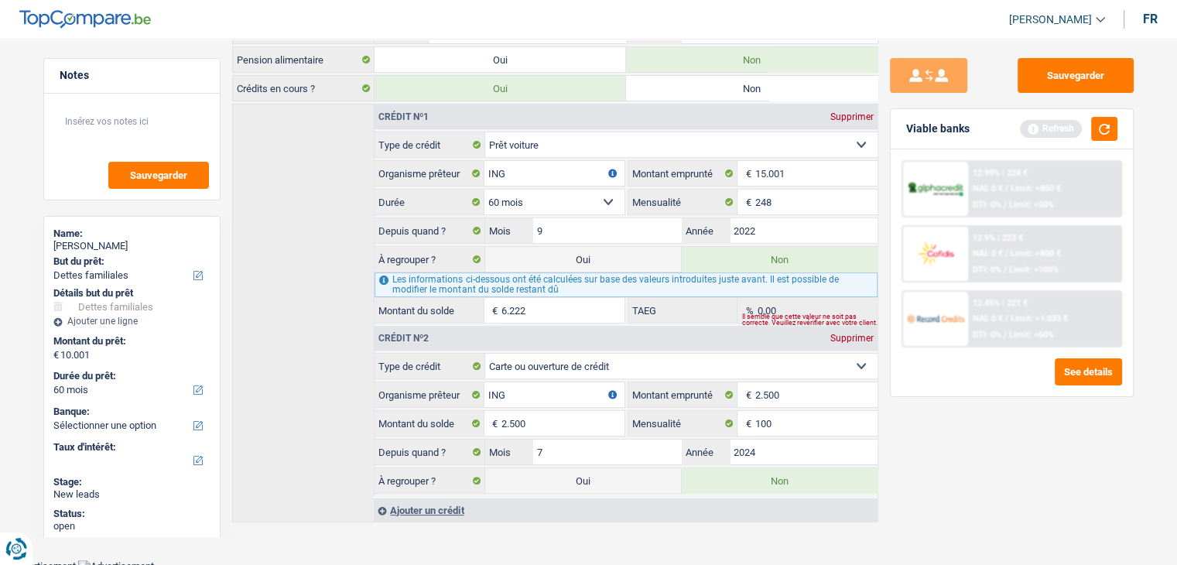
click at [971, 463] on div "Sauvegarder Viable banks Refresh 12.99% | 224 € NAI: 0 € / Limit: >850 € DTI: 0…" at bounding box center [1011, 297] width 267 height 478
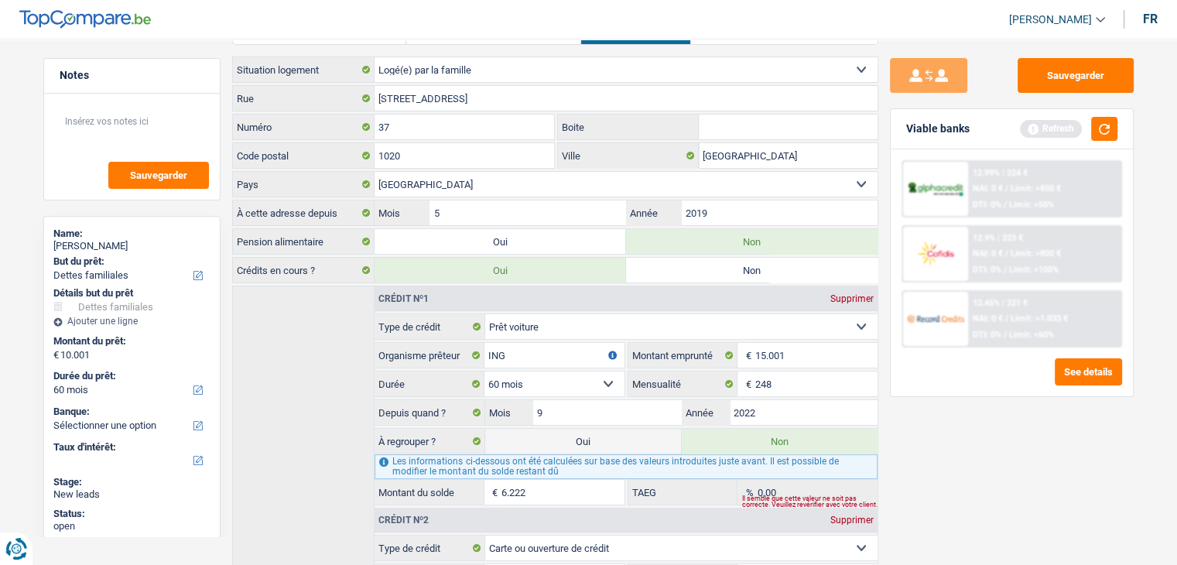
scroll to position [0, 0]
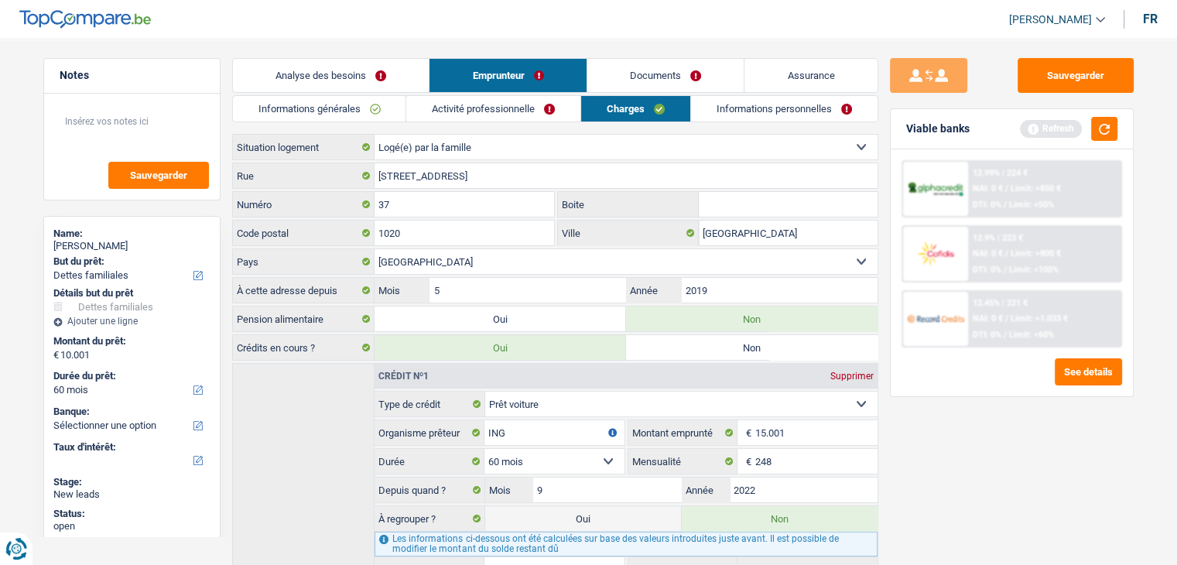
click at [341, 108] on link "Informations générales" at bounding box center [319, 109] width 173 height 26
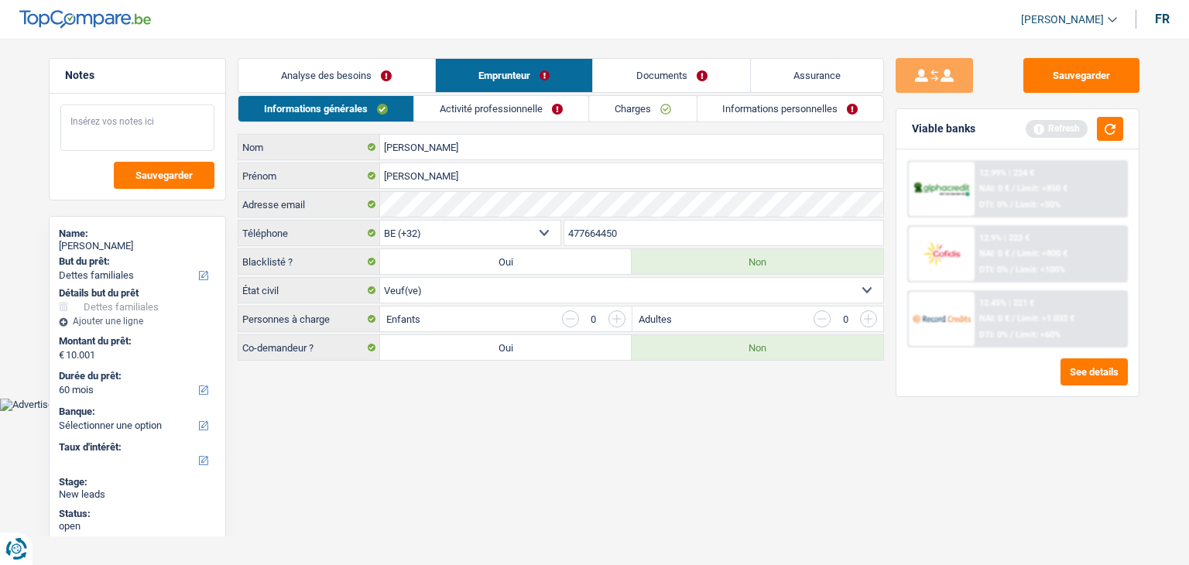
click at [147, 109] on textarea at bounding box center [137, 127] width 154 height 46
click at [580, 411] on html "Vous avez le contrôle de vos données Nous utilisons des cookies, tout comme nos…" at bounding box center [594, 205] width 1189 height 411
click at [503, 102] on link "Activité professionnelle" at bounding box center [501, 109] width 174 height 26
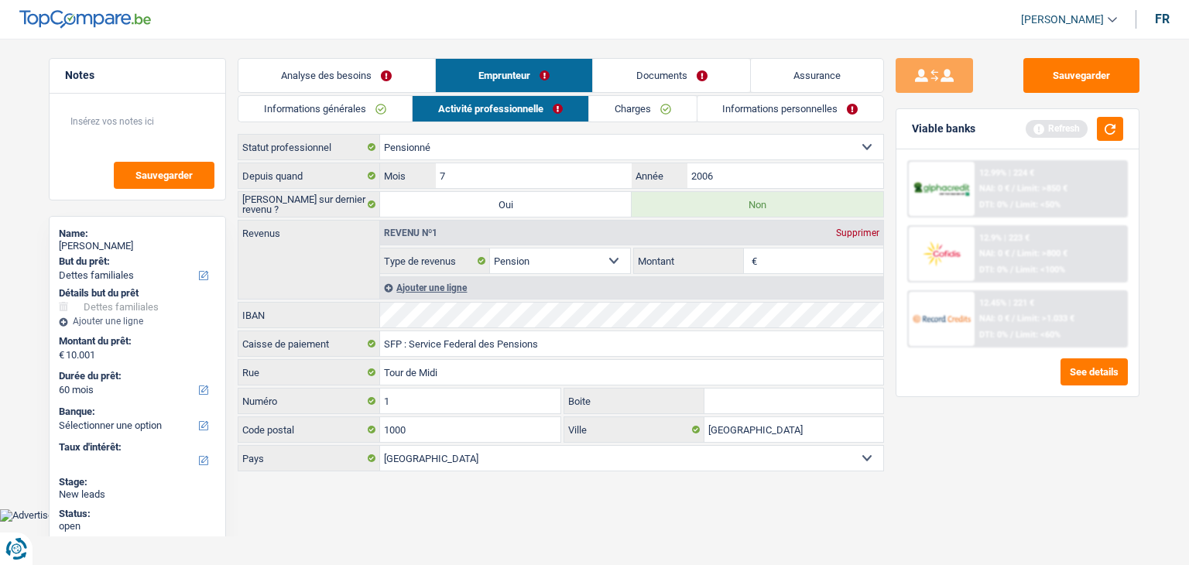
click at [757, 107] on link "Informations personnelles" at bounding box center [790, 109] width 187 height 26
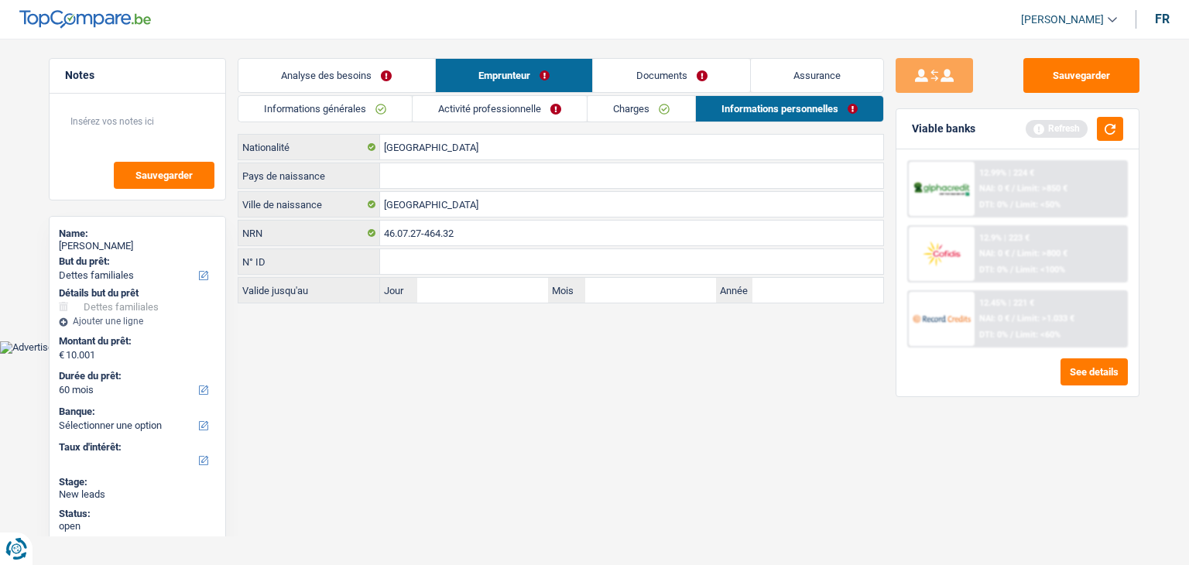
click at [477, 118] on link "Activité professionnelle" at bounding box center [500, 109] width 174 height 26
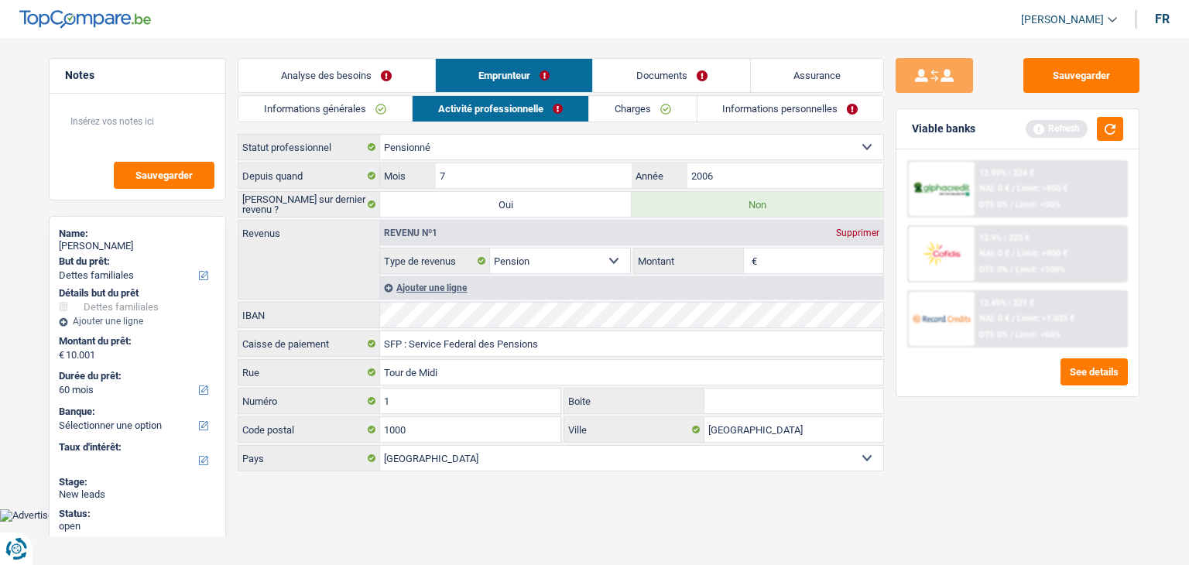
click at [796, 267] on input "Montant" at bounding box center [822, 260] width 123 height 25
click at [656, 110] on link "Charges" at bounding box center [643, 109] width 108 height 26
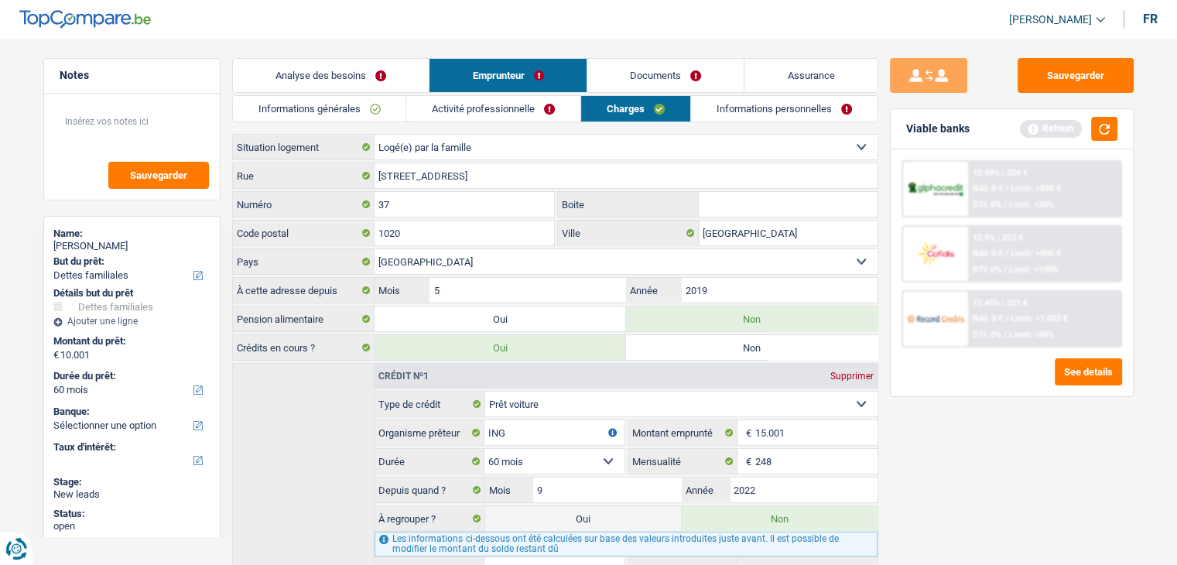
click at [727, 109] on link "Informations personnelles" at bounding box center [784, 109] width 187 height 26
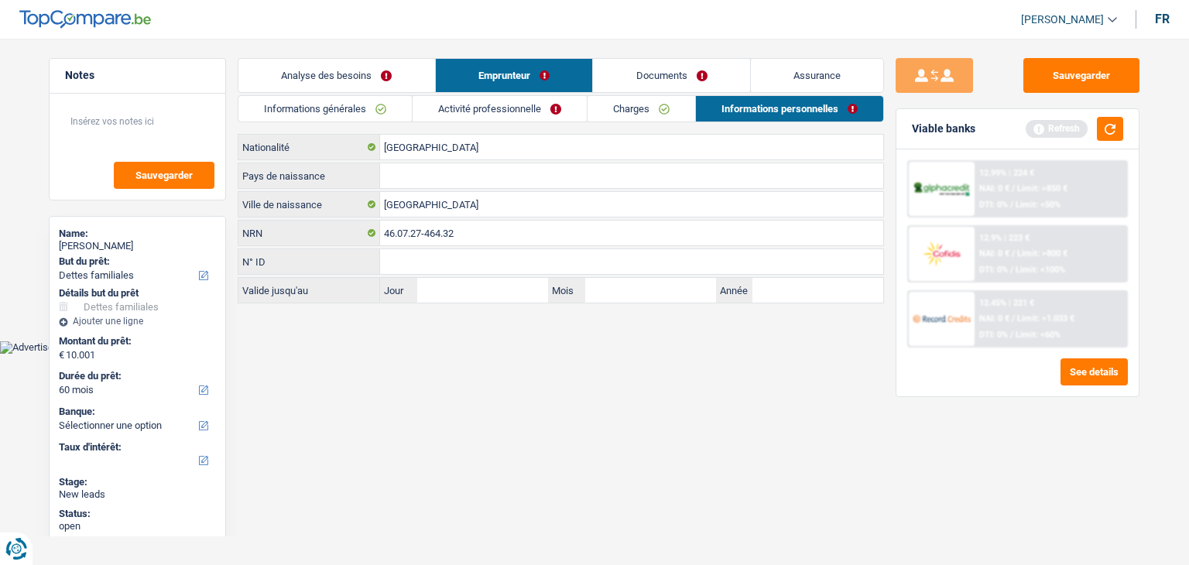
click at [354, 65] on link "Analyse des besoins" at bounding box center [336, 75] width 197 height 33
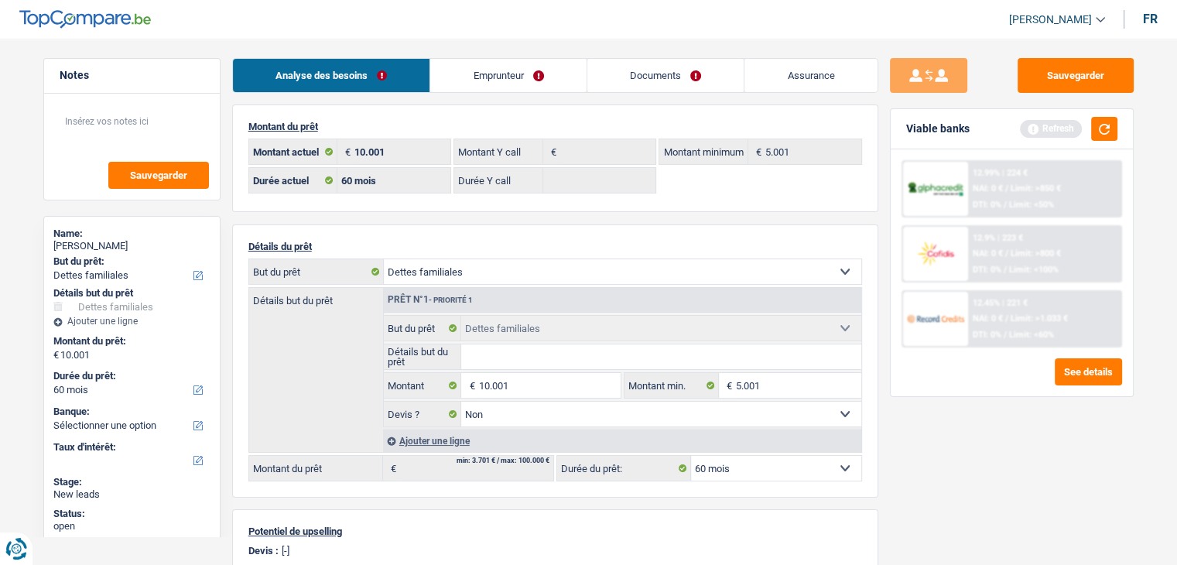
click at [721, 221] on div "Montant du prêt 10.001 € Montant actuel € Montant Y call 5.001 € Montant minimu…" at bounding box center [555, 504] width 646 height 801
click at [656, 67] on link "Documents" at bounding box center [665, 75] width 157 height 33
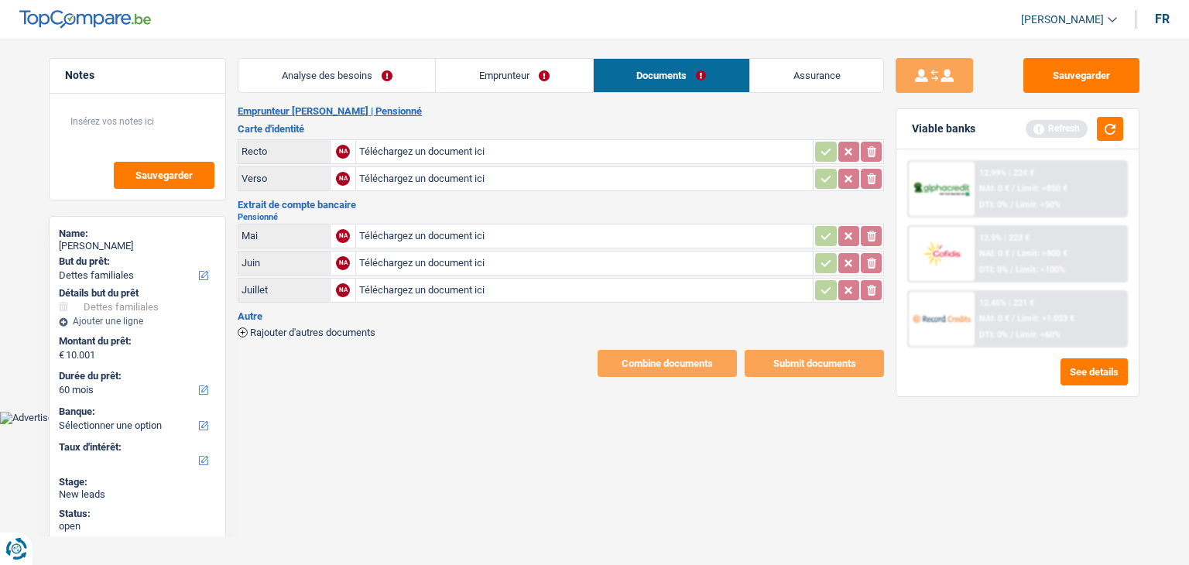
click at [481, 82] on link "Emprunteur" at bounding box center [514, 75] width 156 height 33
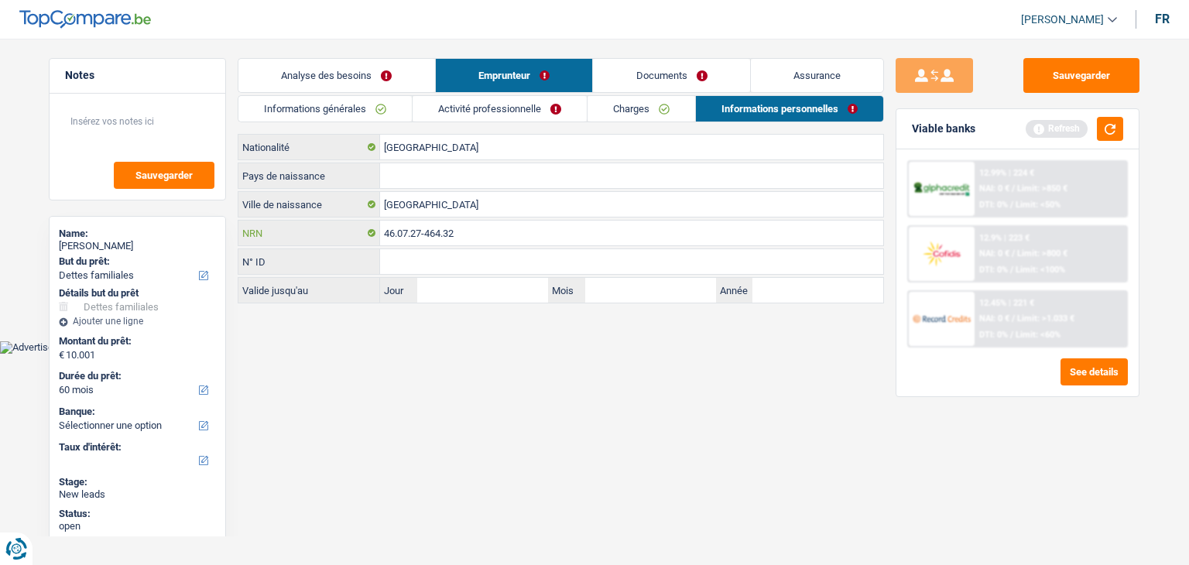
click at [390, 228] on input "46.07.27-464.32" at bounding box center [631, 233] width 503 height 25
click at [545, 354] on html "Vous avez le contrôle de vos données Nous utilisons des cookies, tout comme nos…" at bounding box center [594, 177] width 1189 height 354
click at [355, 119] on link "Informations générales" at bounding box center [324, 109] width 173 height 26
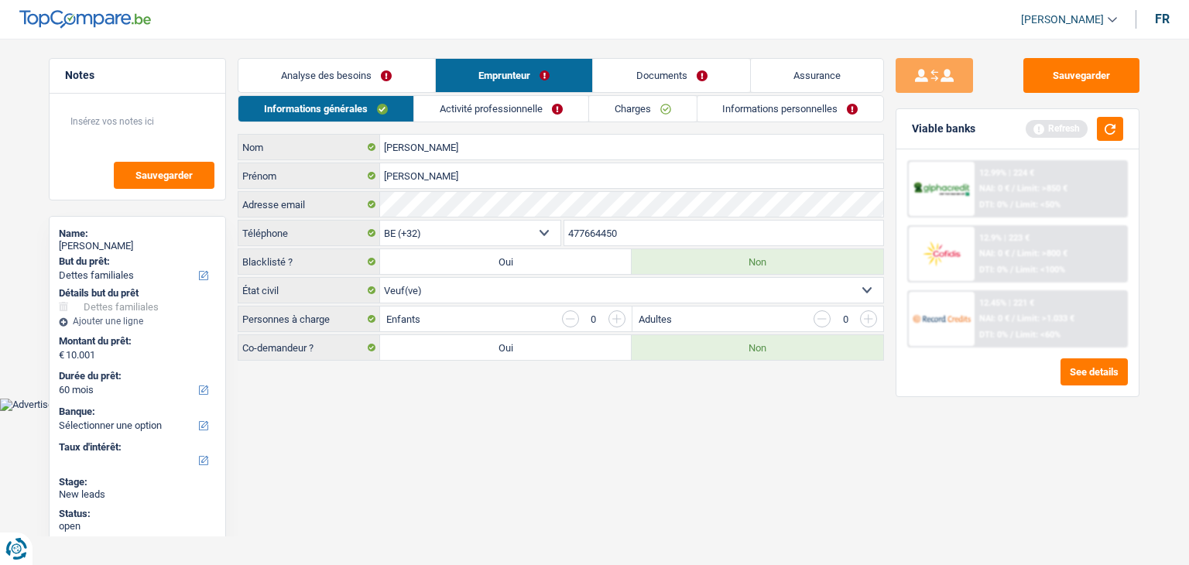
click at [680, 111] on link "Charges" at bounding box center [643, 109] width 108 height 26
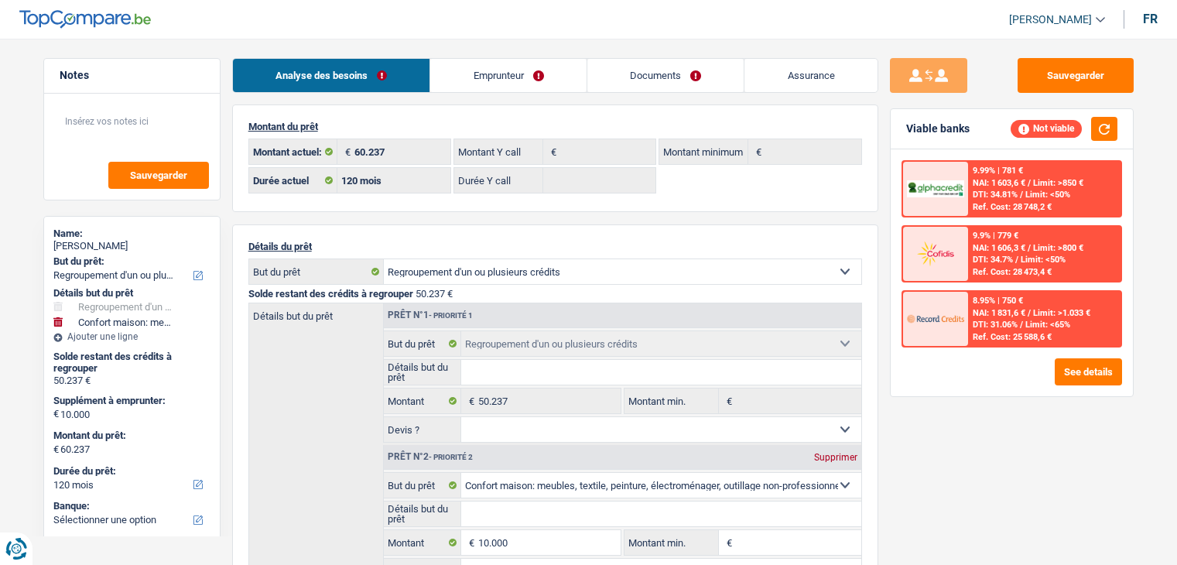
select select "refinancing"
select select "household"
select select "120"
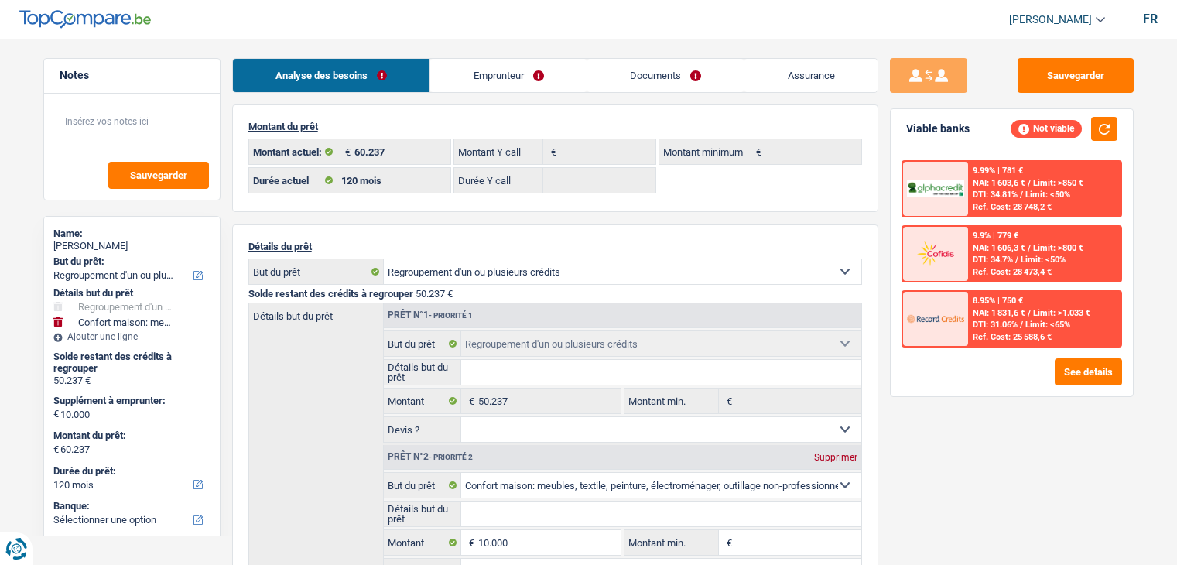
select select "refinancing"
select select "household"
select select "120"
click at [541, 75] on link "Emprunteur" at bounding box center [508, 75] width 156 height 33
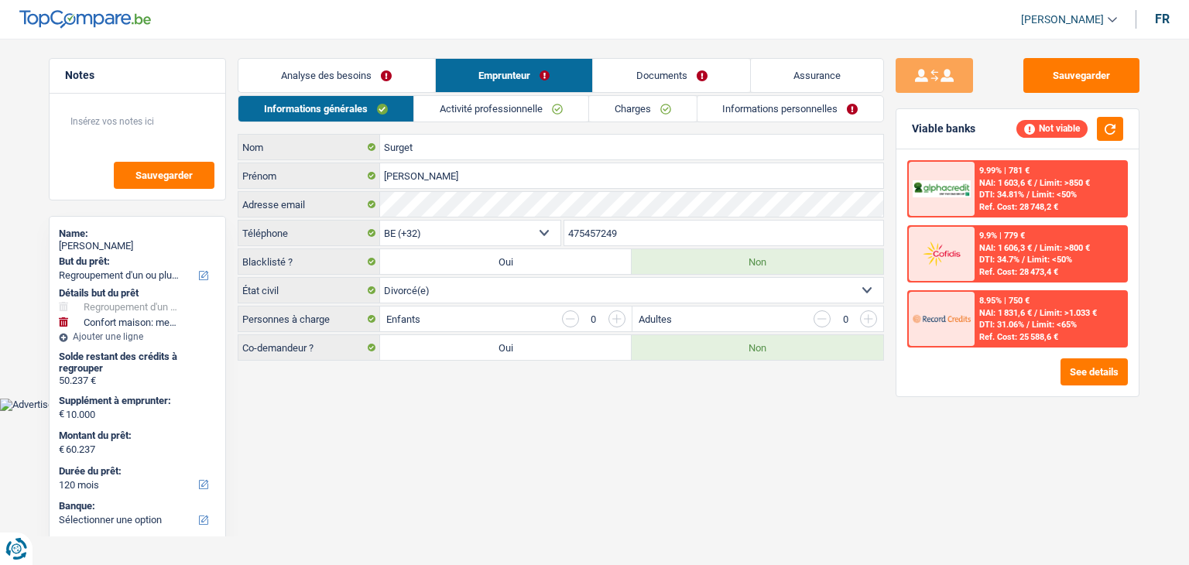
click at [658, 108] on link "Charges" at bounding box center [643, 109] width 108 height 26
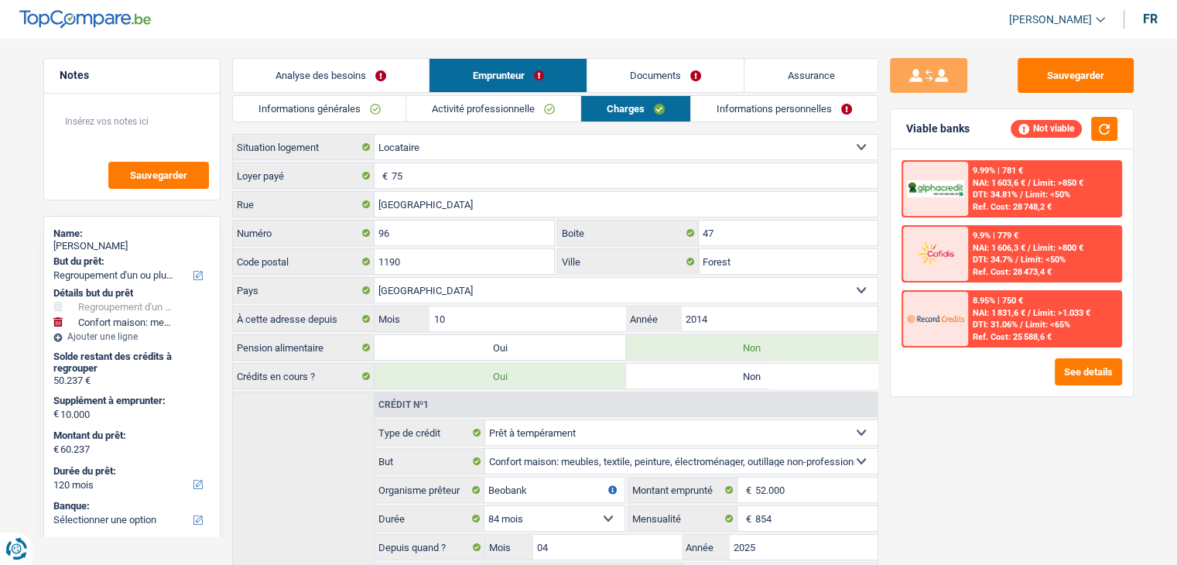
scroll to position [146, 0]
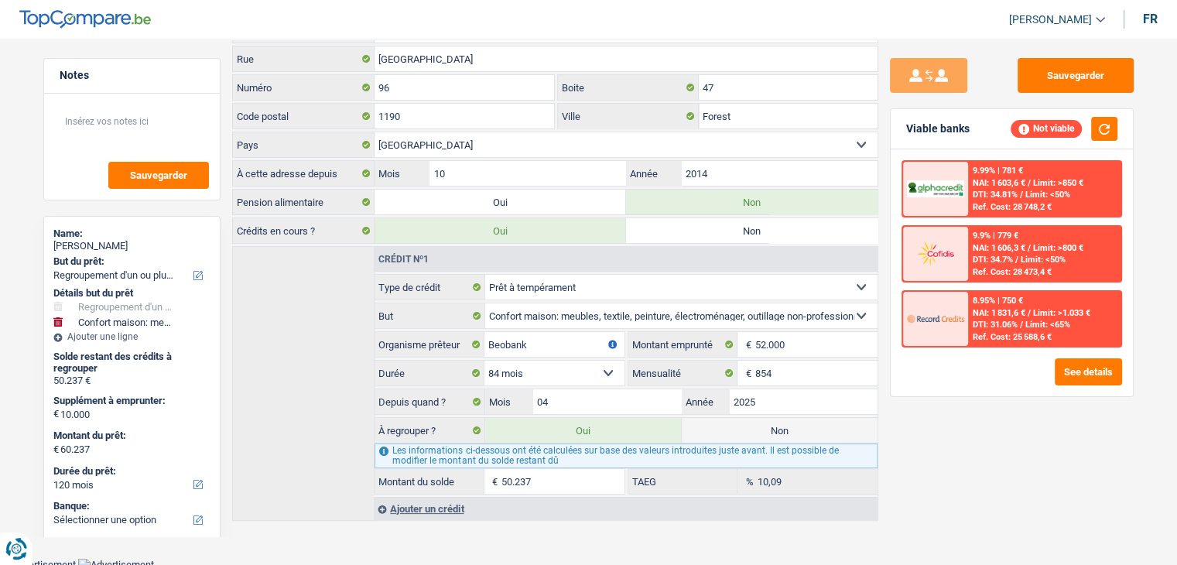
click at [1060, 447] on div "Sauvegarder Viable banks Not viable 9.99% | 781 € NAI: 1 603,6 € / Limit: >850 …" at bounding box center [1011, 297] width 267 height 478
click at [579, 399] on input "04" at bounding box center [607, 401] width 148 height 25
click at [935, 467] on div "Sauvegarder Viable banks Not viable 9.99% | 781 € NAI: 1 603,6 € / Limit: >850 …" at bounding box center [1011, 297] width 267 height 478
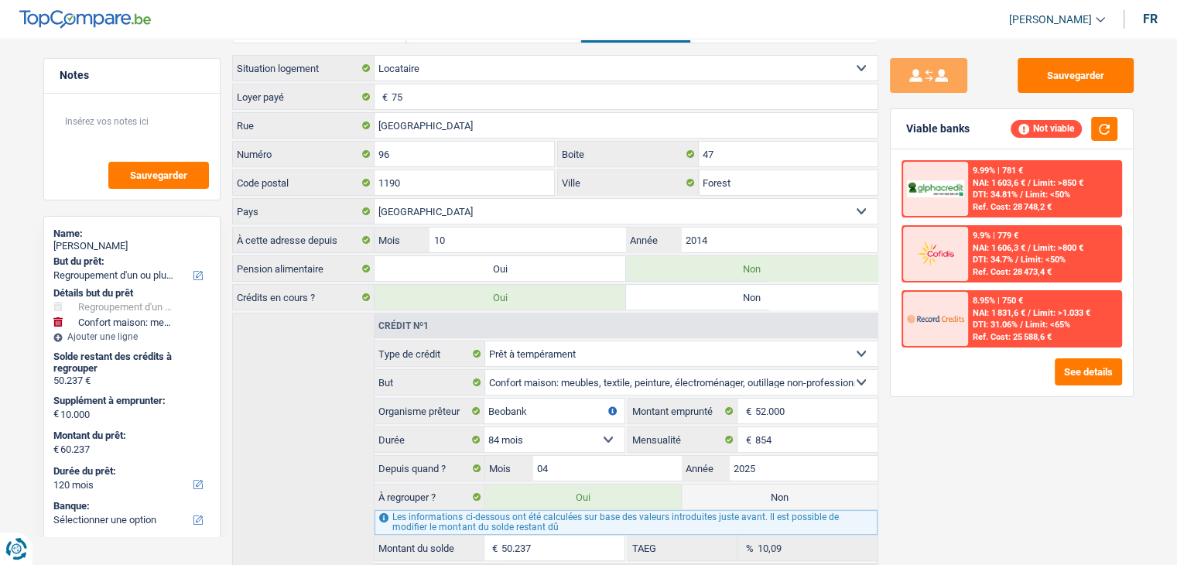
scroll to position [0, 0]
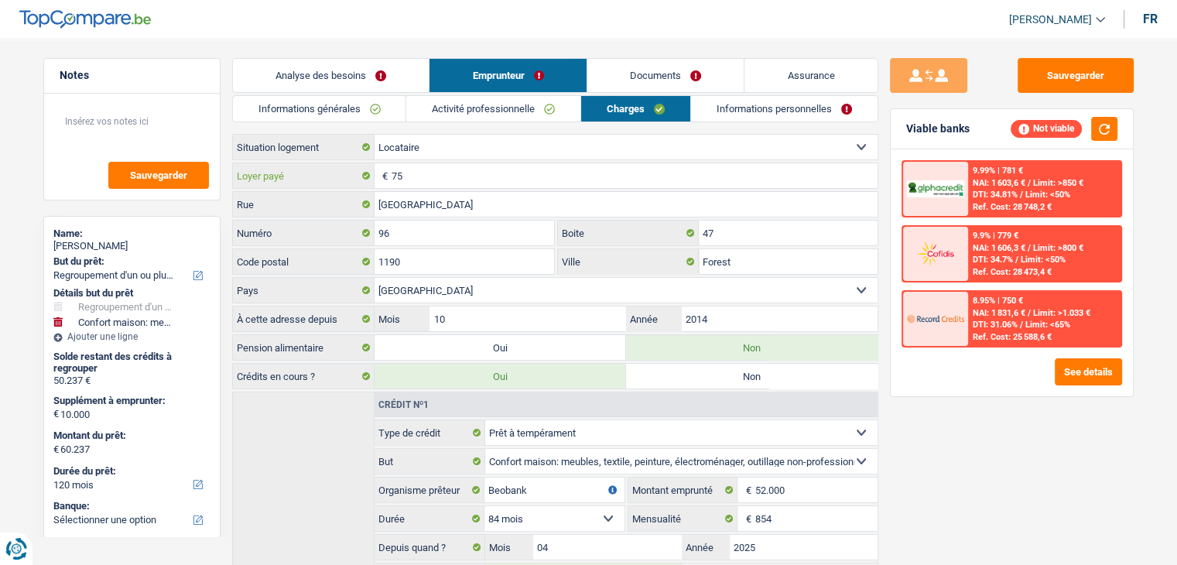
click at [439, 183] on input "75" at bounding box center [635, 175] width 486 height 25
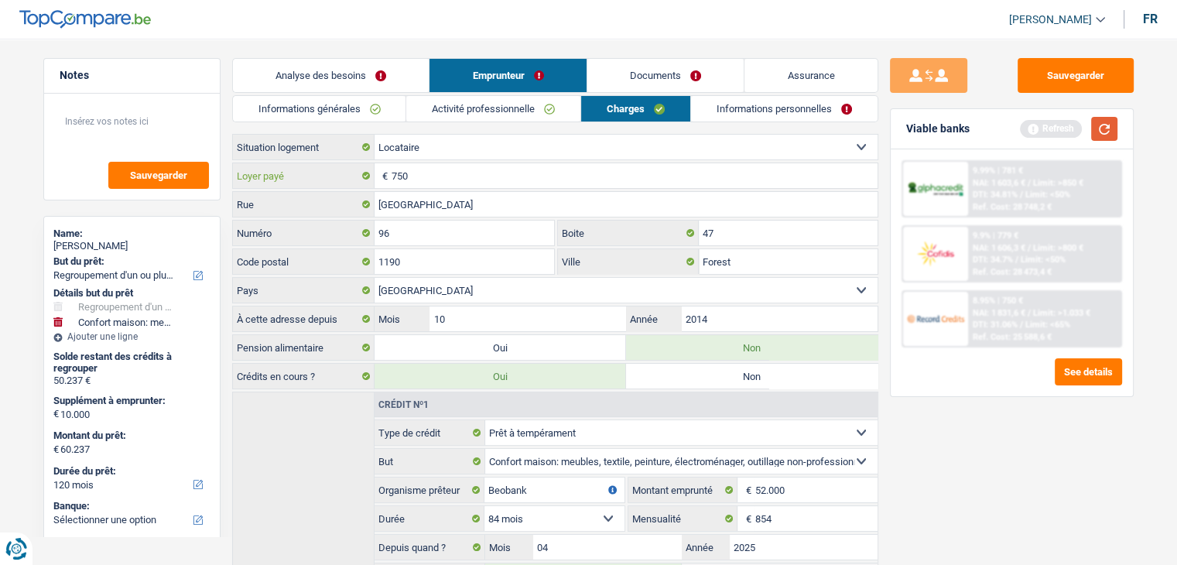
type input "750"
click at [1108, 135] on button "button" at bounding box center [1104, 129] width 26 height 24
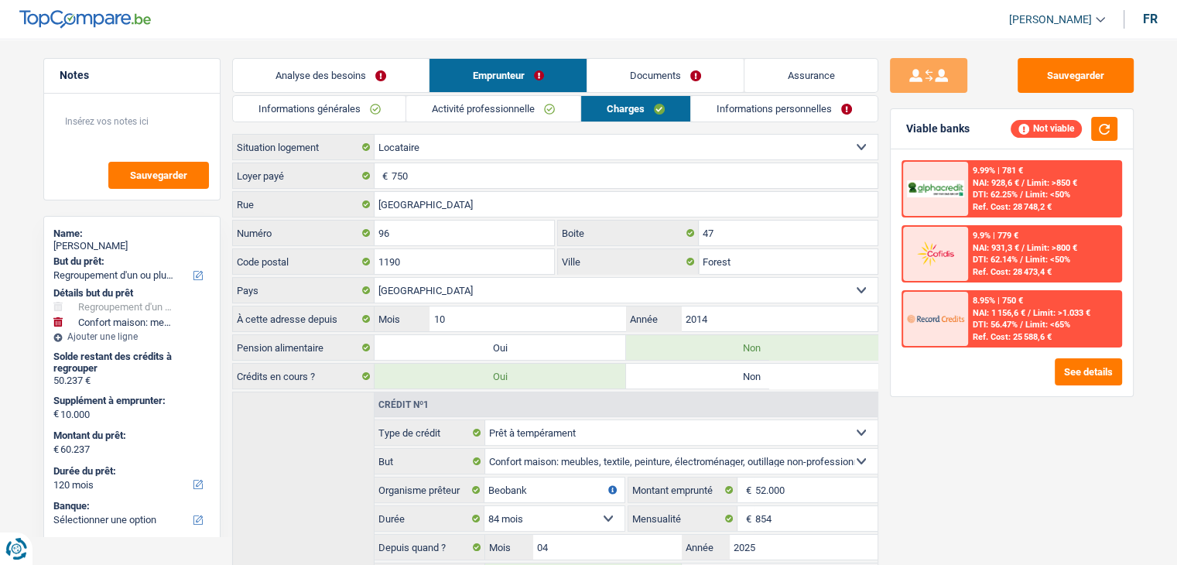
click at [740, 103] on link "Informations personnelles" at bounding box center [784, 109] width 187 height 26
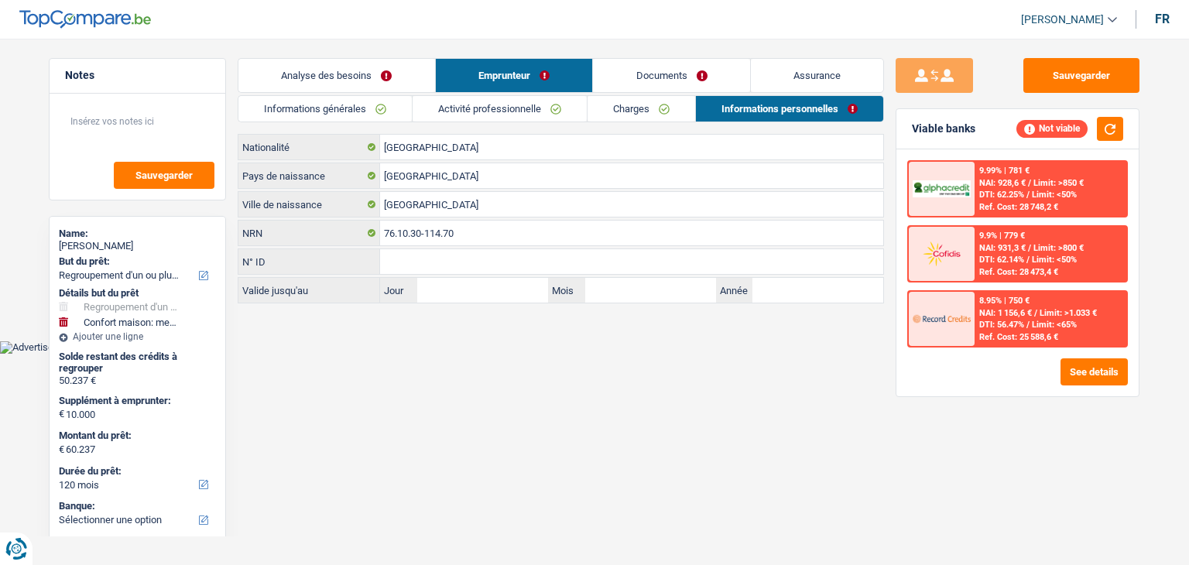
click at [543, 116] on link "Activité professionnelle" at bounding box center [500, 109] width 174 height 26
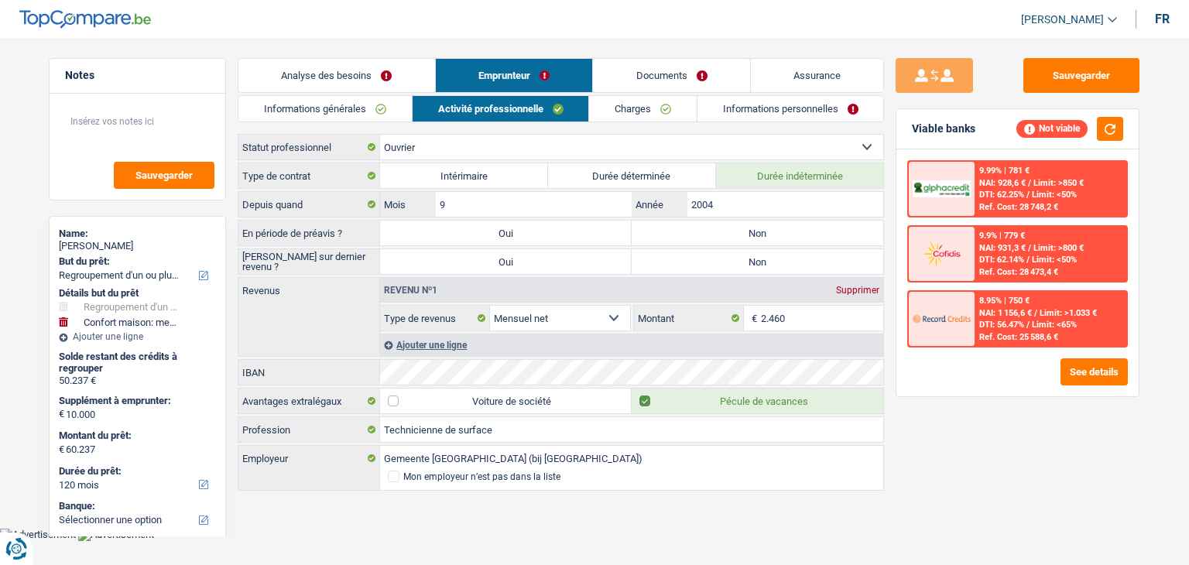
click at [294, 103] on link "Informations générales" at bounding box center [324, 109] width 173 height 26
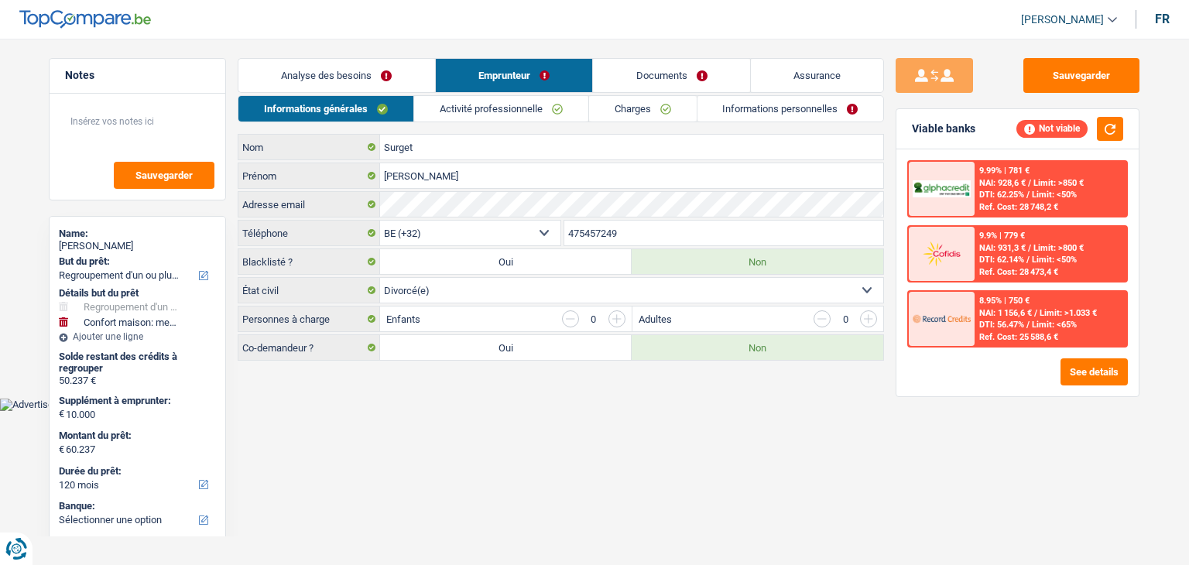
click at [320, 91] on link "Analyse des besoins" at bounding box center [336, 75] width 197 height 33
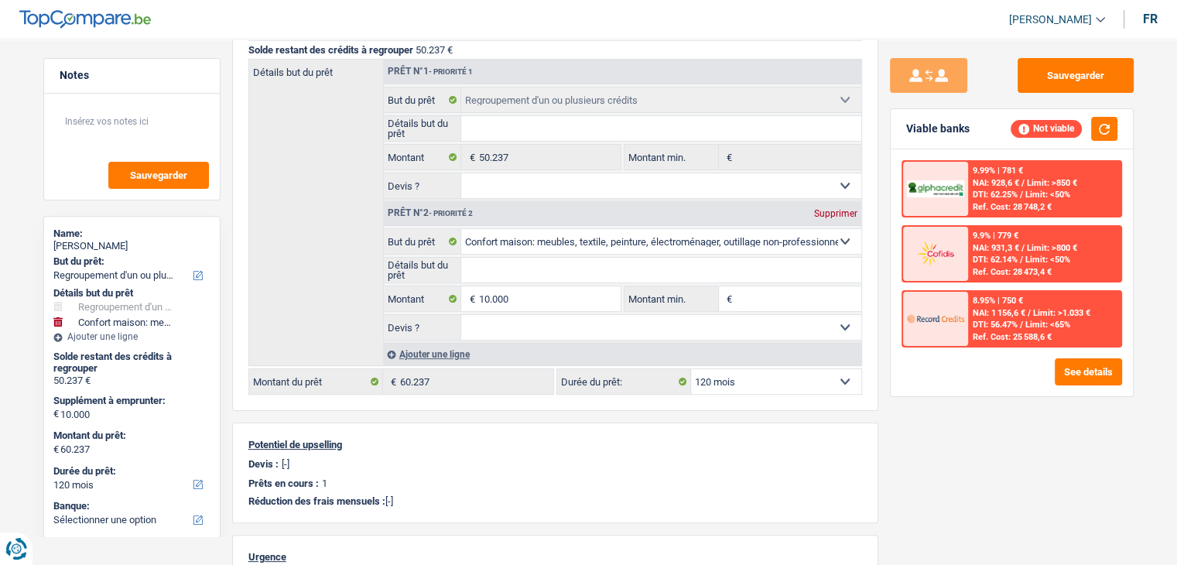
scroll to position [232, 0]
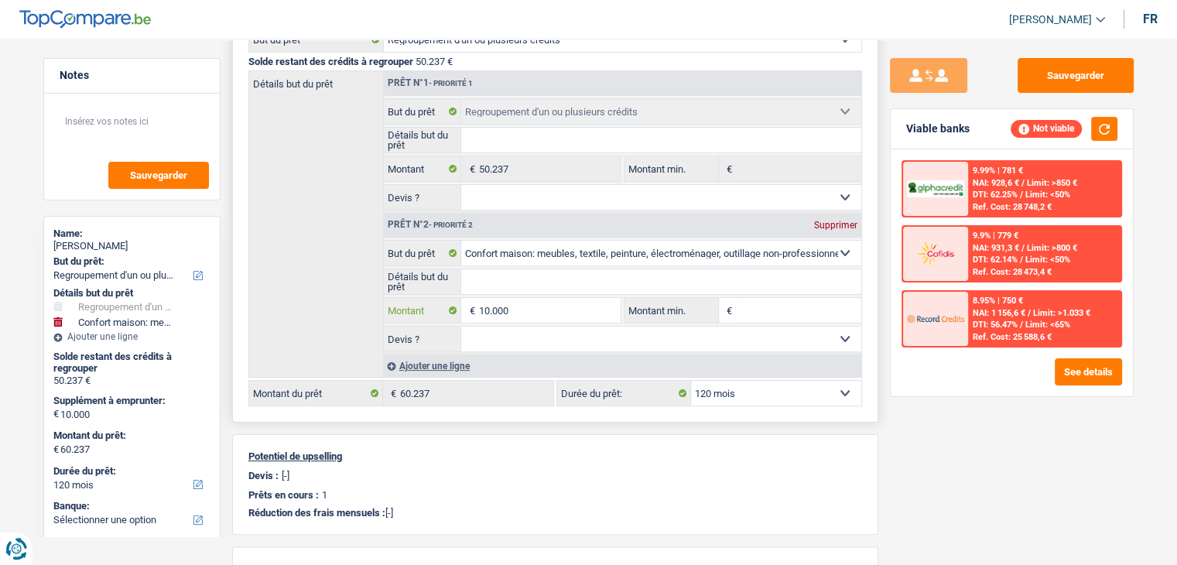
click at [560, 310] on input "10.000" at bounding box center [549, 310] width 142 height 25
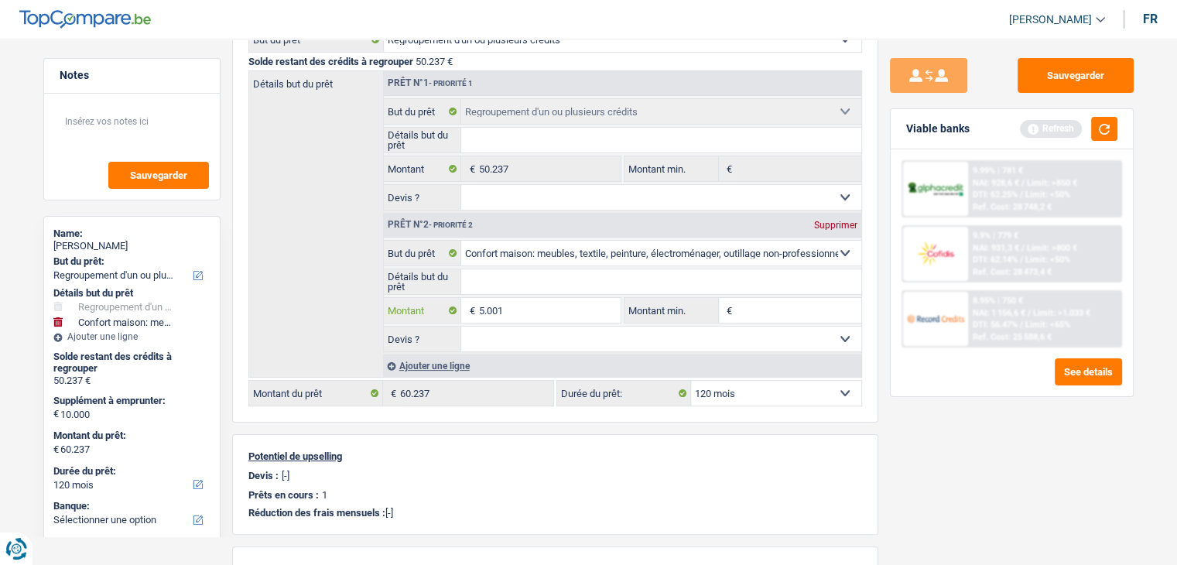
type input "5.001"
type input "55.238"
select select "144"
type input "55.238"
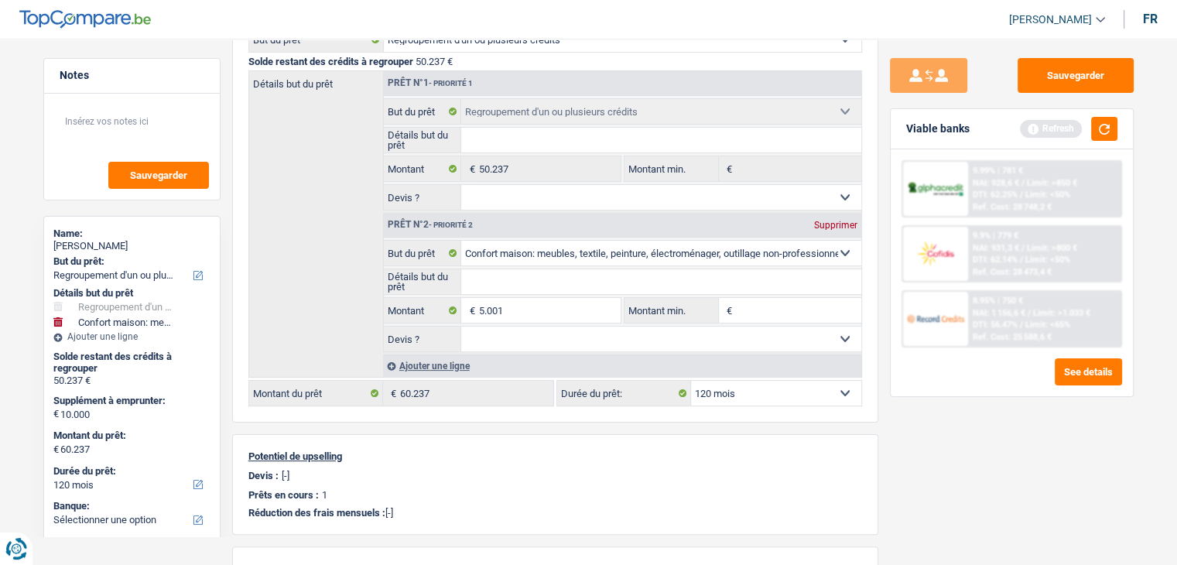
select select "144"
type input "55.238"
click at [981, 468] on div "Sauvegarder Viable banks Refresh 9.99% | 781 € NAI: 928,6 € / Limit: >850 € DTI…" at bounding box center [1011, 297] width 267 height 478
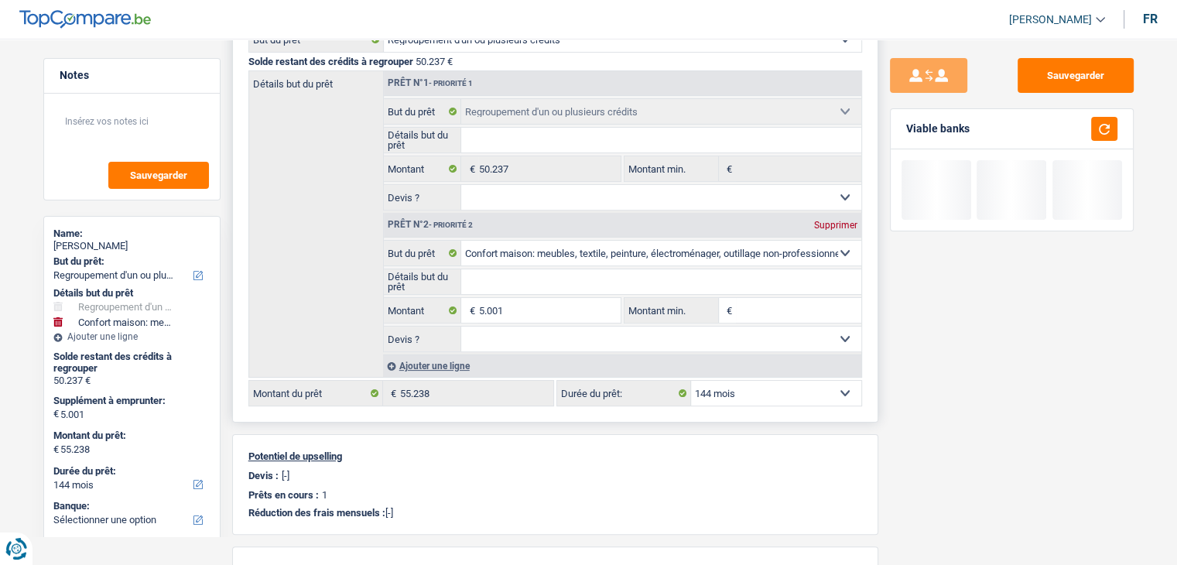
click at [760, 395] on select "12 mois 18 mois 24 mois 30 mois 36 mois 42 mois 48 mois 60 mois 72 mois 84 mois…" at bounding box center [776, 393] width 170 height 25
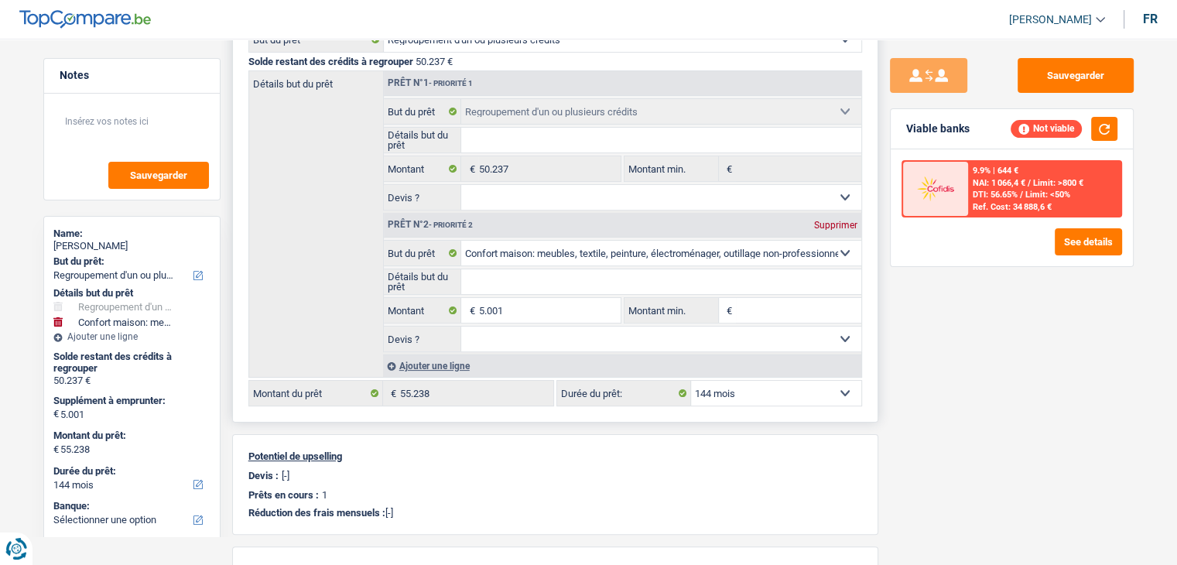
select select "120"
click at [691, 381] on select "12 mois 18 mois 24 mois 30 mois 36 mois 42 mois 48 mois 60 mois 72 mois 84 mois…" at bounding box center [776, 393] width 170 height 25
select select "120"
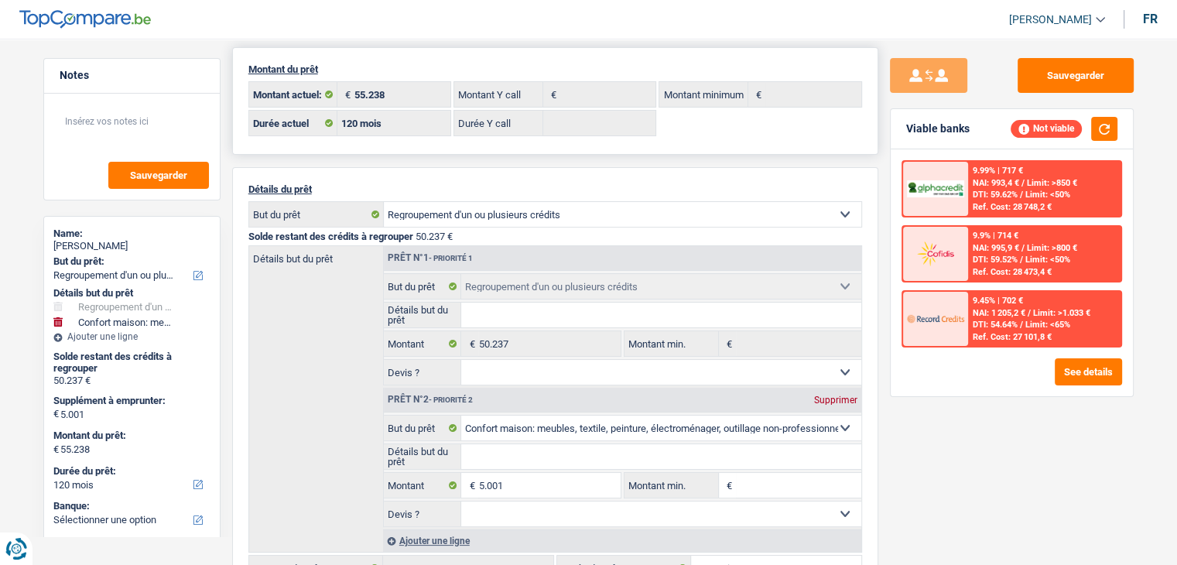
scroll to position [0, 0]
